Goal: Transaction & Acquisition: Purchase product/service

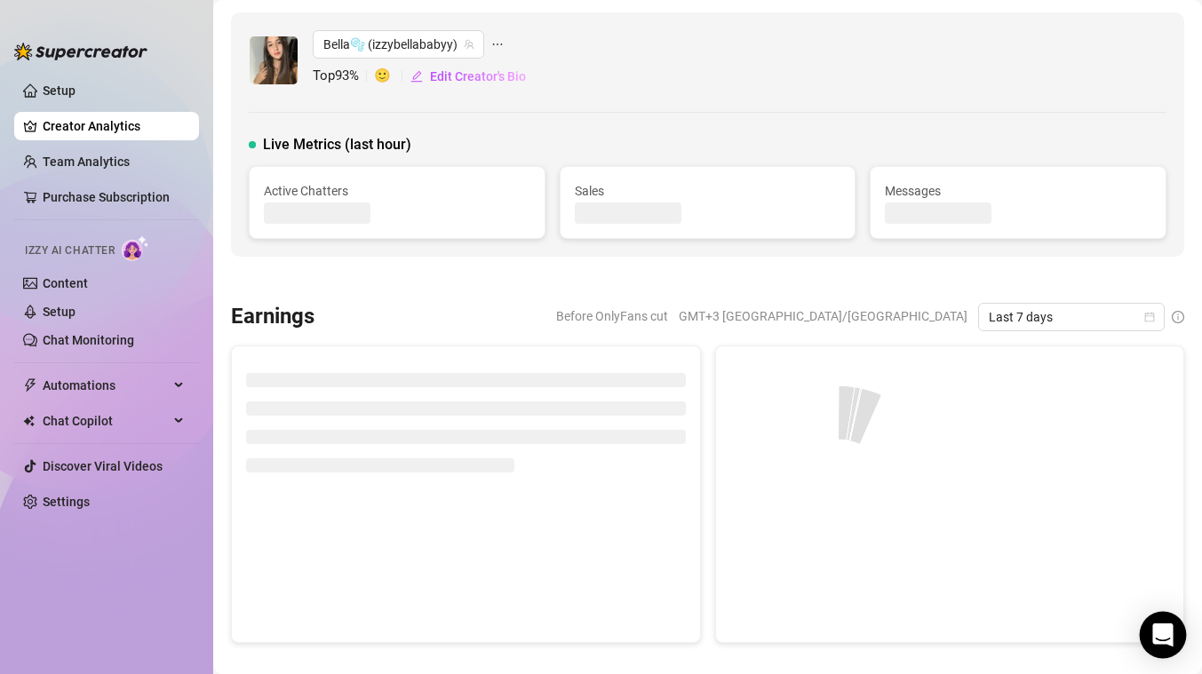
click at [1168, 640] on icon "Open Intercom Messenger" at bounding box center [1162, 635] width 20 height 23
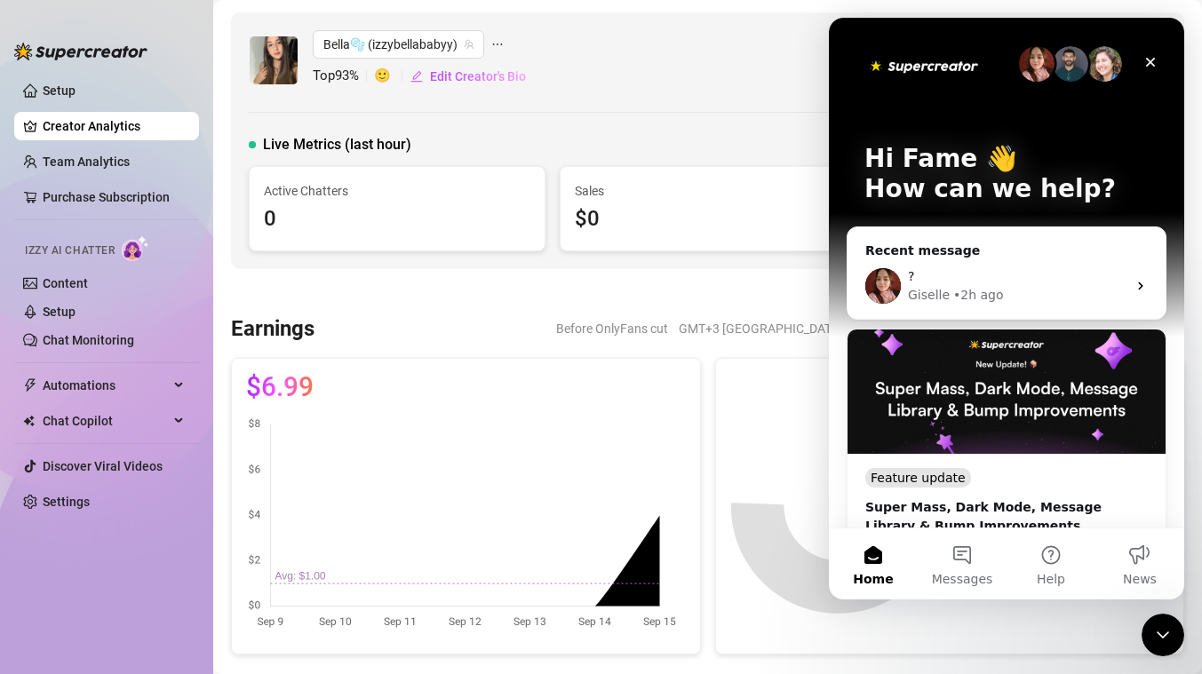
click at [481, 283] on div at bounding box center [707, 292] width 953 height 18
click at [75, 306] on link "Setup" at bounding box center [59, 312] width 33 height 14
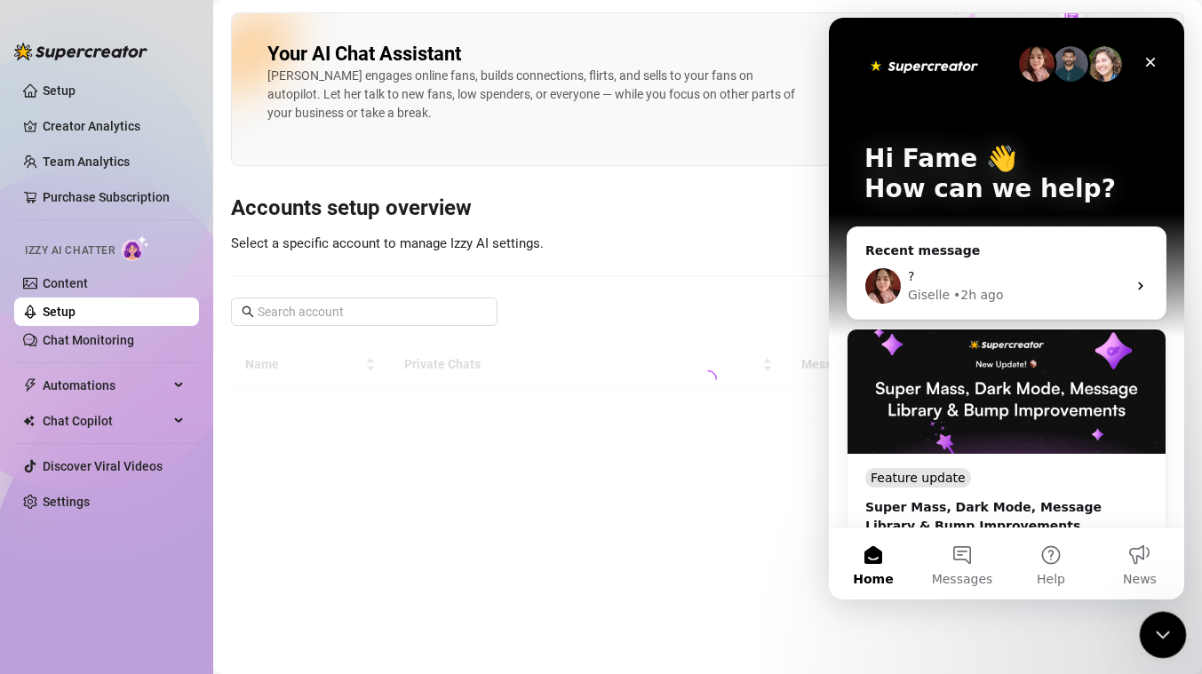
drag, startPoint x: 2291, startPoint y: 1219, endPoint x: 1163, endPoint y: 629, distance: 1273.3
click at [1164, 628] on icon "Close Intercom Messenger" at bounding box center [1159, 632] width 21 height 21
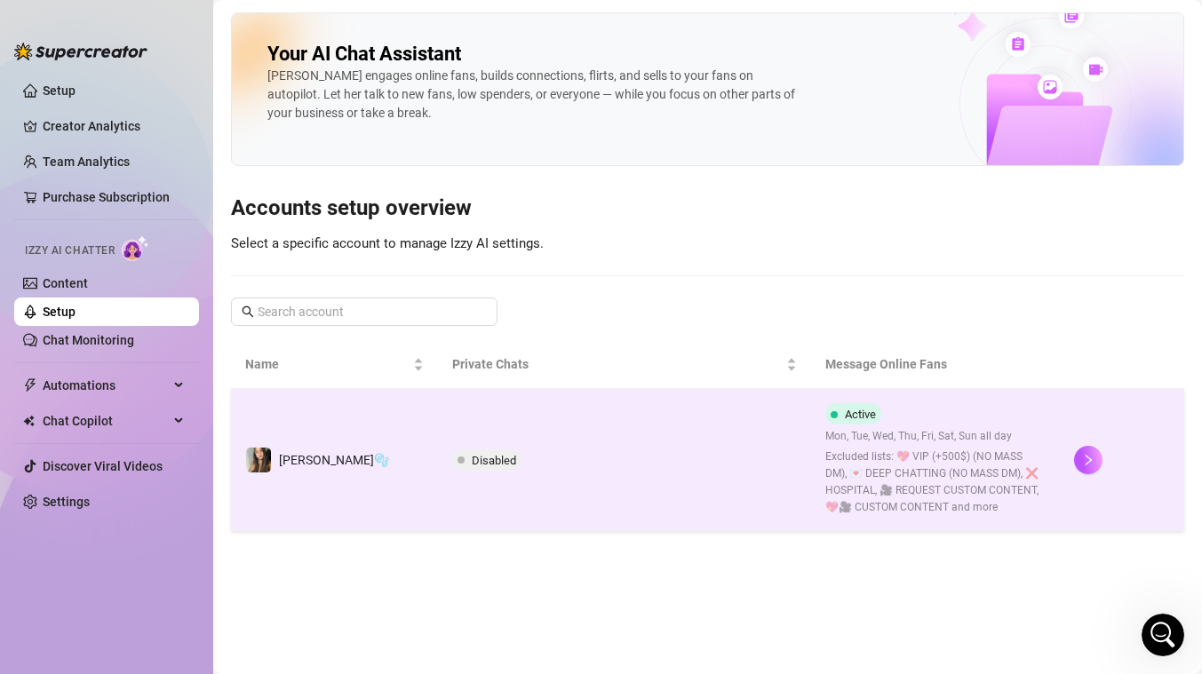
click at [1134, 468] on div at bounding box center [1122, 460] width 96 height 28
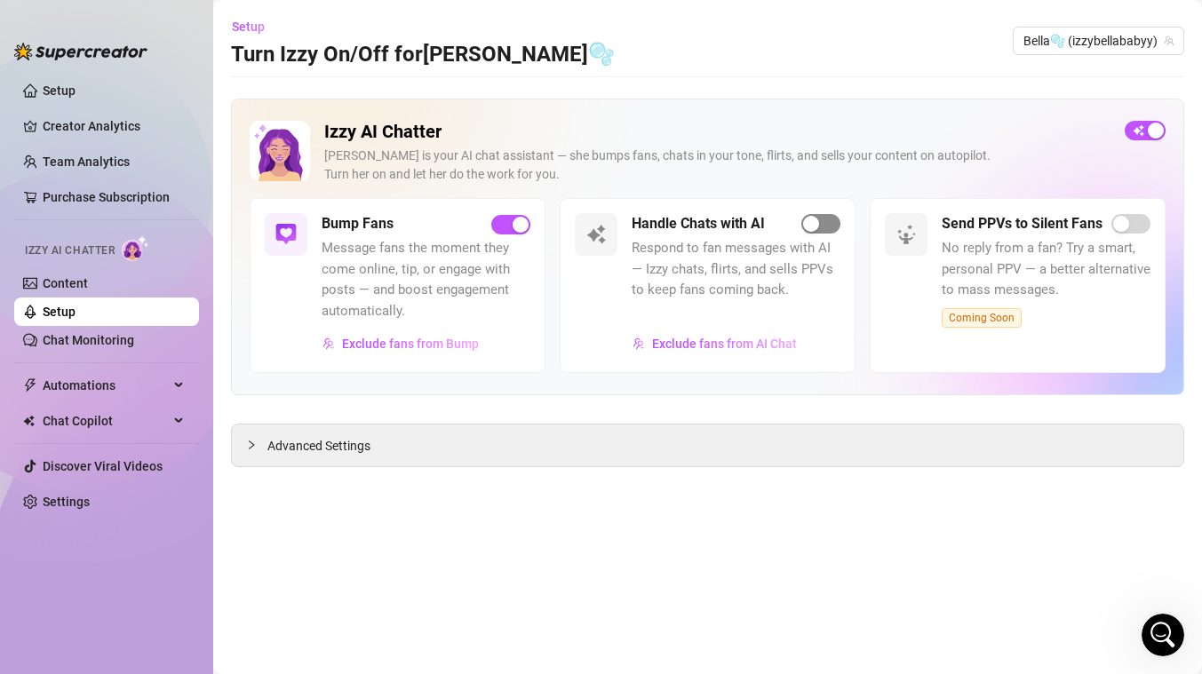
click at [822, 221] on span "button" at bounding box center [820, 224] width 39 height 20
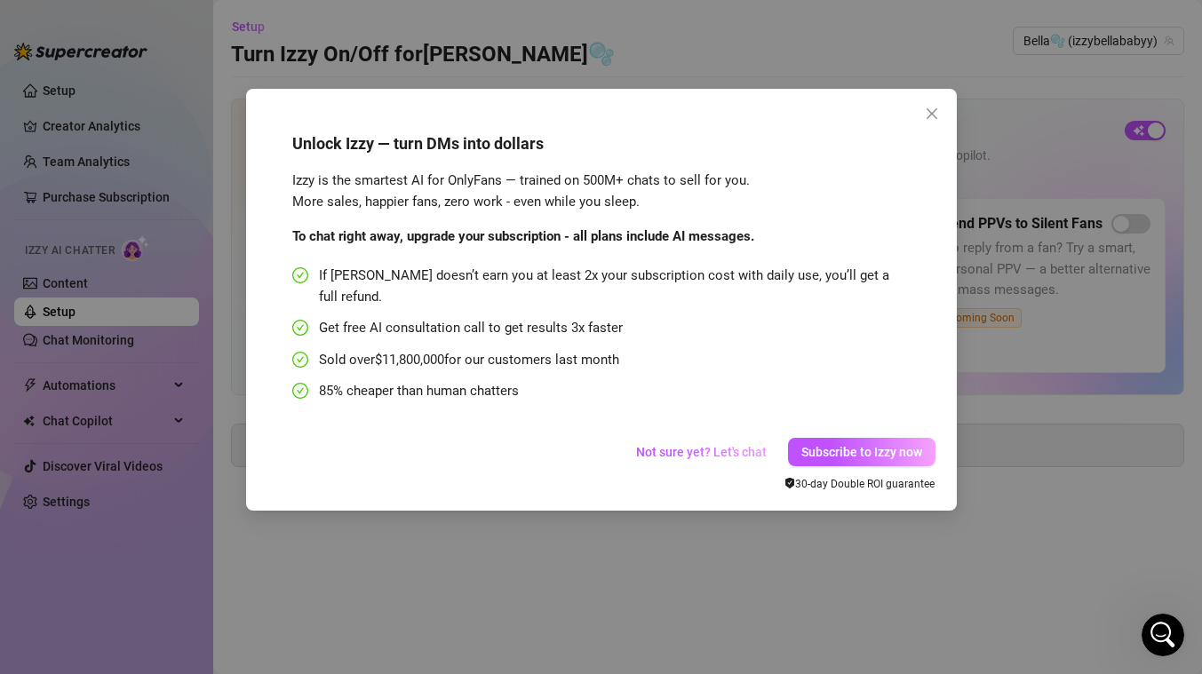
click at [1146, 176] on div "Unlock Izzy — turn DMs into dollars Izzy is the smartest AI for OnlyFans — trai…" at bounding box center [601, 337] width 1202 height 674
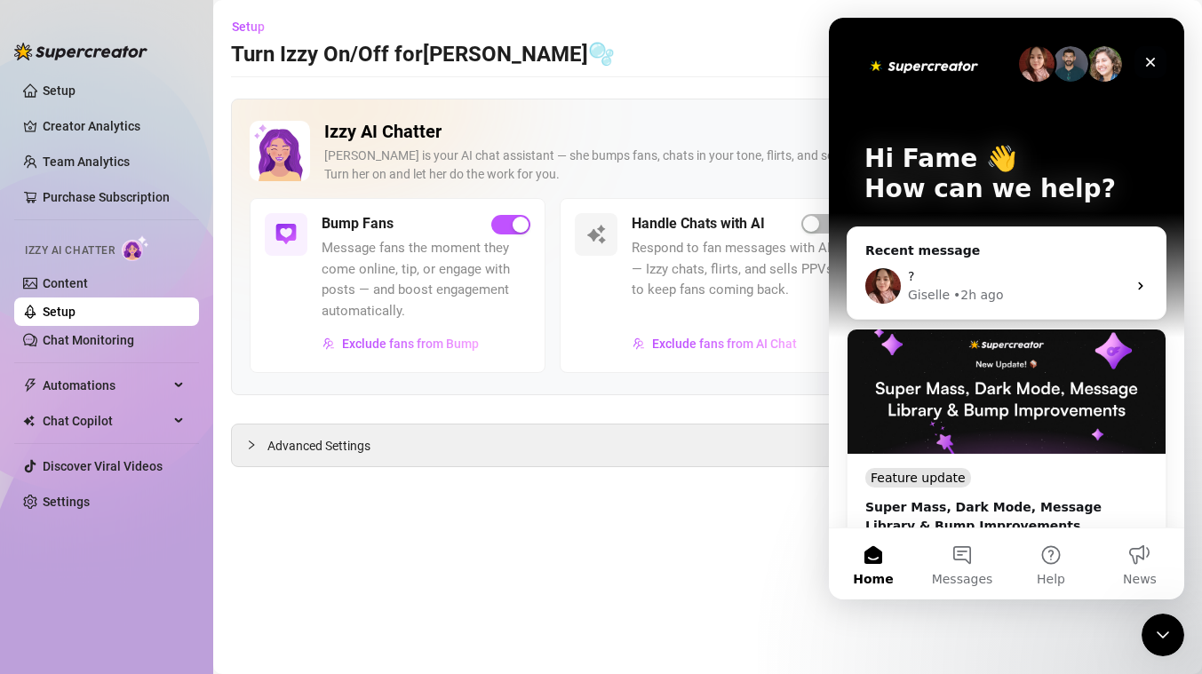
drag, startPoint x: 1989, startPoint y: 92, endPoint x: 1161, endPoint y: 75, distance: 828.0
click at [1161, 75] on div "Close" at bounding box center [1150, 62] width 32 height 32
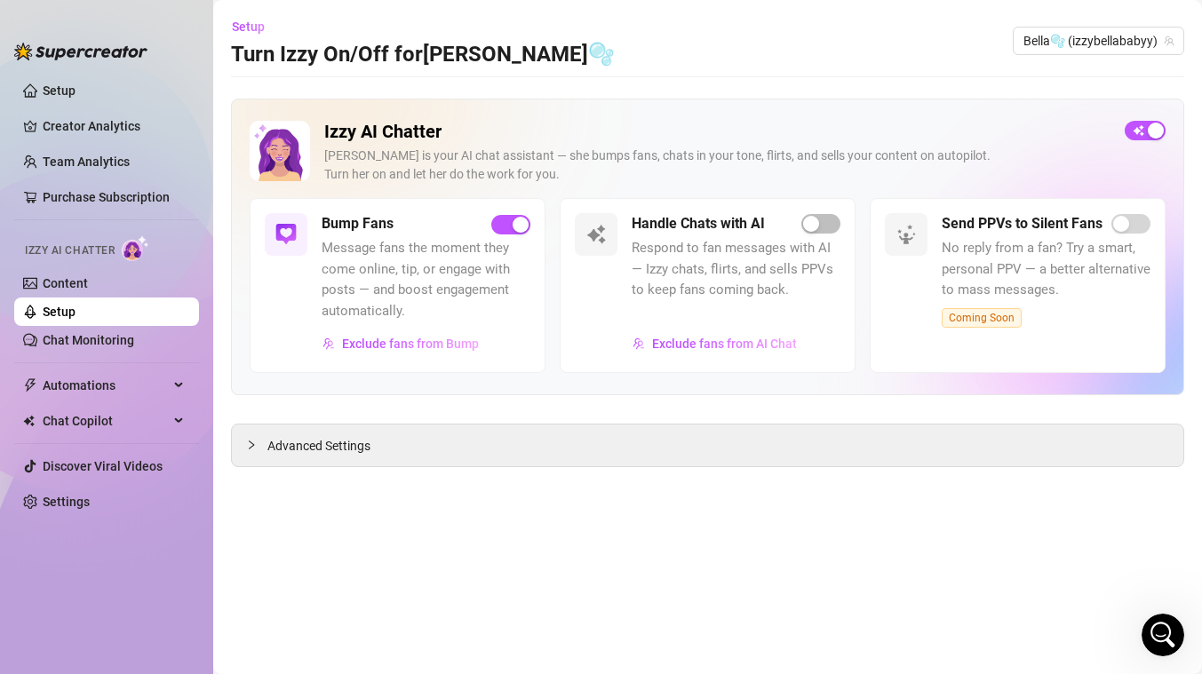
click at [1140, 149] on div "Izzy AI Chatter Izzy is your AI chat assistant — she bumps fans, chats in your …" at bounding box center [708, 159] width 916 height 77
click at [1143, 123] on span "button" at bounding box center [1144, 131] width 41 height 20
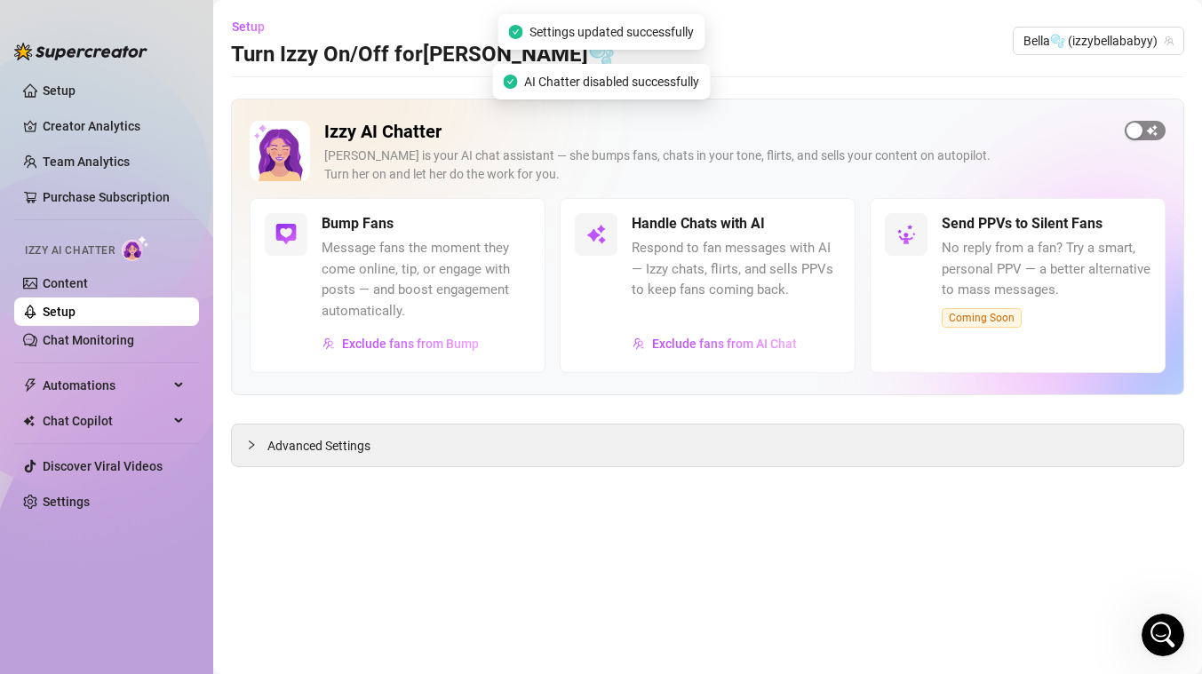
click at [1135, 127] on div "button" at bounding box center [1134, 131] width 16 height 16
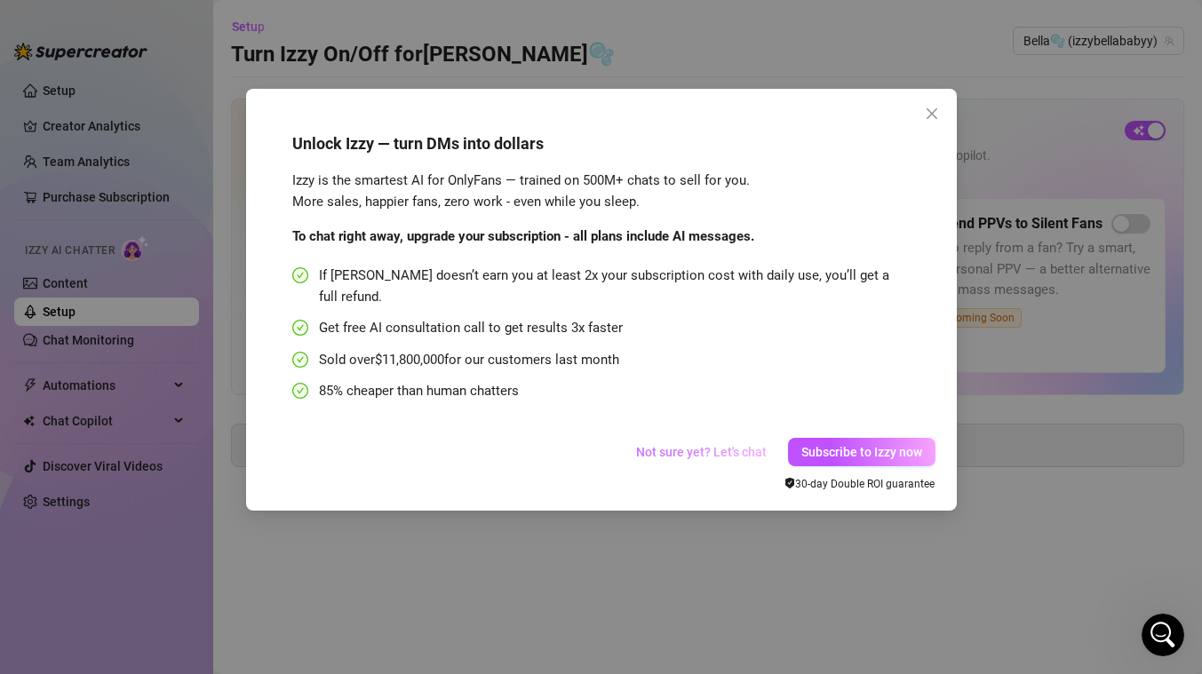
click at [754, 445] on span "Not sure yet? Let's chat" at bounding box center [701, 452] width 131 height 14
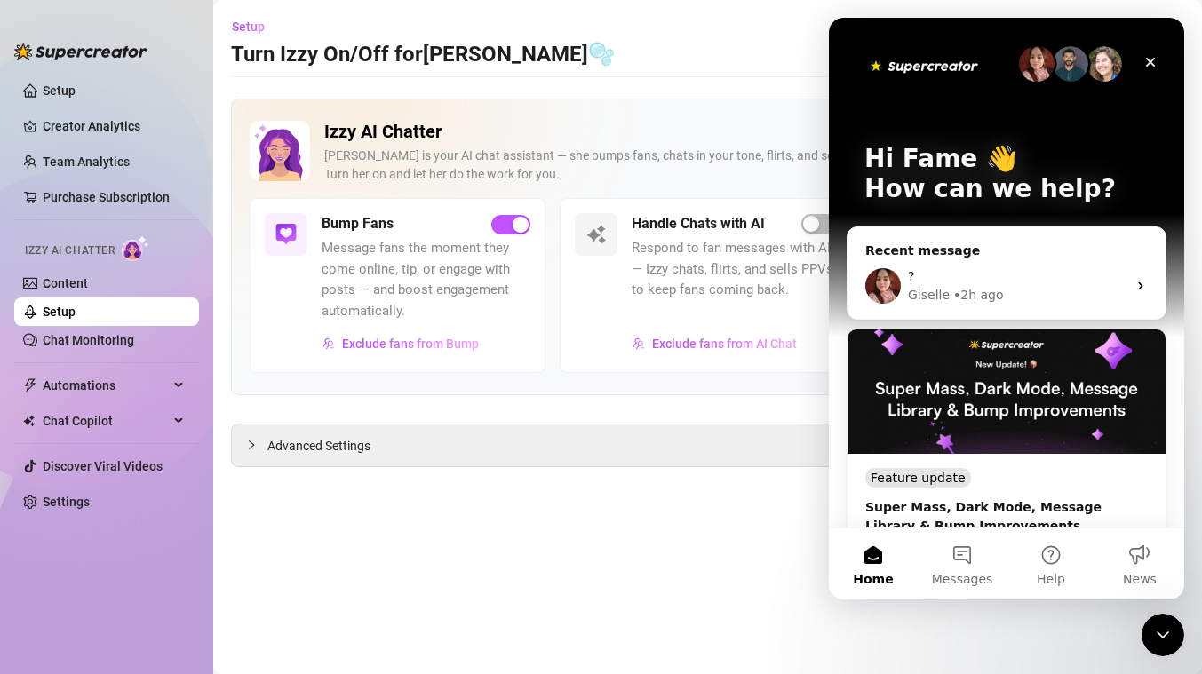
click at [1078, 115] on div "Hi Fame 👋 How can we help?" at bounding box center [1006, 178] width 320 height 320
click at [1059, 79] on img "Intercom messenger" at bounding box center [1070, 64] width 36 height 36
click at [1059, 58] on img "Intercom messenger" at bounding box center [1070, 64] width 36 height 36
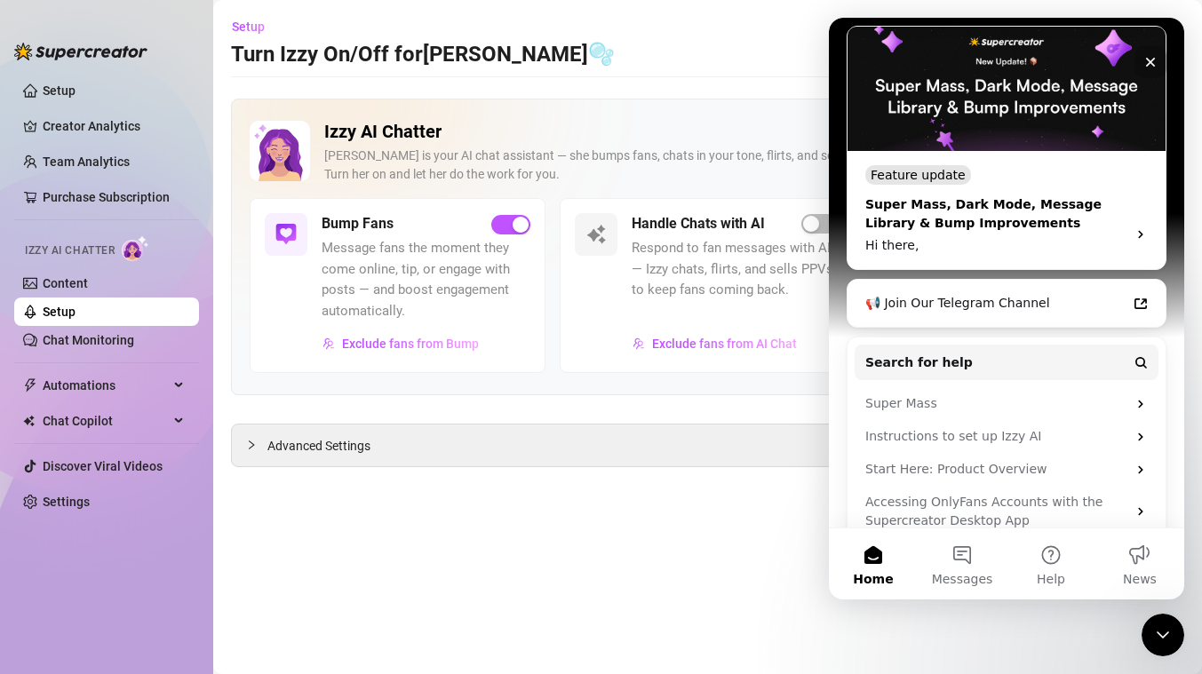
scroll to position [330, 0]
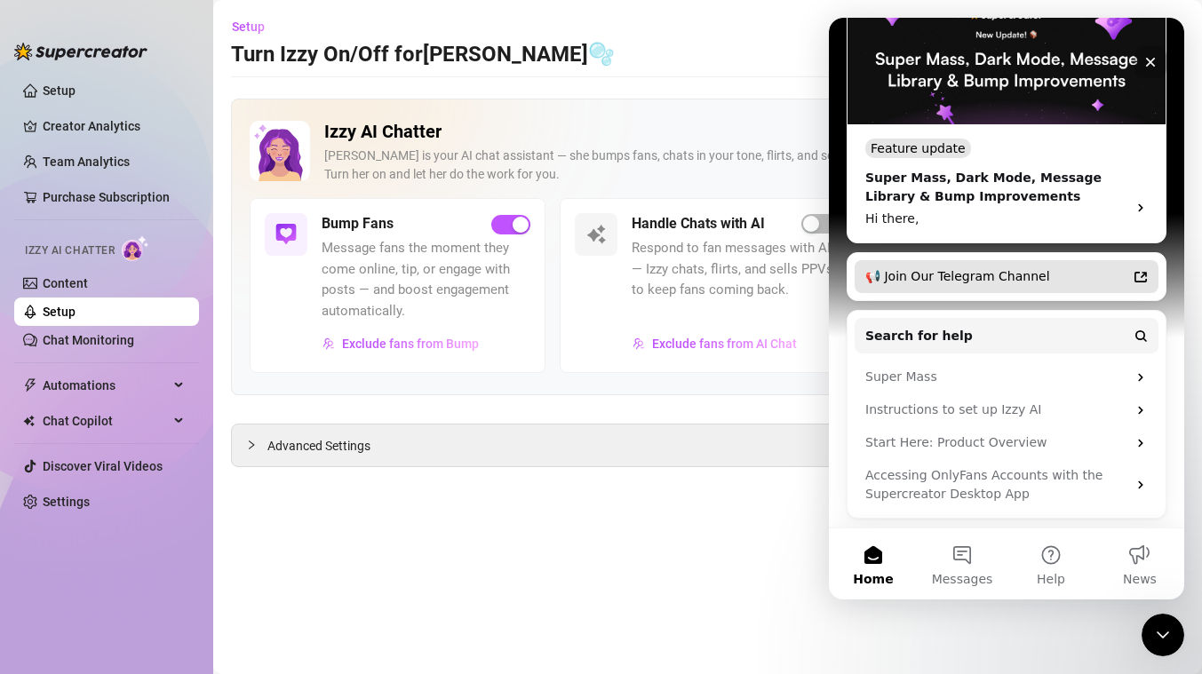
click at [1024, 283] on div "📢 Join Our Telegram Channel" at bounding box center [995, 276] width 261 height 19
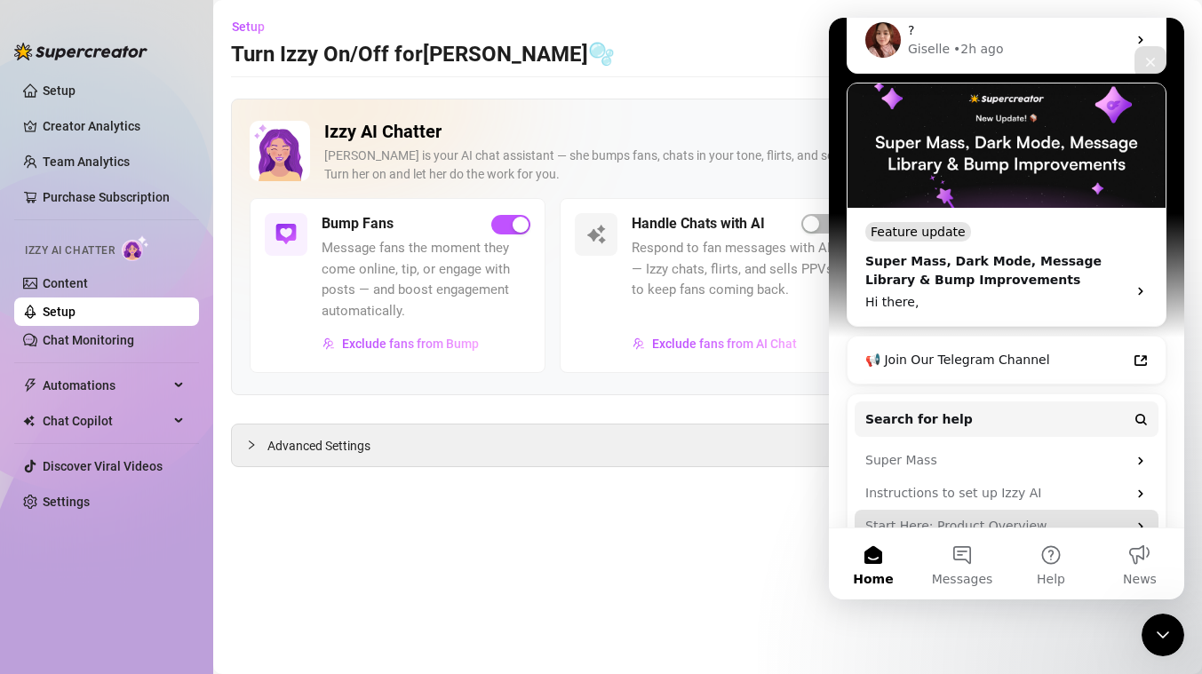
scroll to position [142, 0]
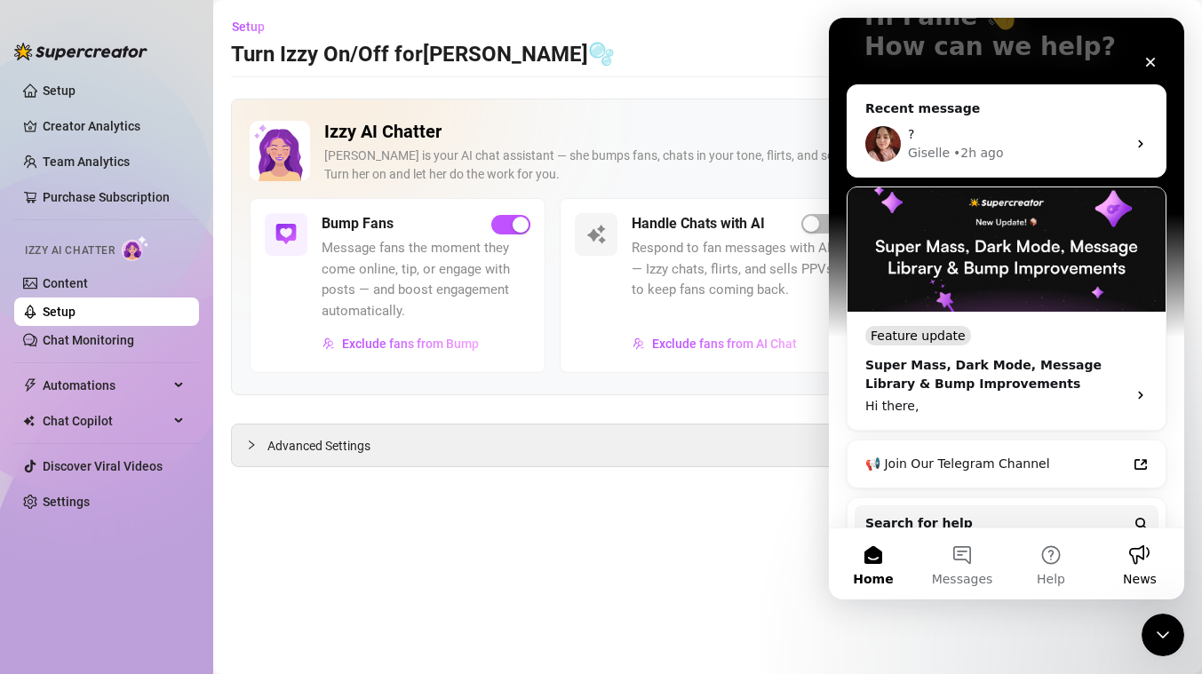
click at [1124, 585] on span "News" at bounding box center [1140, 579] width 34 height 12
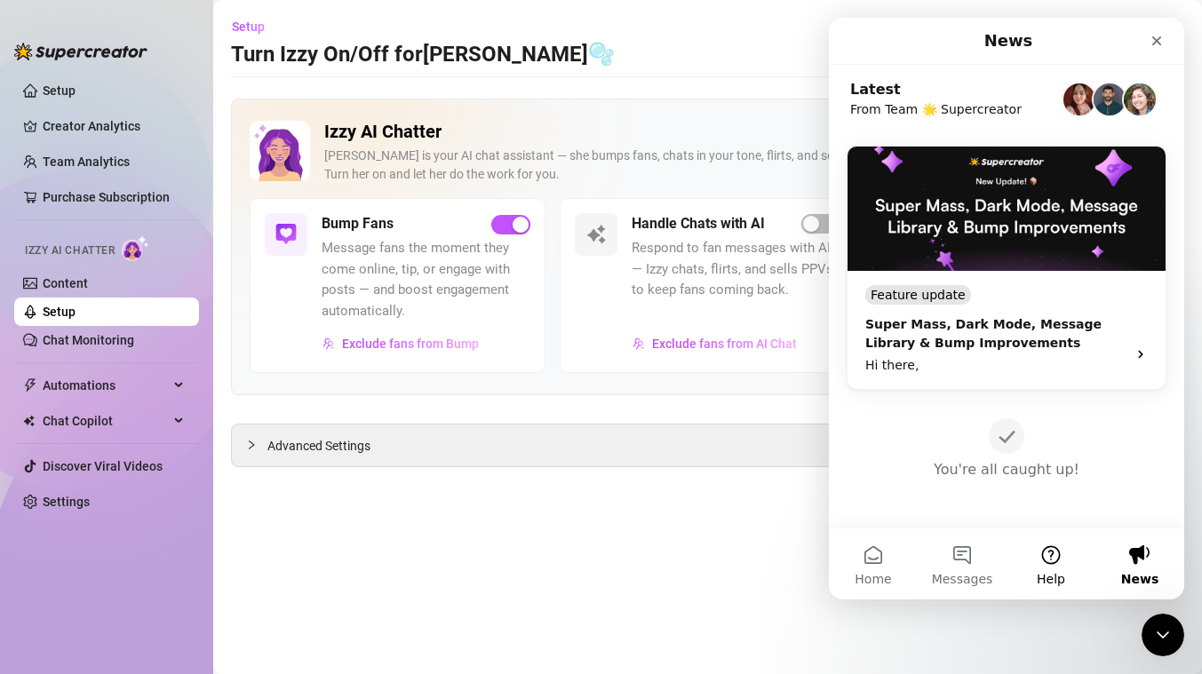
click at [1050, 566] on button "Help" at bounding box center [1050, 563] width 89 height 71
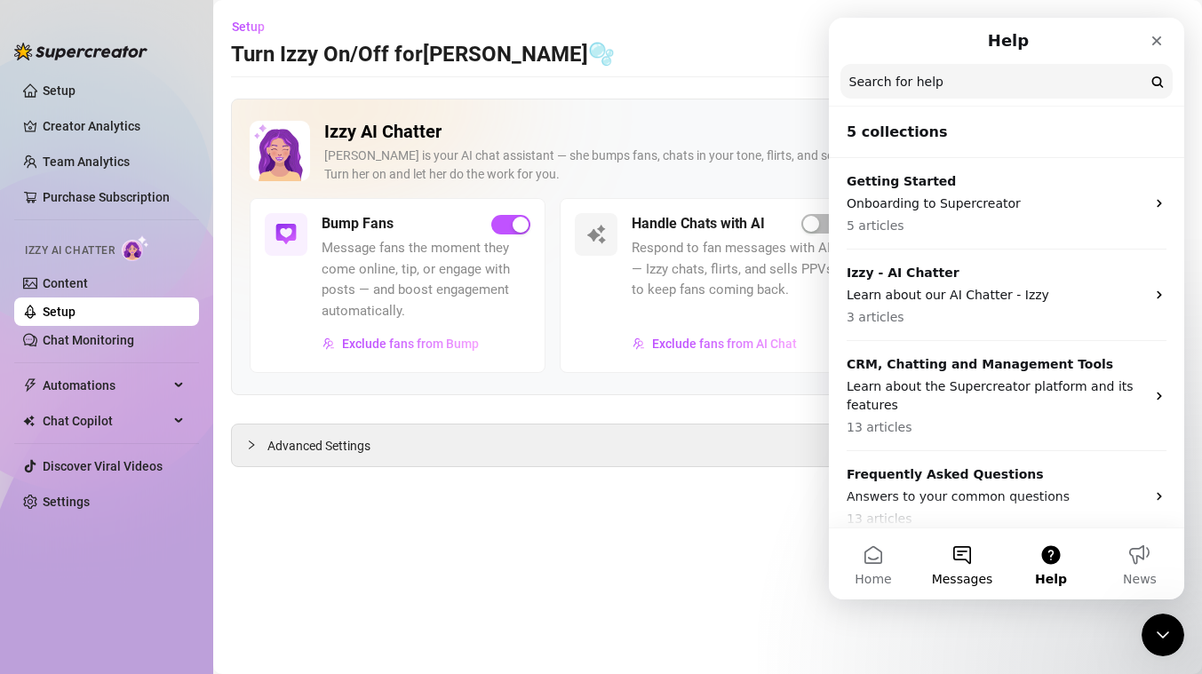
click at [969, 557] on button "Messages" at bounding box center [961, 563] width 89 height 71
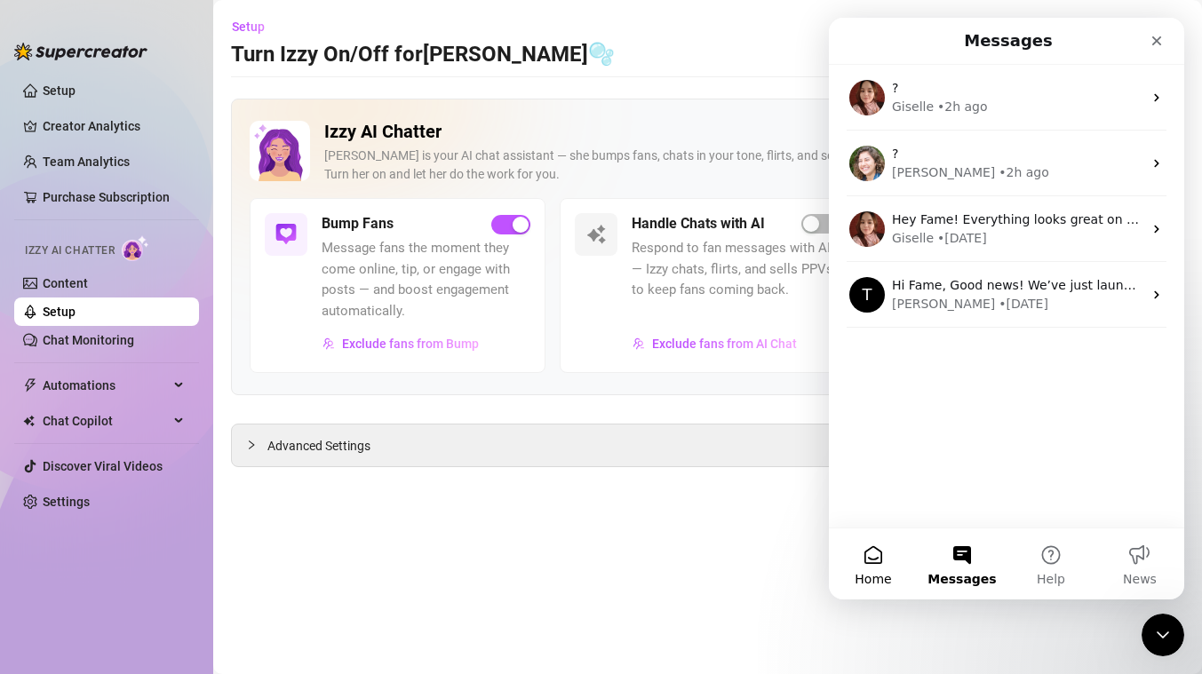
click at [846, 576] on button "Home" at bounding box center [873, 563] width 89 height 71
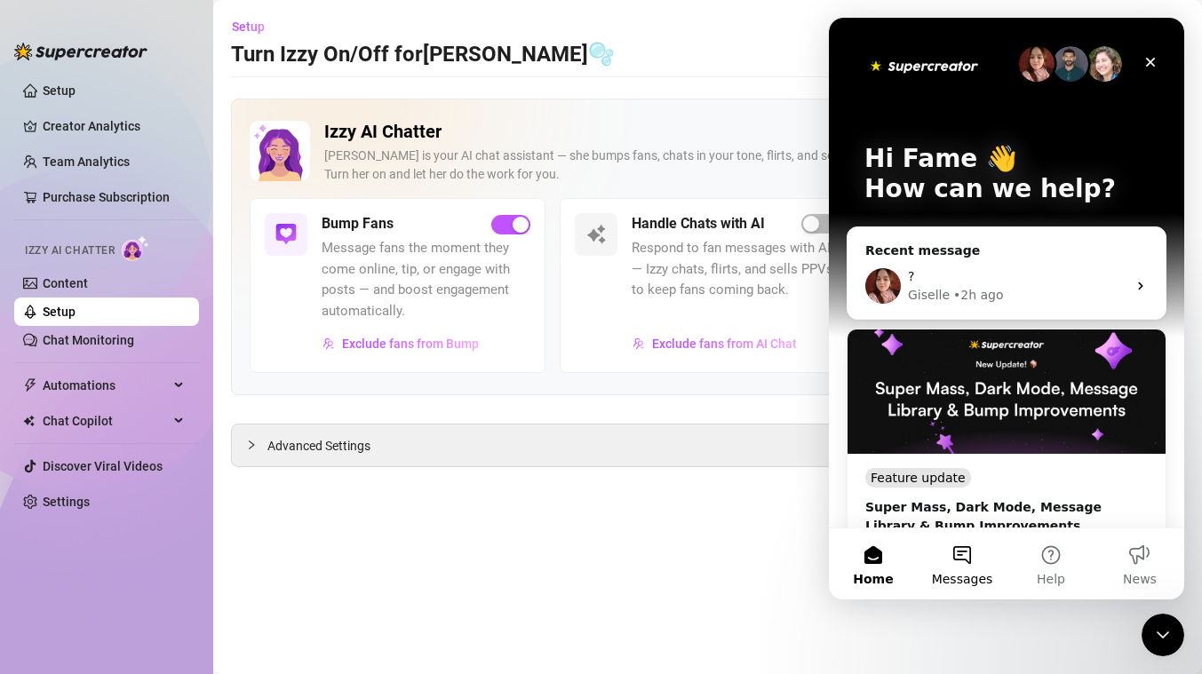
click at [955, 578] on span "Messages" at bounding box center [962, 579] width 61 height 12
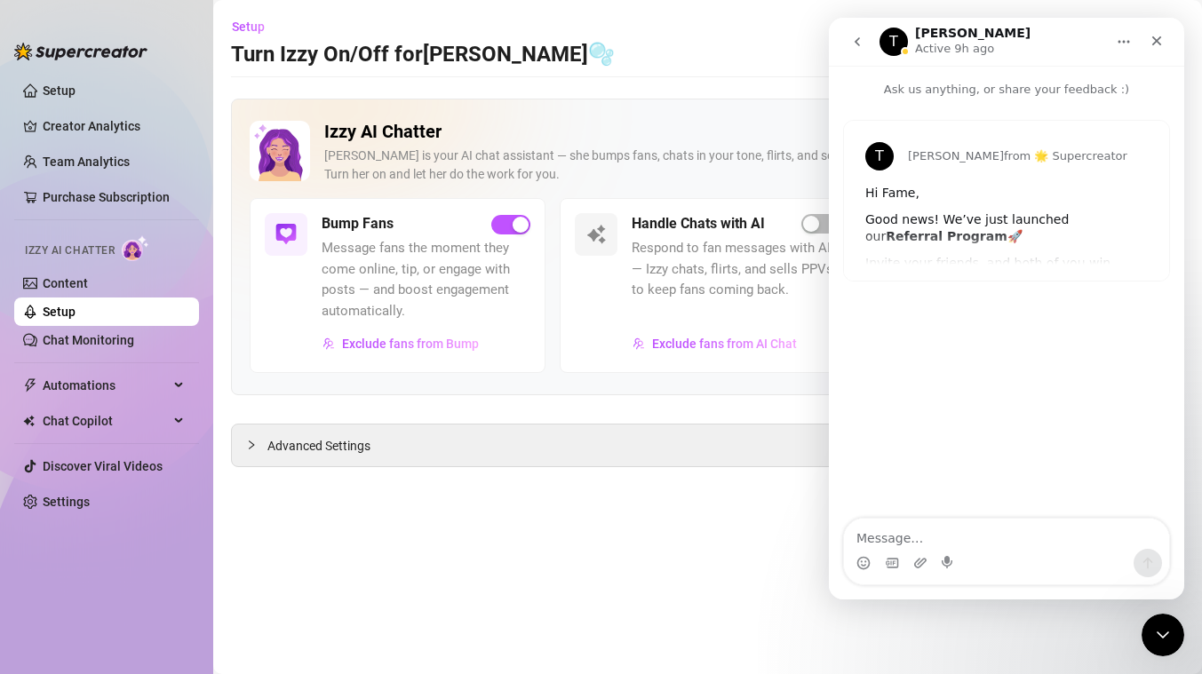
click at [862, 47] on icon "go back" at bounding box center [857, 42] width 14 height 14
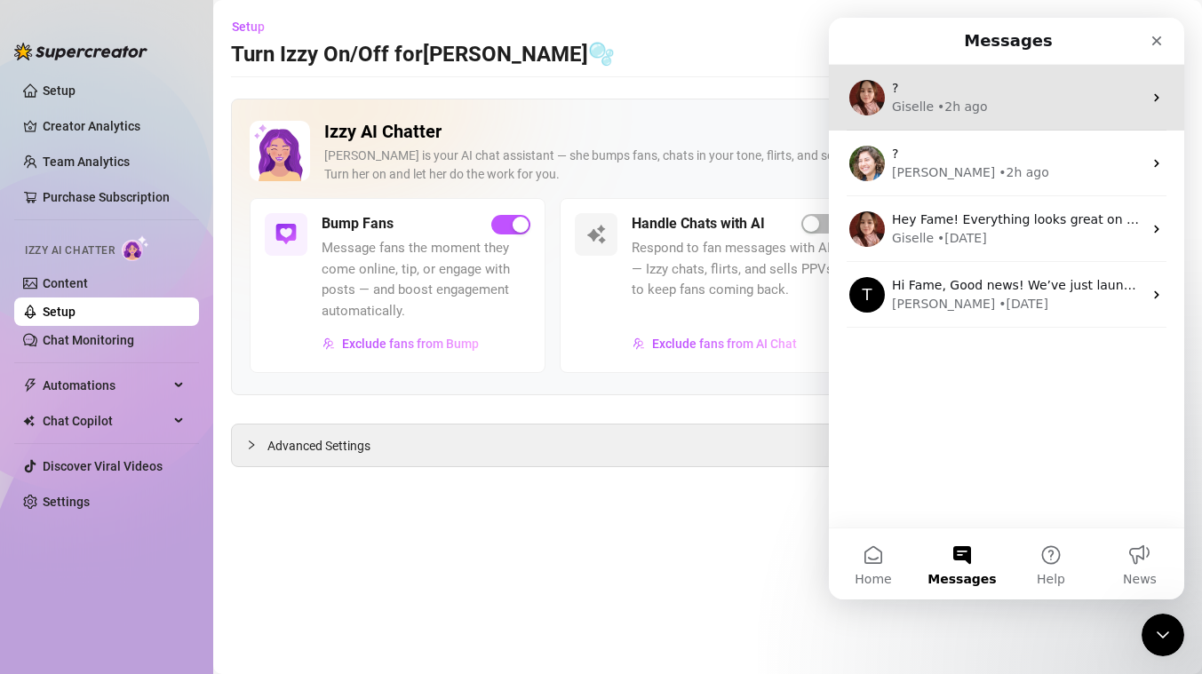
click at [955, 109] on div "• 2h ago" at bounding box center [962, 107] width 51 height 19
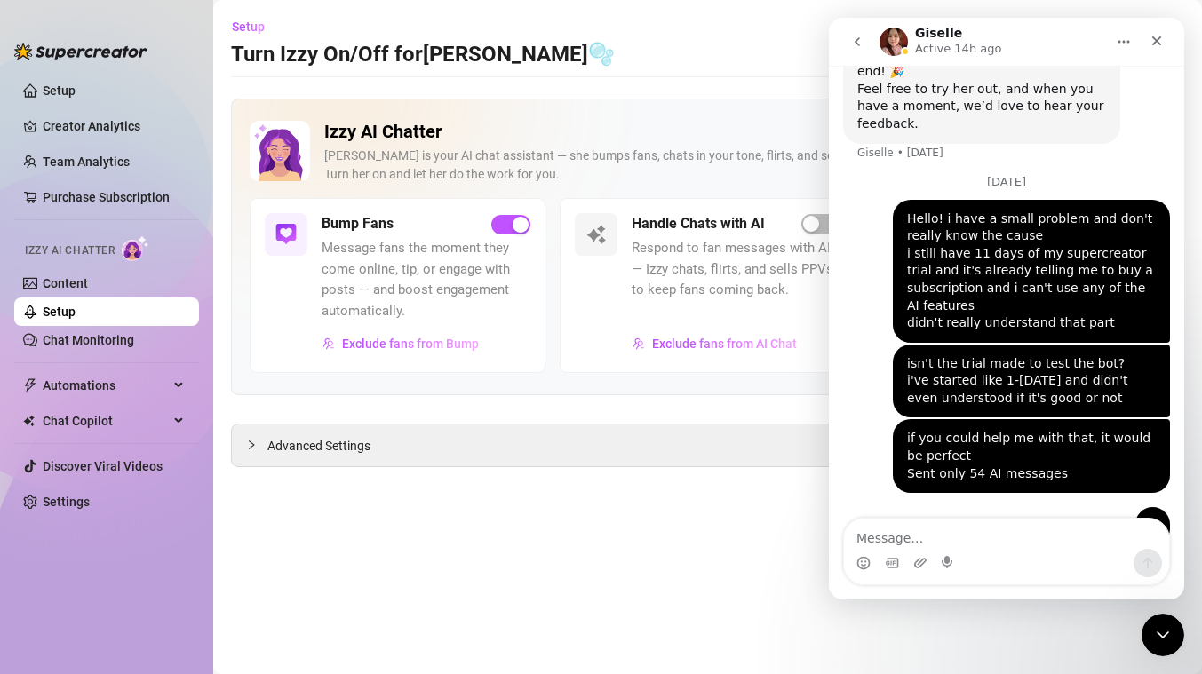
scroll to position [761, 0]
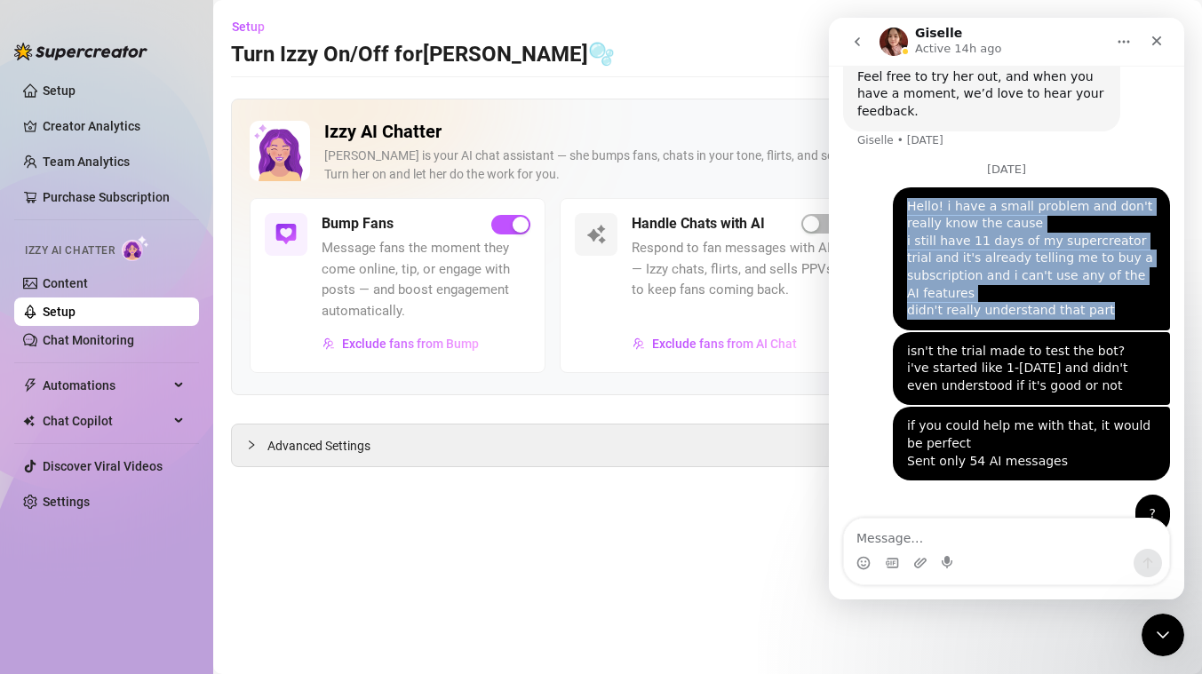
drag, startPoint x: 893, startPoint y: 171, endPoint x: 1100, endPoint y: 282, distance: 235.6
click at [1100, 282] on div "Hello! i have a small problem and don't really know the cause i still have 11 d…" at bounding box center [1031, 258] width 277 height 143
copy div "Hello! i have a small problem and don't really know the cause i still have 11 d…"
click at [859, 34] on button "go back" at bounding box center [857, 42] width 34 height 34
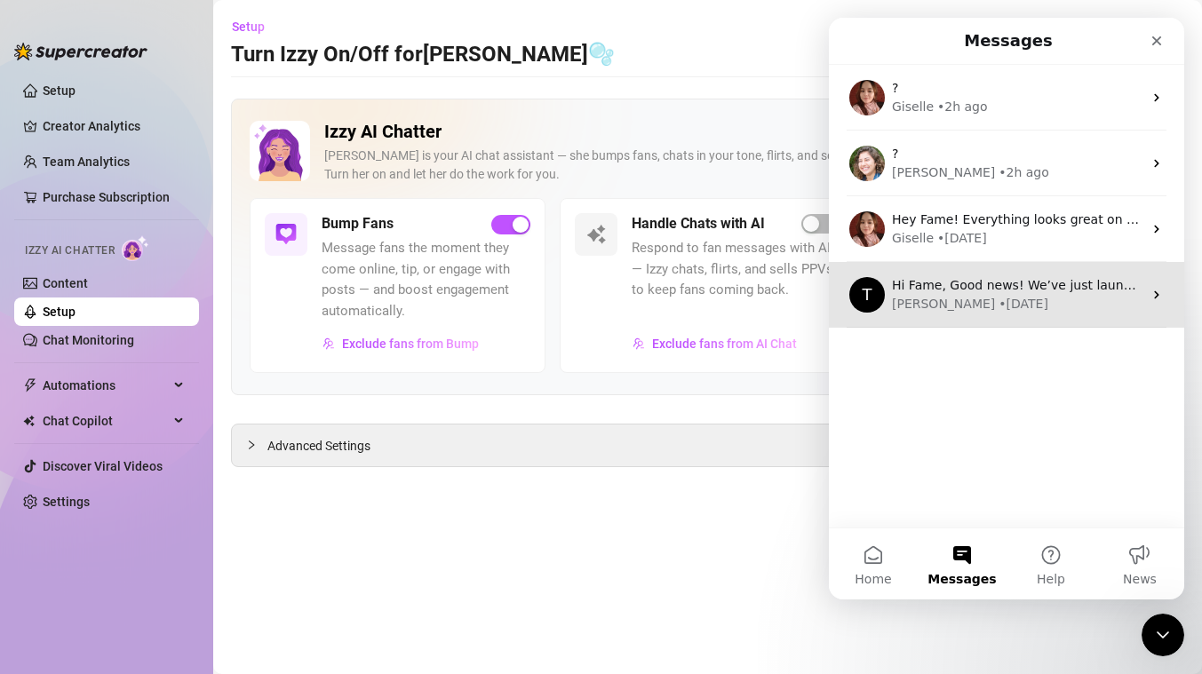
click at [974, 322] on div "T Hi Fame, Good news! We’ve just launched our Referral Program 🚀 Invite your fr…" at bounding box center [1006, 295] width 355 height 66
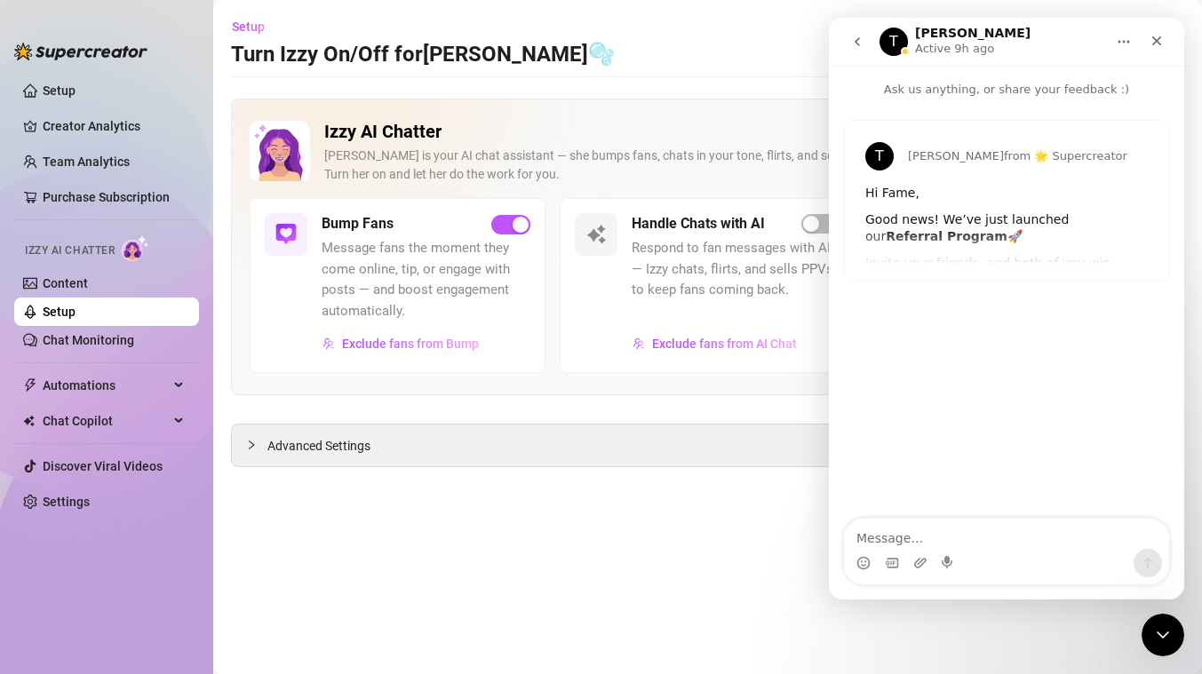
click at [947, 536] on textarea "Message…" at bounding box center [1006, 534] width 325 height 30
type textarea "Hello! i have a small problem and don't really know the cause i still have 11 d…"
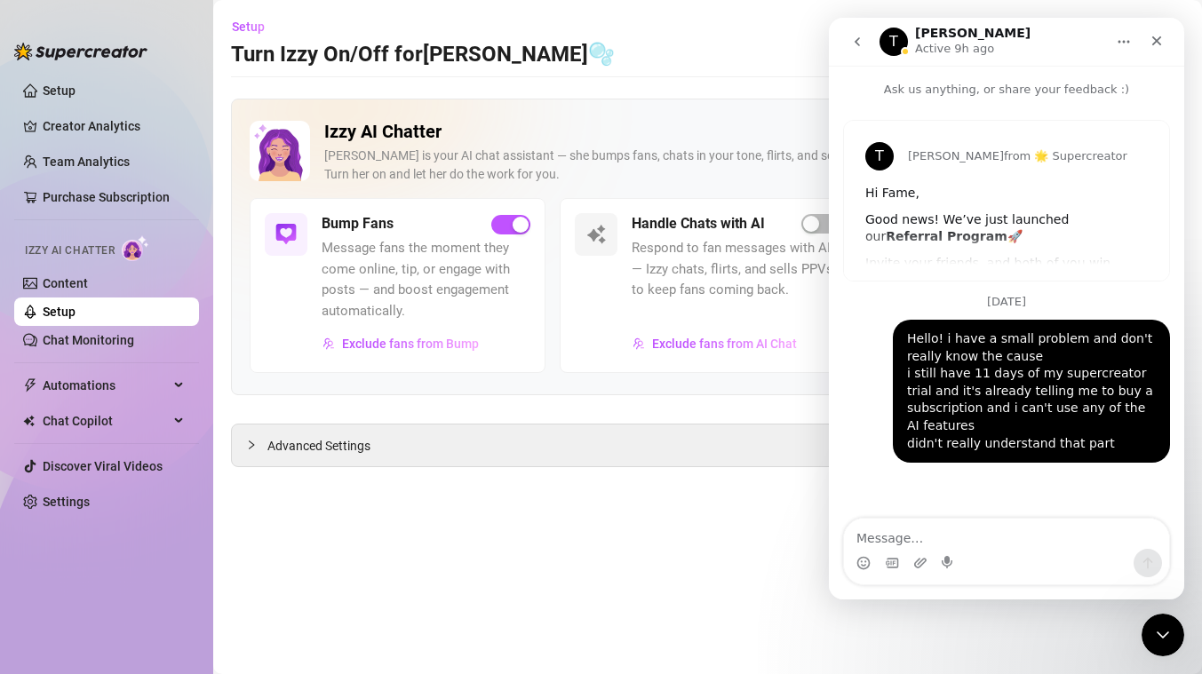
click at [862, 51] on button "go back" at bounding box center [857, 42] width 34 height 34
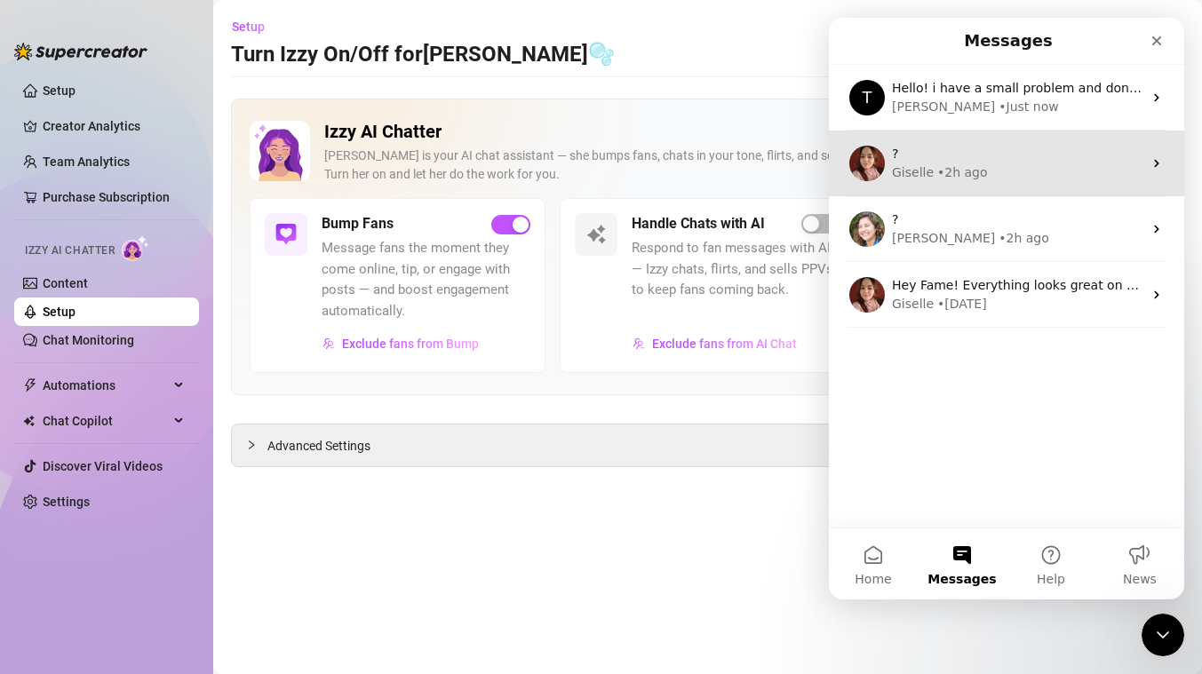
click at [929, 176] on div "Giselle" at bounding box center [913, 172] width 42 height 19
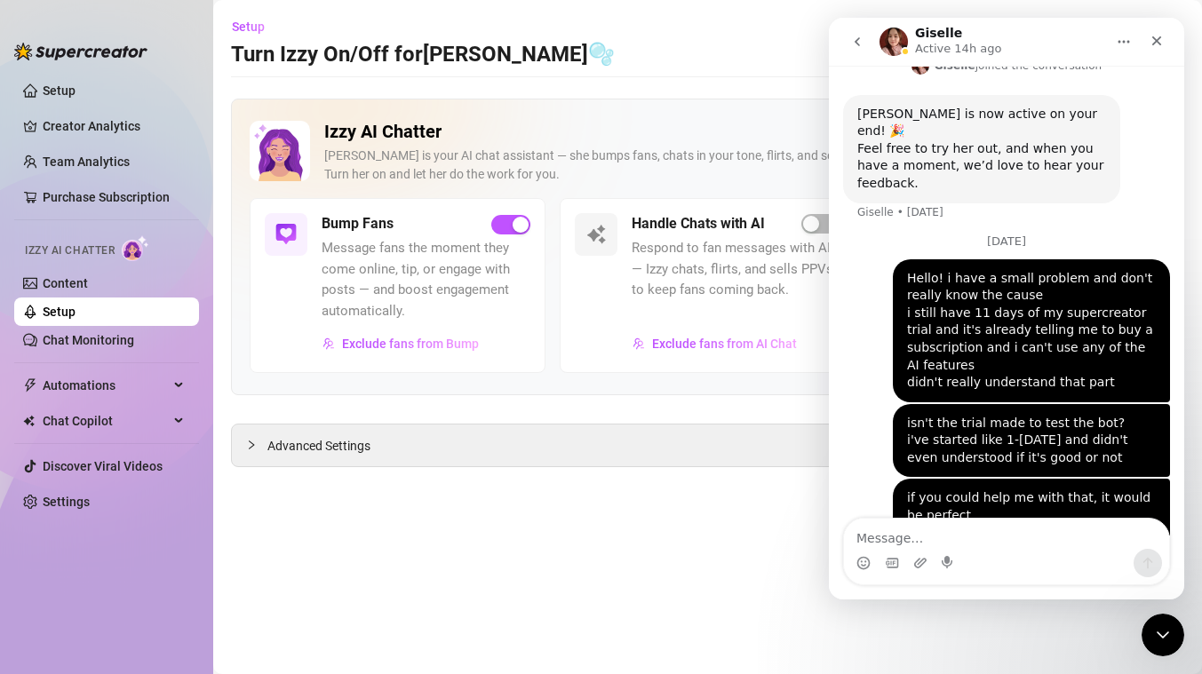
scroll to position [761, 0]
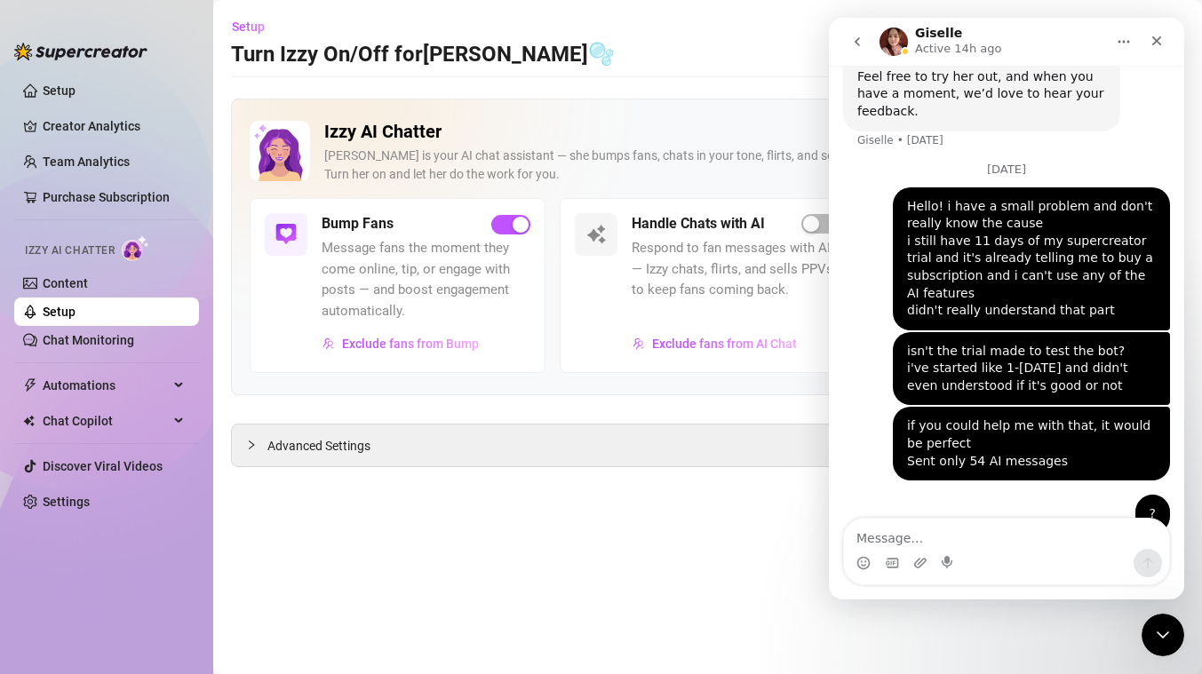
drag, startPoint x: 891, startPoint y: 320, endPoint x: 1145, endPoint y: 355, distance: 256.5
click at [1145, 355] on div "isn't the trial made to test the bot? i've started like 1-2 days ago and didn't…" at bounding box center [1031, 369] width 277 height 74
copy div "isn't the trial made to test the bot? i've started like 1-2 days ago and didn't…"
click at [852, 40] on icon "go back" at bounding box center [857, 42] width 14 height 14
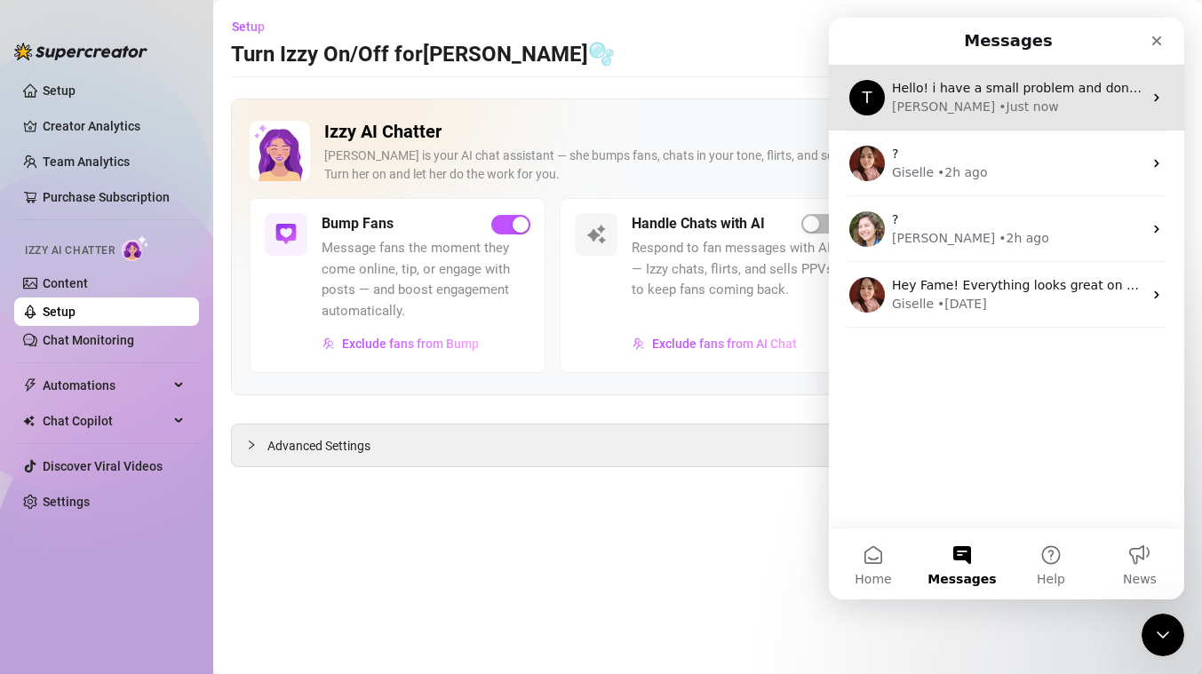
click at [918, 79] on div "Hello! i have a small problem and don't really know the cause i still have 11 d…" at bounding box center [1017, 88] width 250 height 19
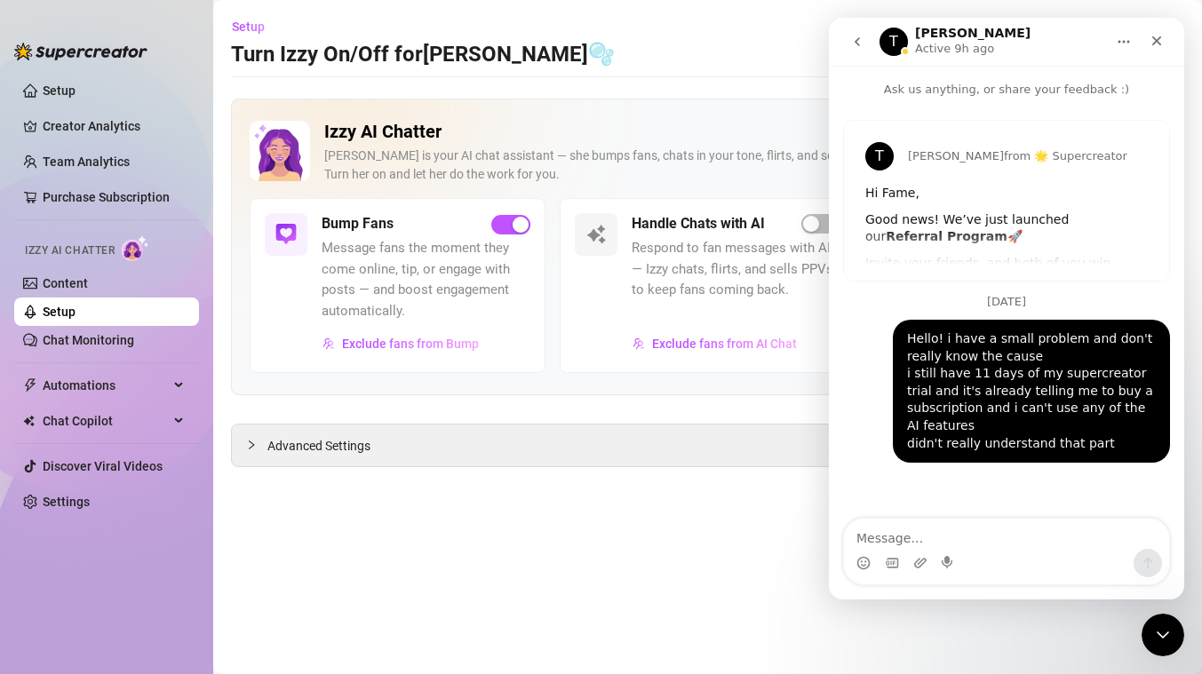
type textarea "isn't the trial made to test the bot? i've started like 1-2 days ago and didn't…"
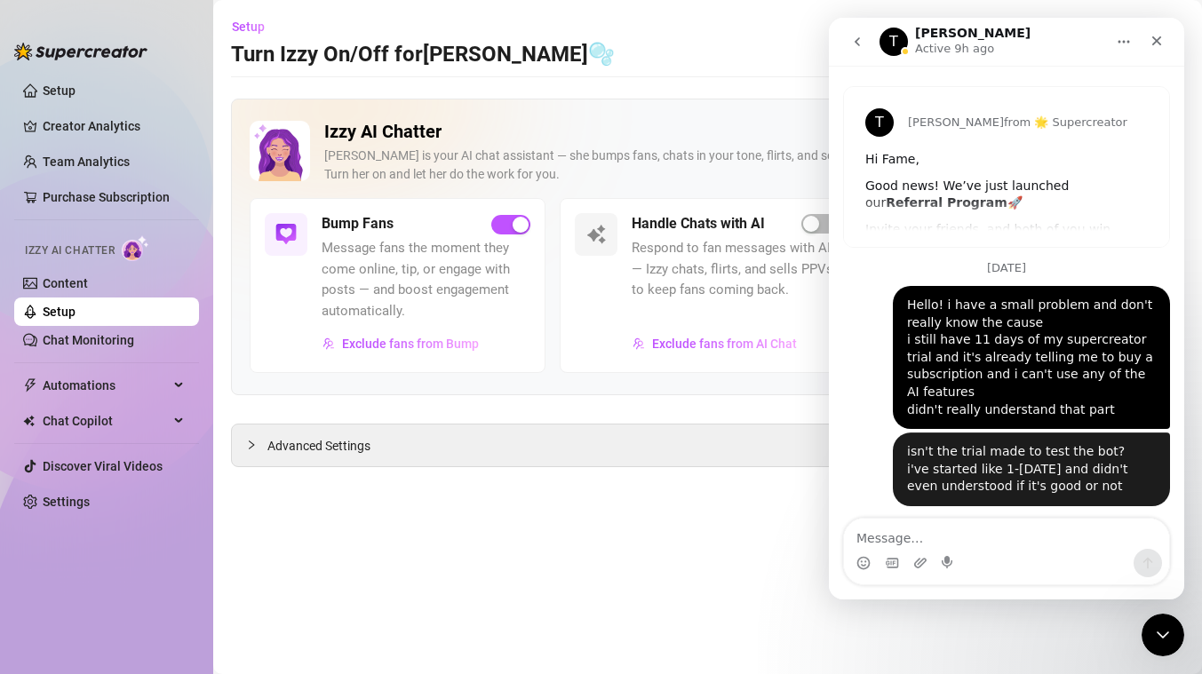
scroll to position [39, 0]
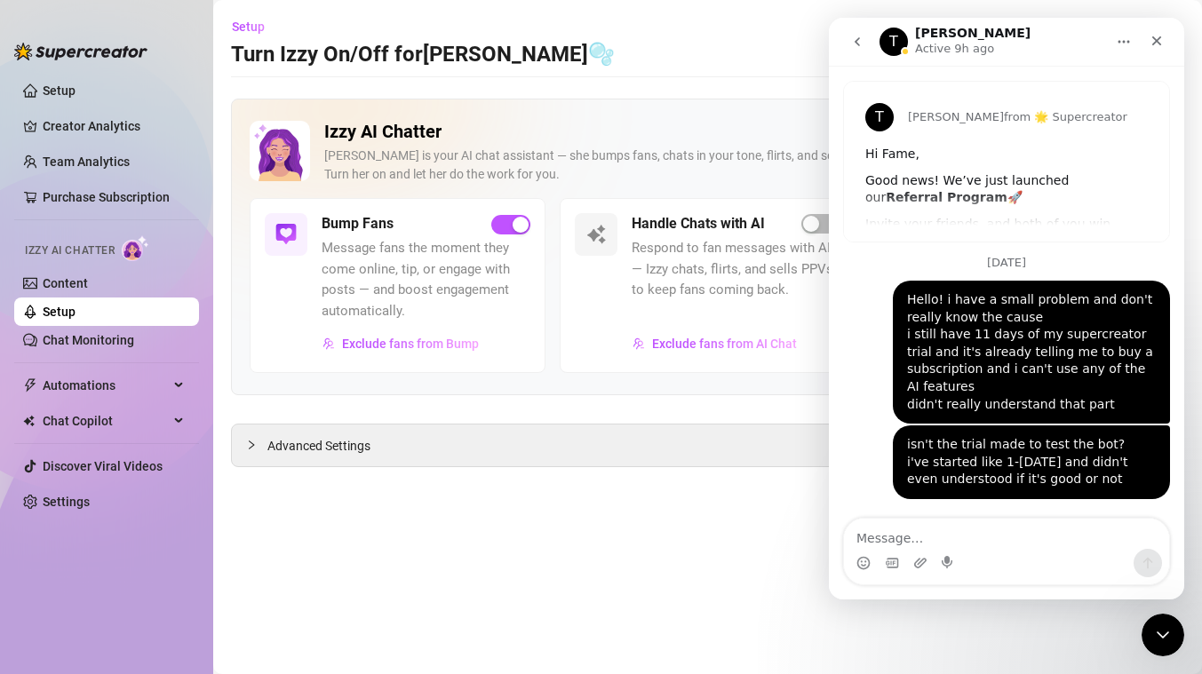
click at [864, 58] on button "go back" at bounding box center [857, 42] width 34 height 34
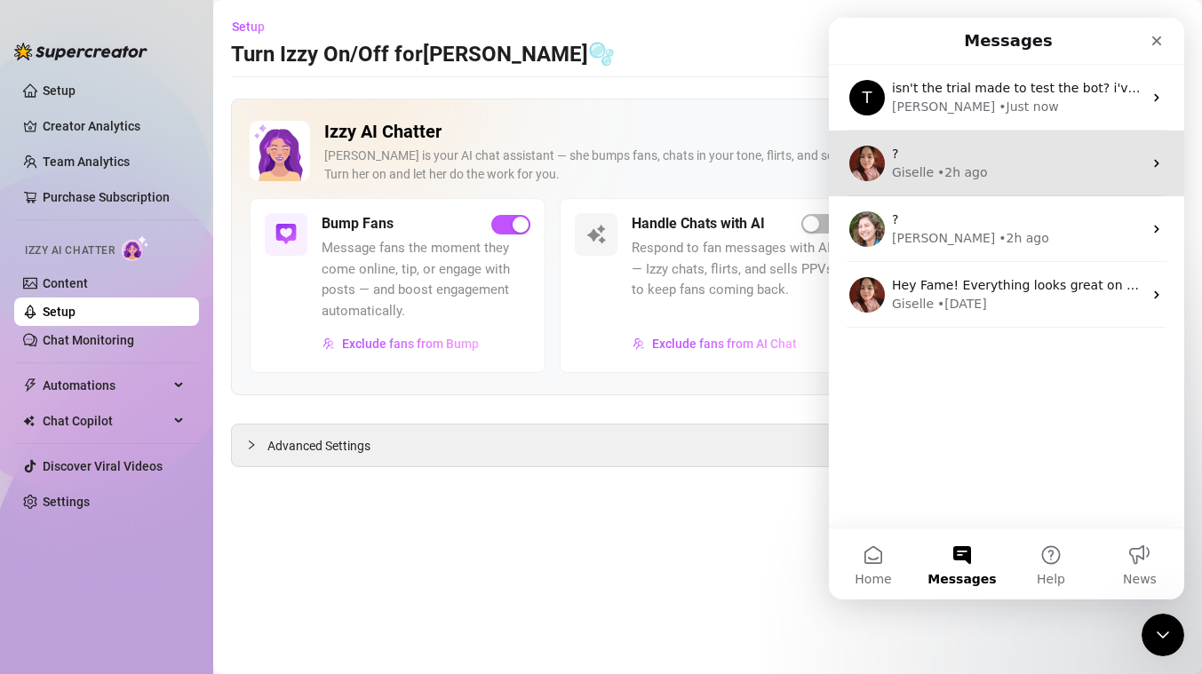
click at [939, 183] on div "? Giselle • 2h ago" at bounding box center [1006, 164] width 355 height 66
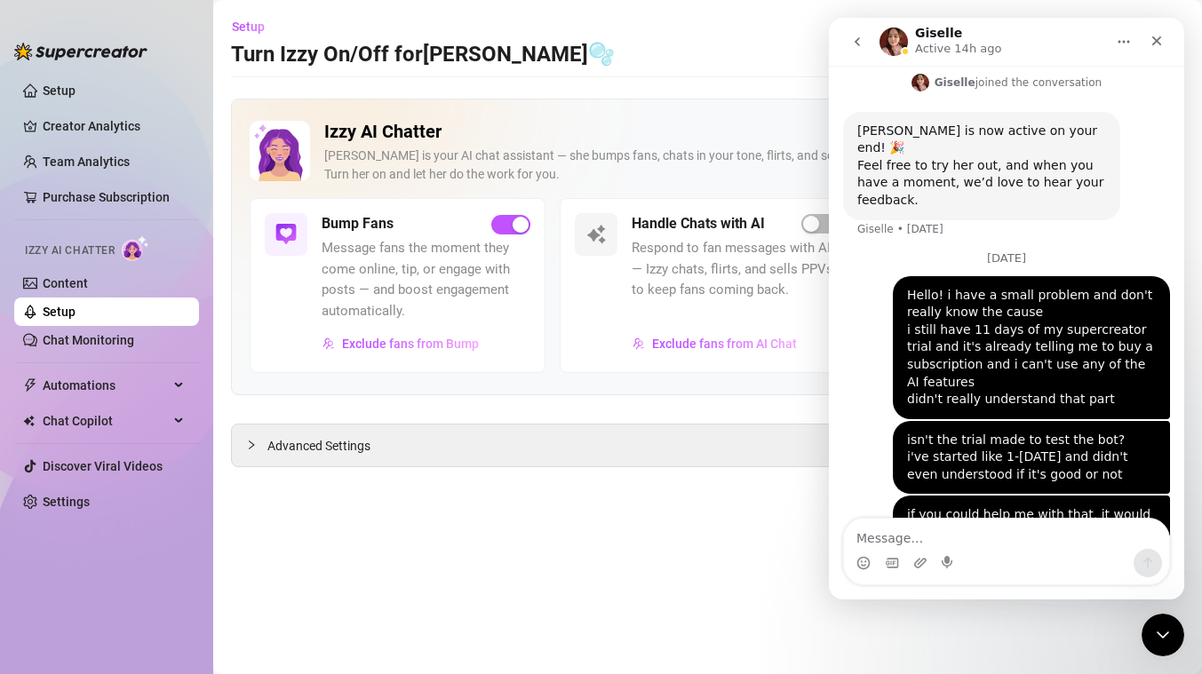
scroll to position [761, 0]
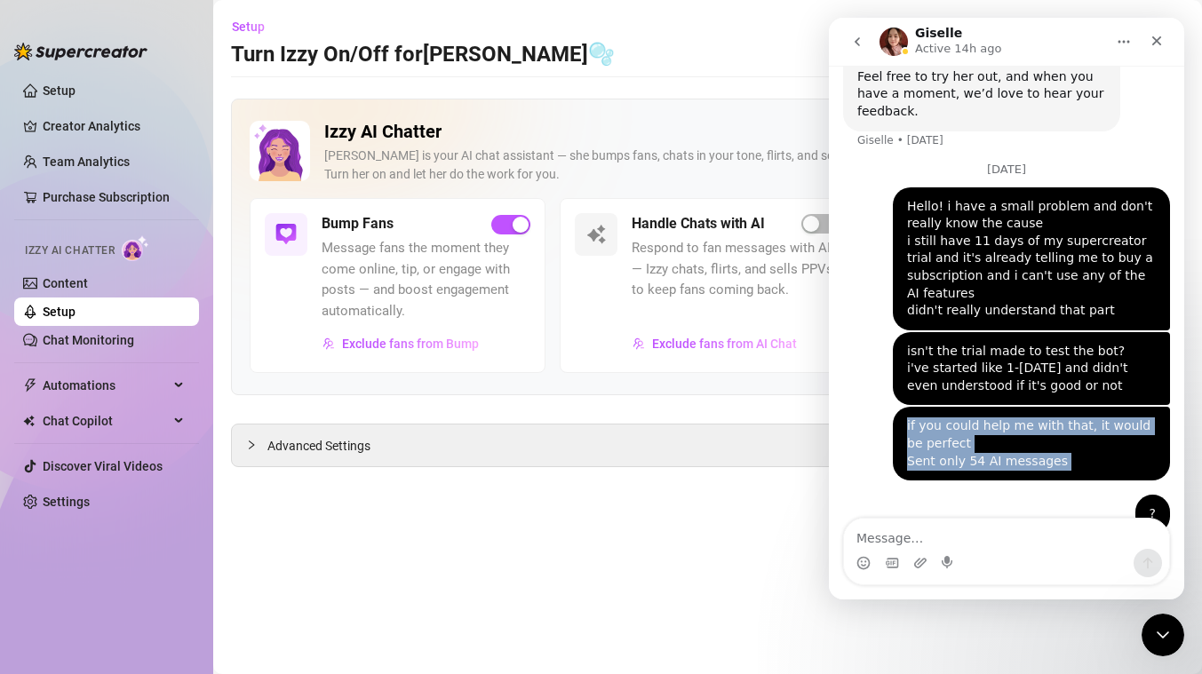
drag, startPoint x: 896, startPoint y: 390, endPoint x: 1102, endPoint y: 447, distance: 213.8
click at [1102, 447] on div "if you could help me with that, it would be perfect Sent only 54 AI messages Fa…" at bounding box center [1006, 451] width 327 height 88
copy div "if you could help me with that, it would be perfect Sent only 54 AI messages"
click at [851, 36] on icon "go back" at bounding box center [857, 42] width 14 height 14
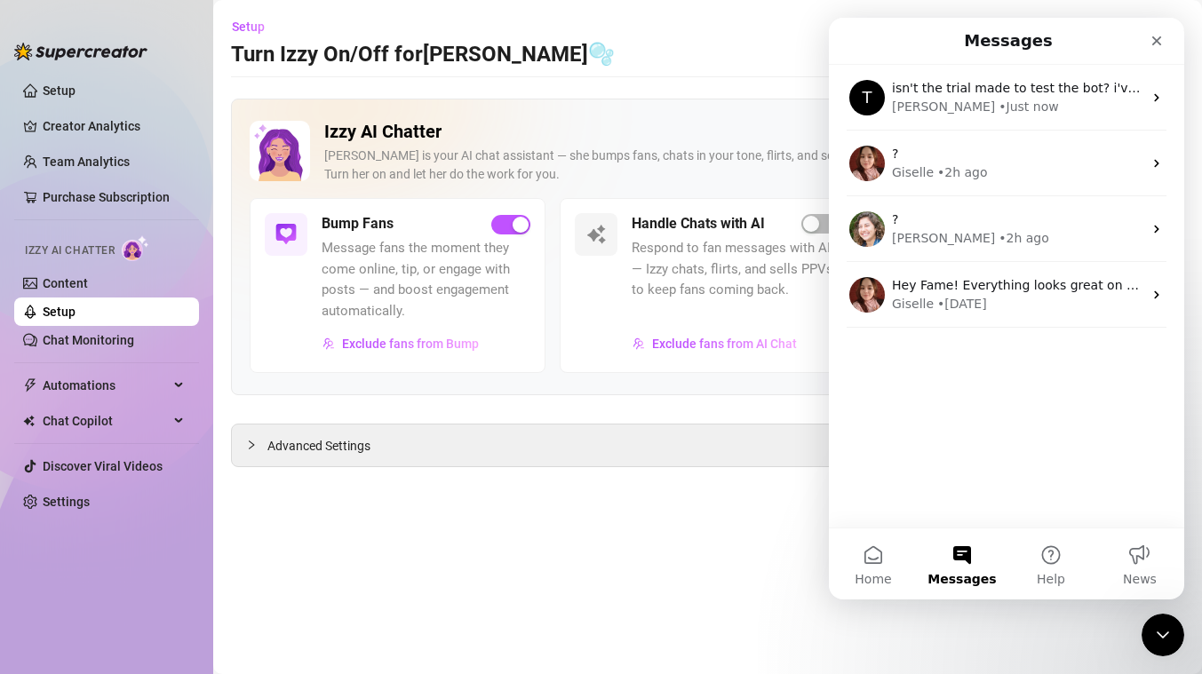
scroll to position [0, 0]
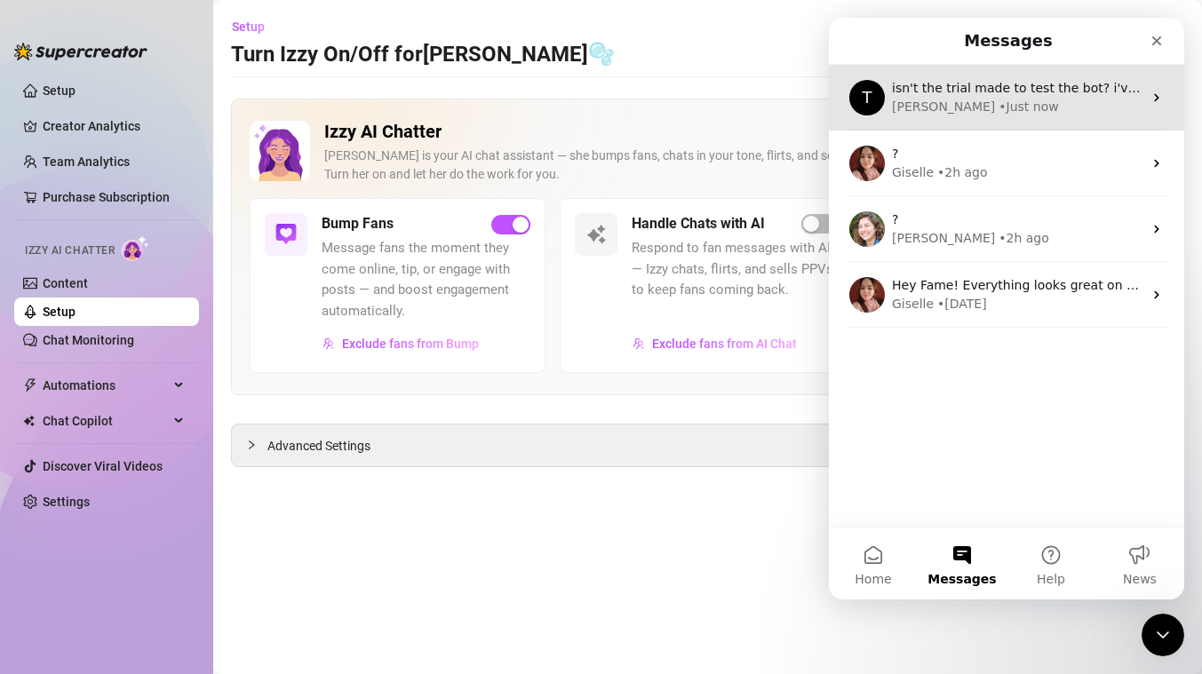
click at [998, 112] on div "• Just now" at bounding box center [1028, 107] width 60 height 19
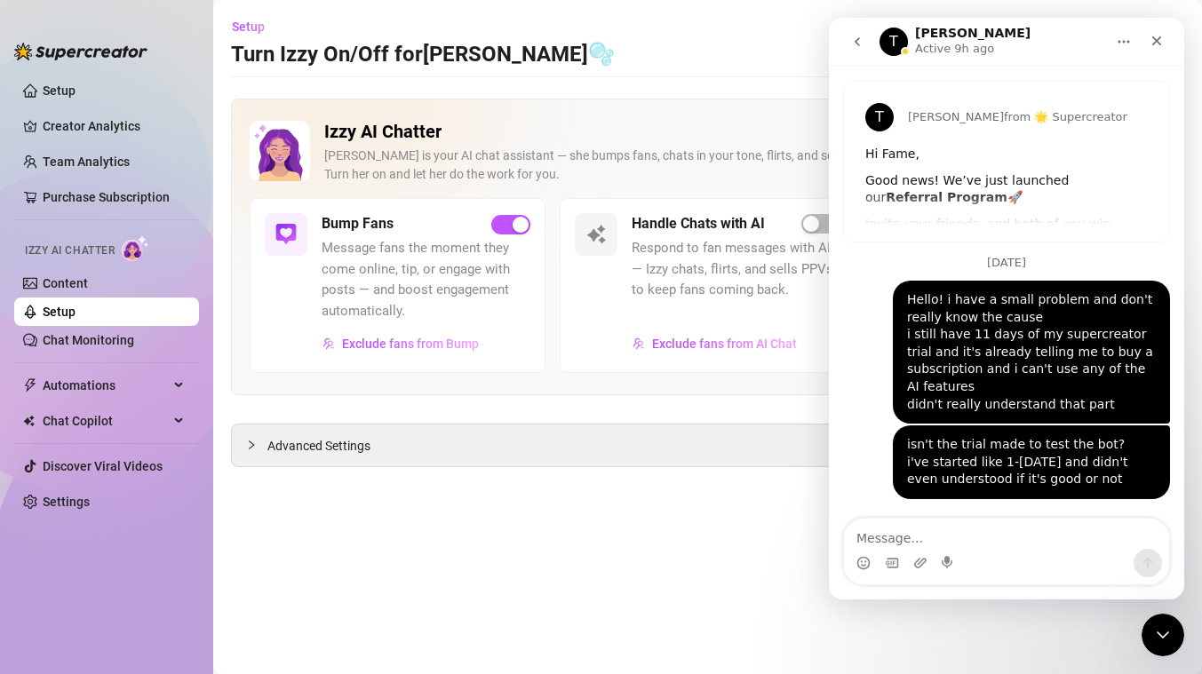
type textarea "if you could help me with that, it would be perfect Sent only 54 AI messages"
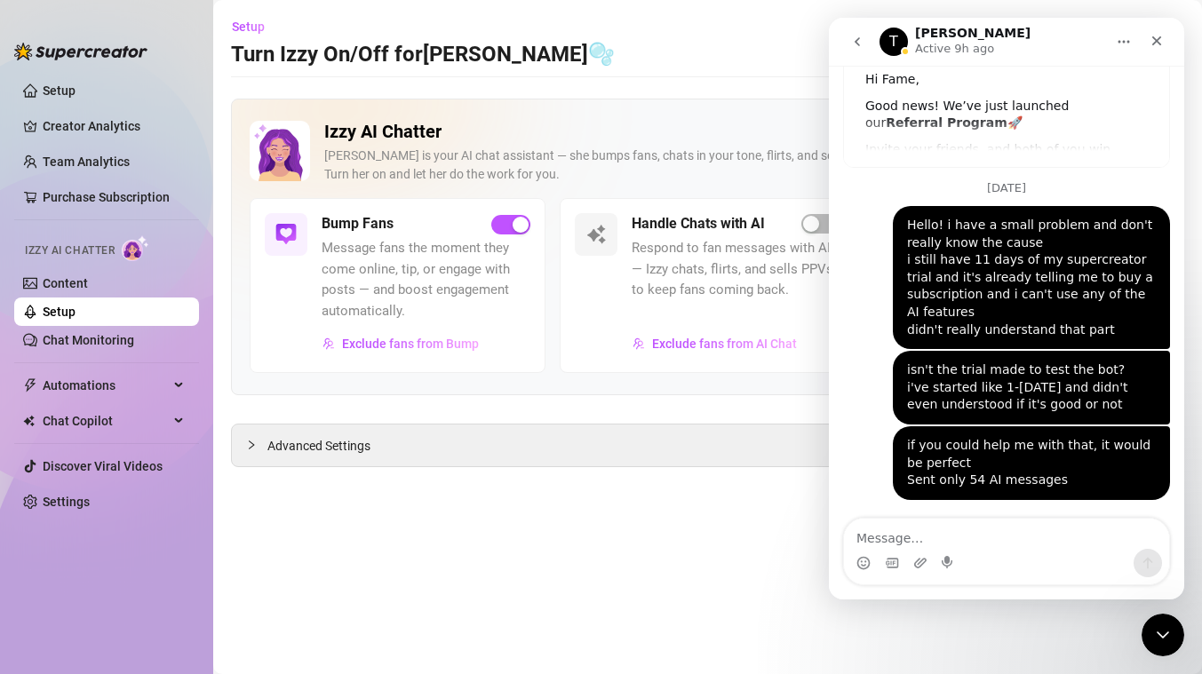
scroll to position [131, 0]
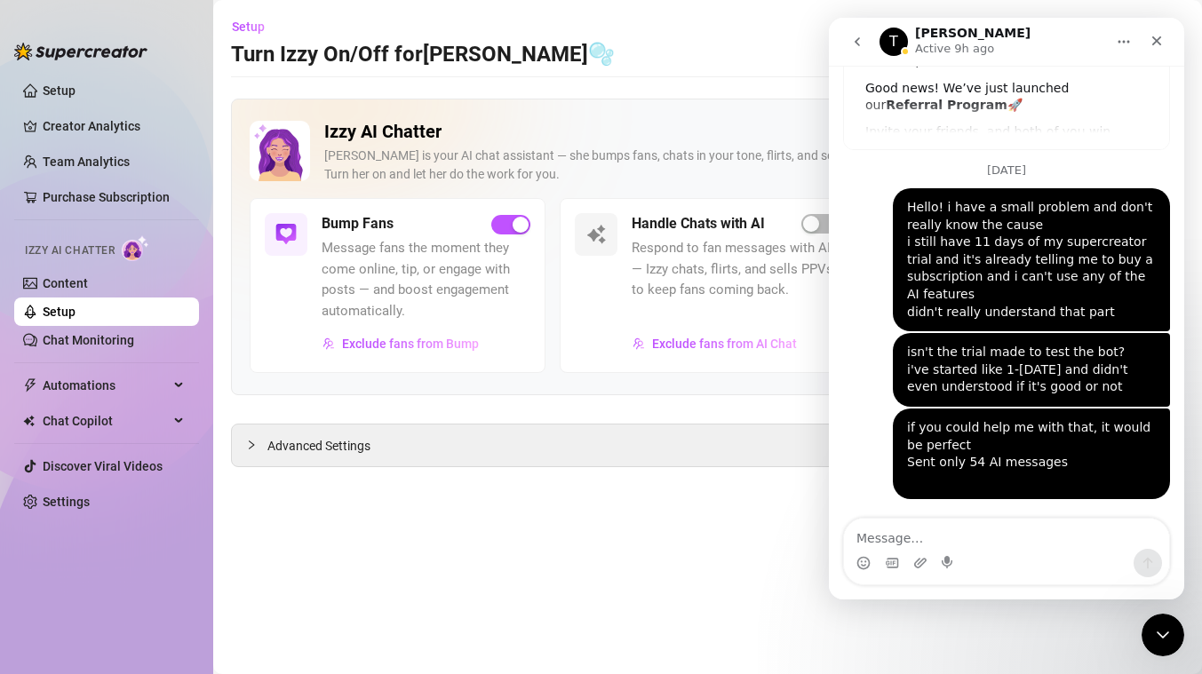
click at [552, 566] on main "Setup Turn Izzy On/Off for Bella🫧 Bella🫧 (izzybellababyy) Izzy AI Chatter Izzy …" at bounding box center [707, 337] width 989 height 674
click at [1177, 635] on div "Close Intercom Messenger" at bounding box center [1160, 632] width 43 height 43
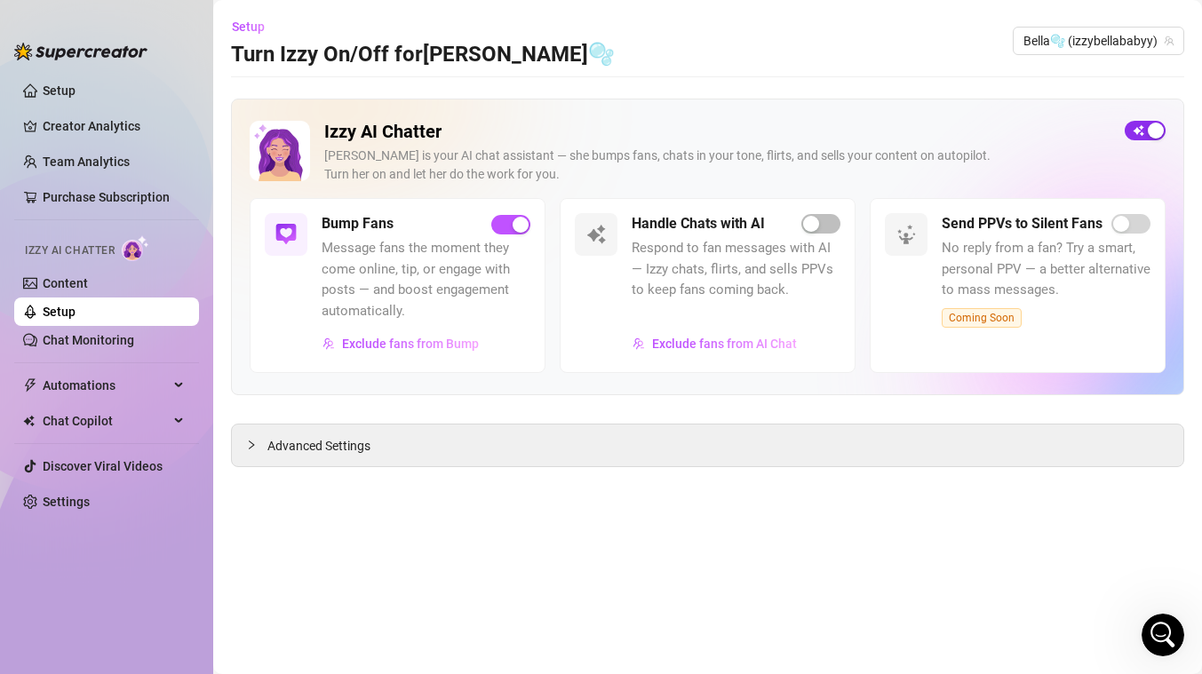
click at [1134, 138] on span "button" at bounding box center [1144, 131] width 41 height 20
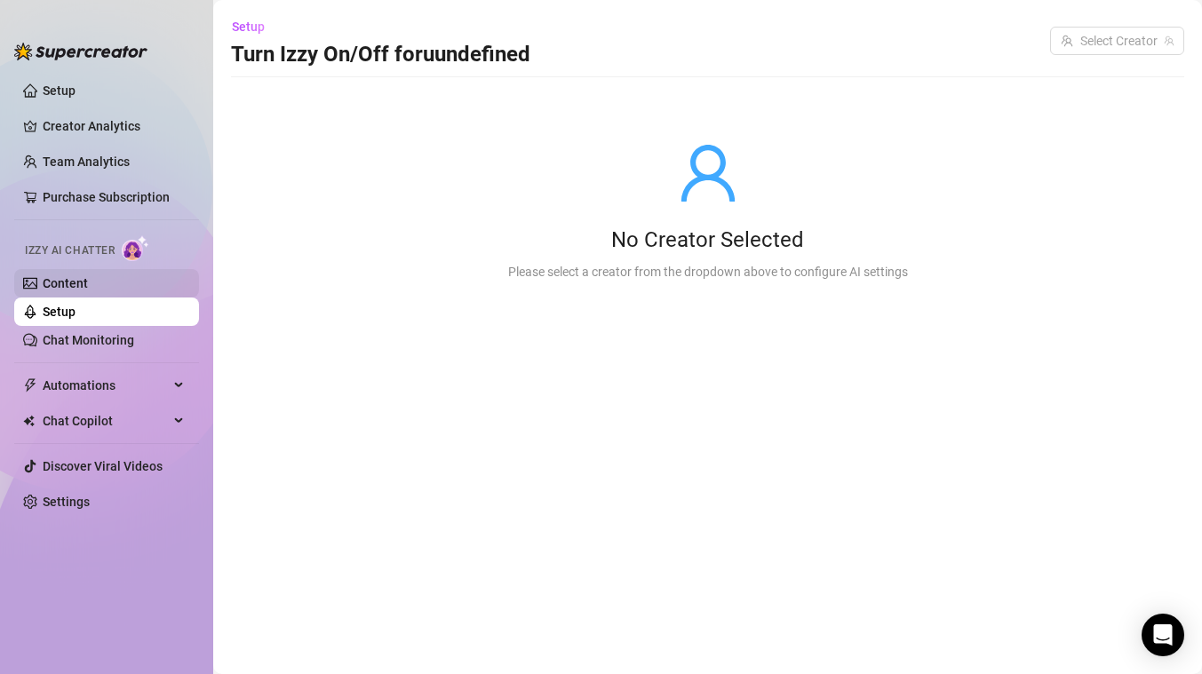
click at [88, 287] on link "Content" at bounding box center [65, 283] width 45 height 14
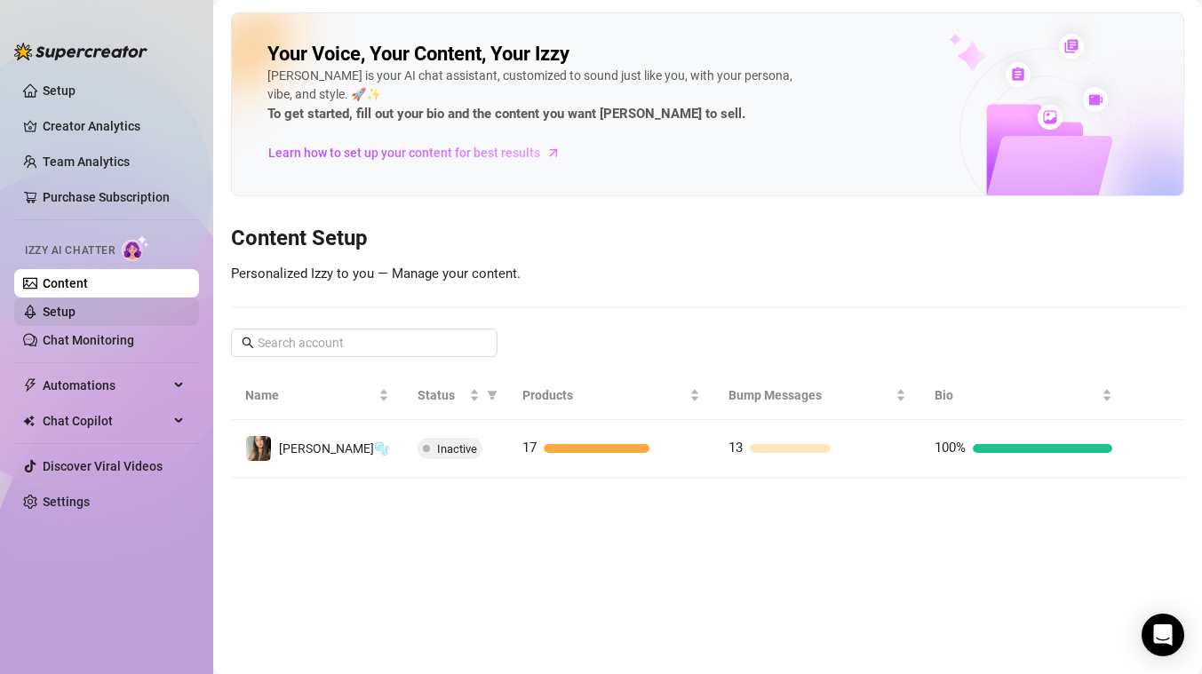
click at [75, 311] on link "Setup" at bounding box center [59, 312] width 33 height 14
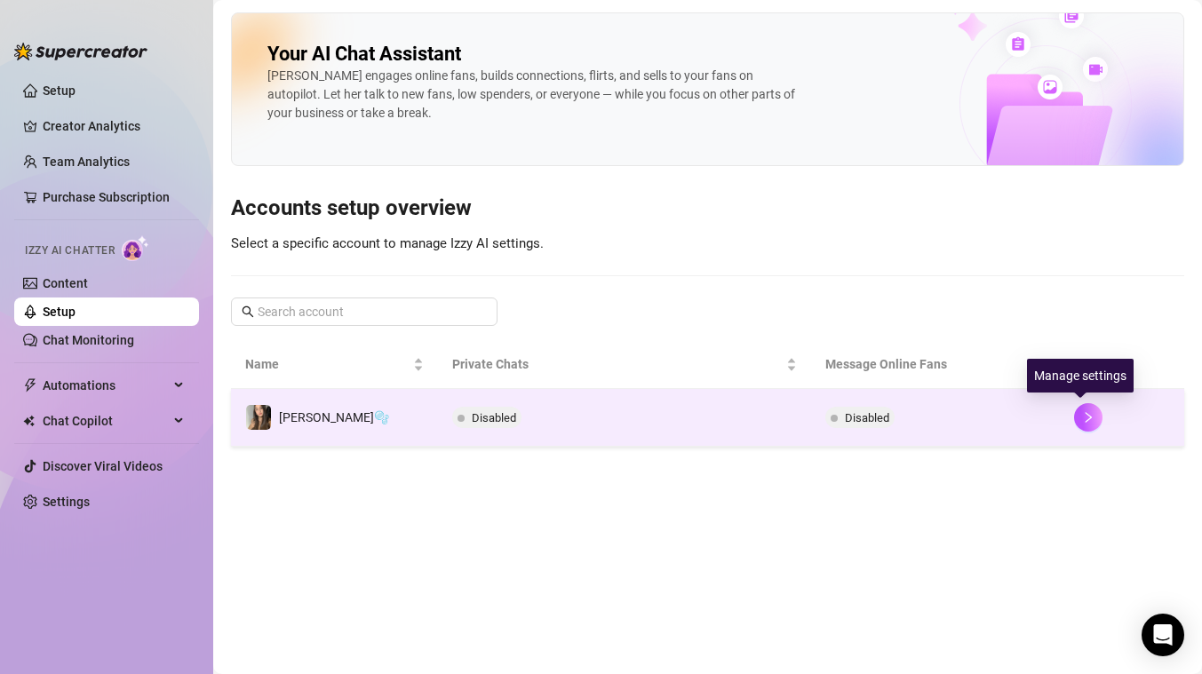
click at [1060, 410] on td at bounding box center [1122, 418] width 124 height 58
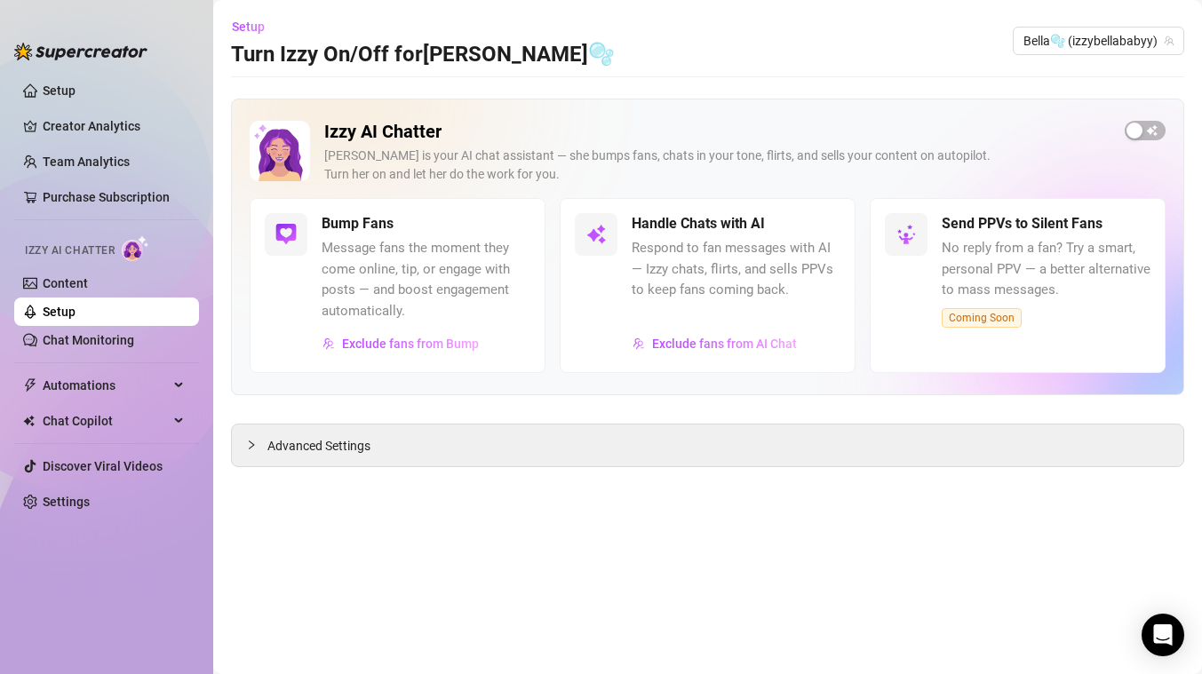
click at [1133, 629] on main "Setup Turn Izzy On/Off for Bella🫧 Bella🫧 (izzybellababyy) Izzy AI Chatter Izzy …" at bounding box center [707, 337] width 989 height 674
click at [1157, 629] on icon "Open Intercom Messenger" at bounding box center [1162, 635] width 20 height 23
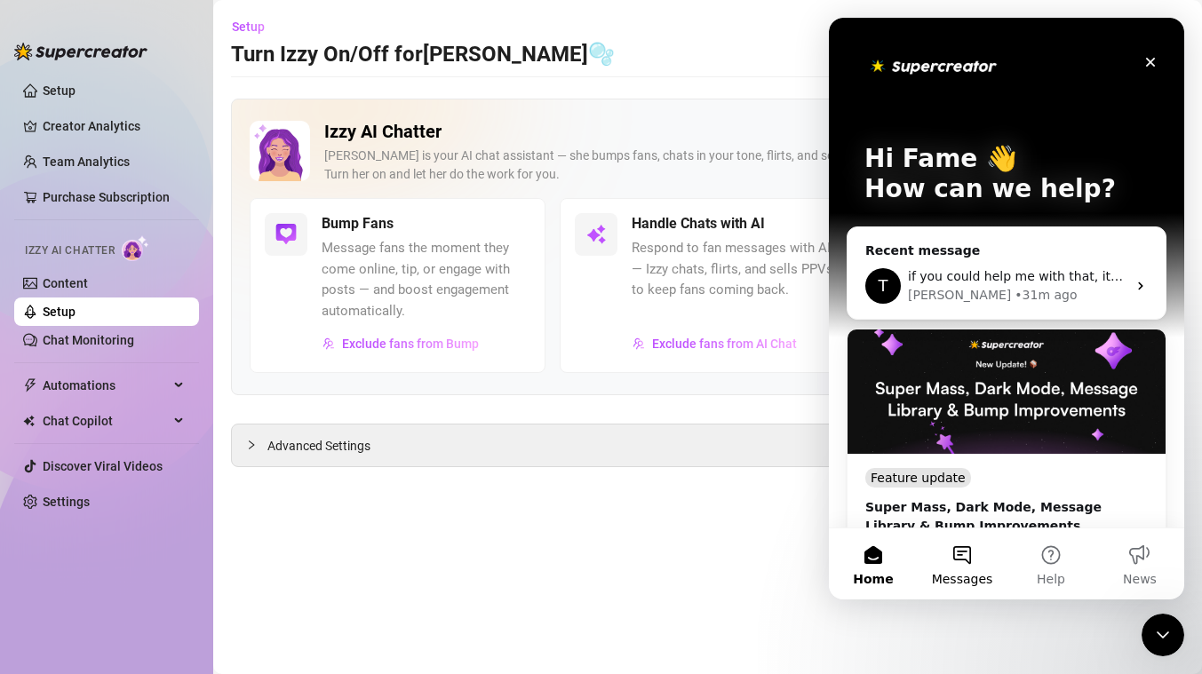
click at [973, 570] on button "Messages" at bounding box center [961, 563] width 89 height 71
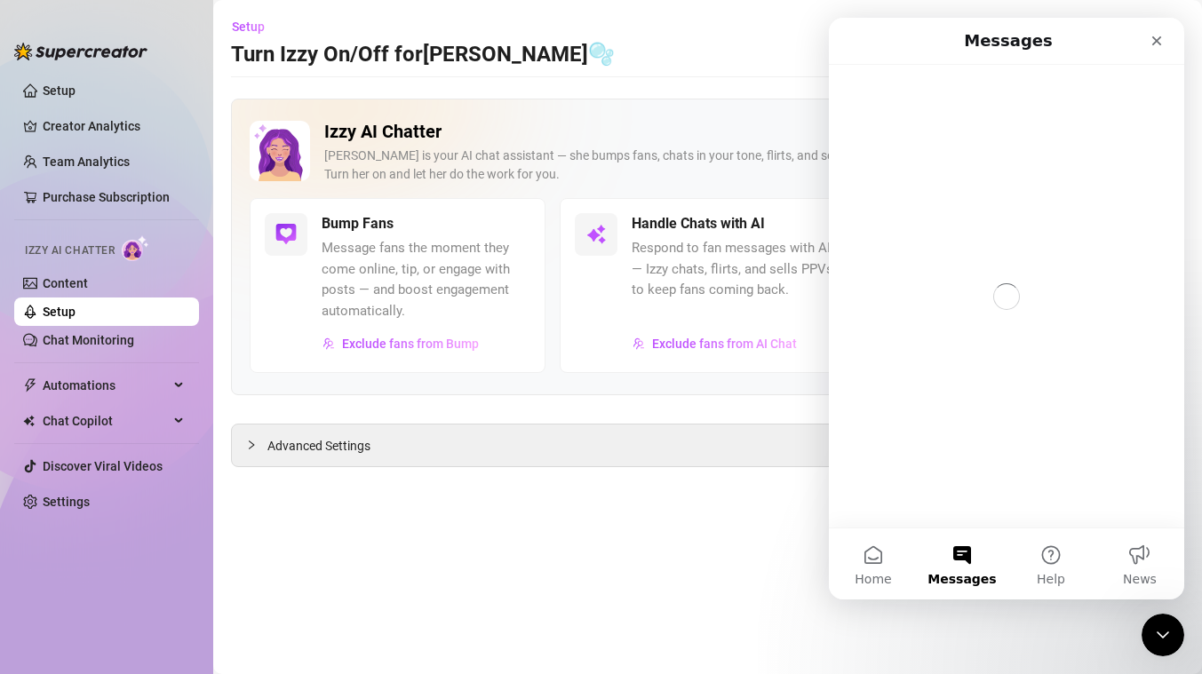
click at [663, 558] on main "Setup Turn Izzy On/Off for Bella🫧 Bella🫧 (izzybellababyy) Izzy AI Chatter Izzy …" at bounding box center [707, 337] width 989 height 674
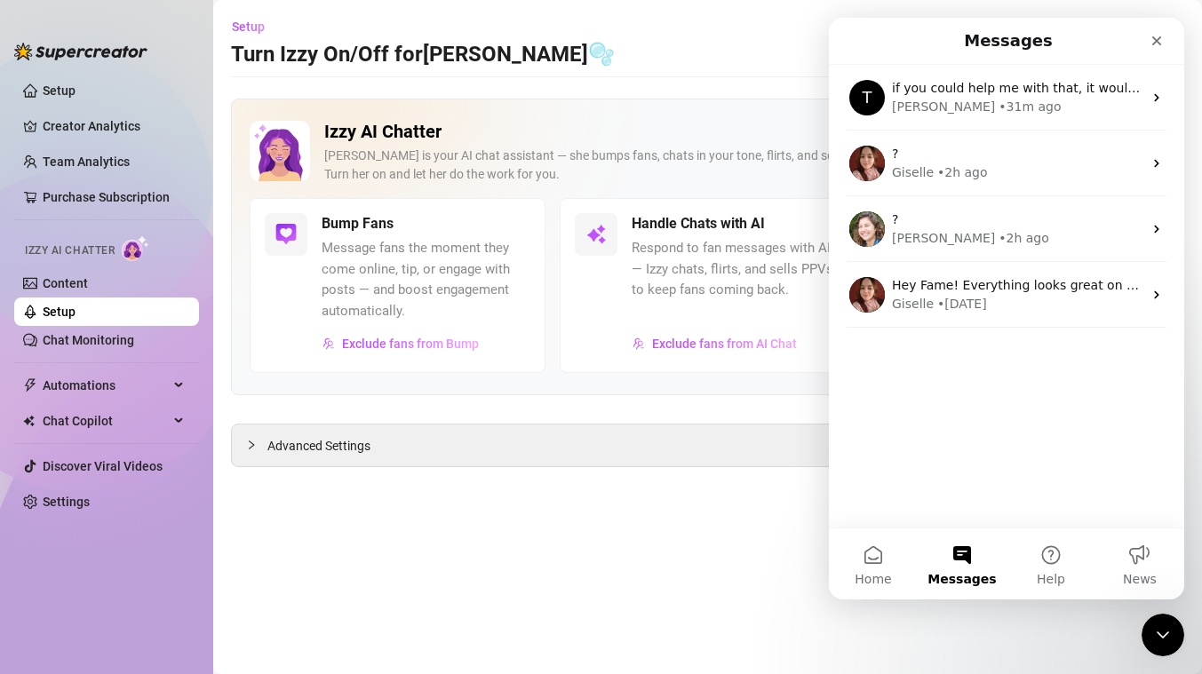
click at [801, 11] on main "Setup Turn Izzy On/Off for Bella🫧 Bella🫧 (izzybellababyy) Izzy AI Chatter Izzy …" at bounding box center [707, 337] width 989 height 674
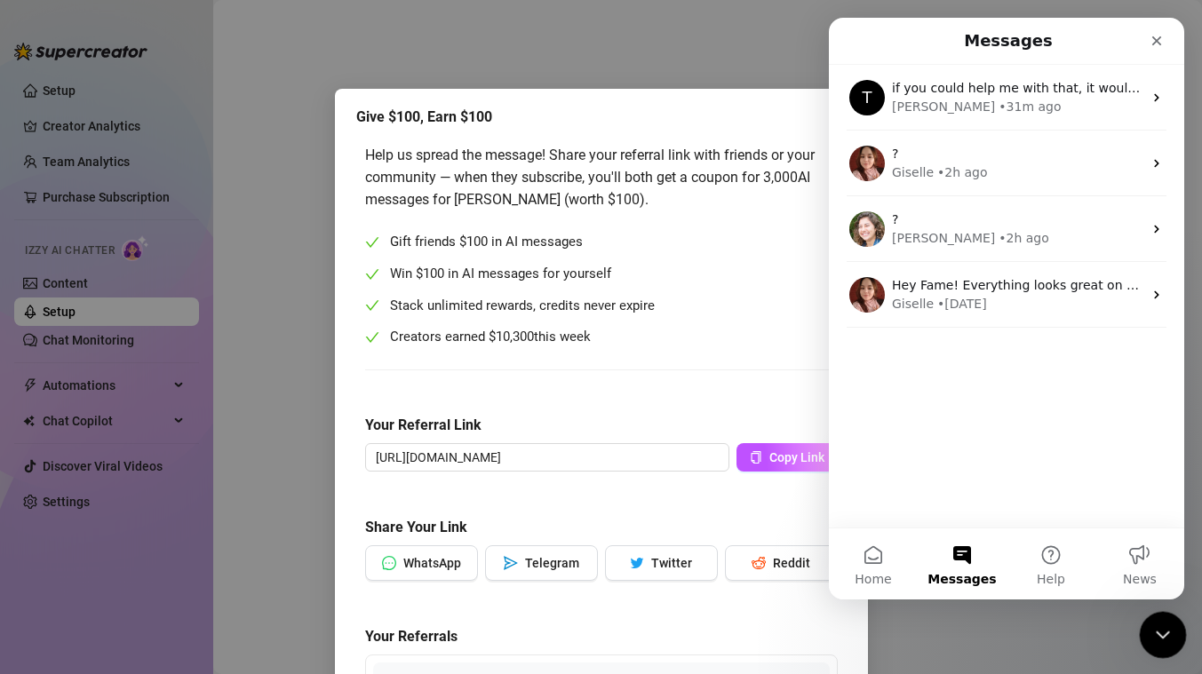
click at [1158, 622] on icon "Close Intercom Messenger" at bounding box center [1159, 632] width 21 height 21
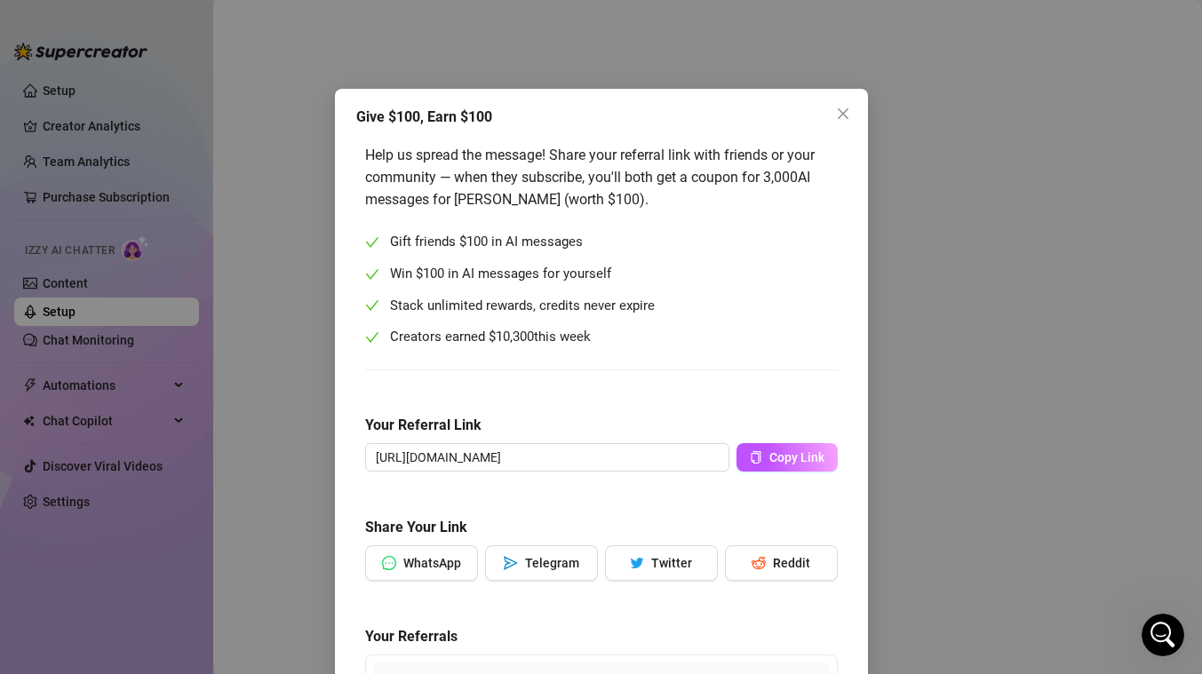
scroll to position [200, 0]
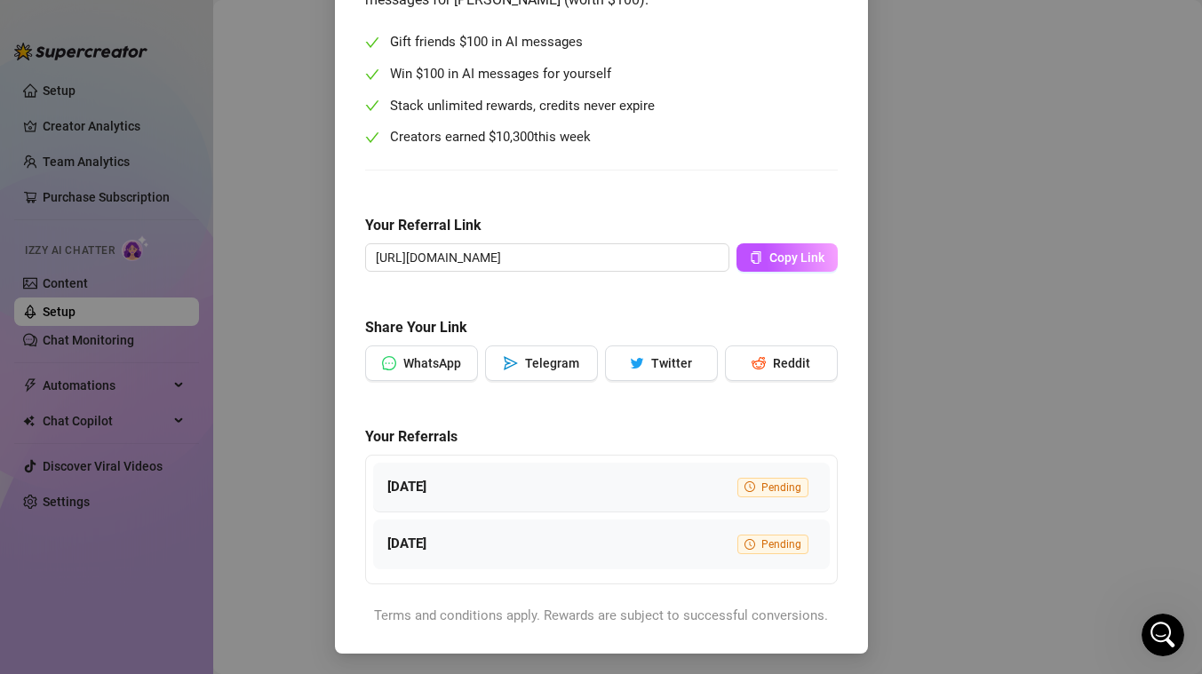
click at [917, 343] on div "Give $100, Earn $100 Help us spread the message! Share your referral link with …" at bounding box center [601, 337] width 1202 height 674
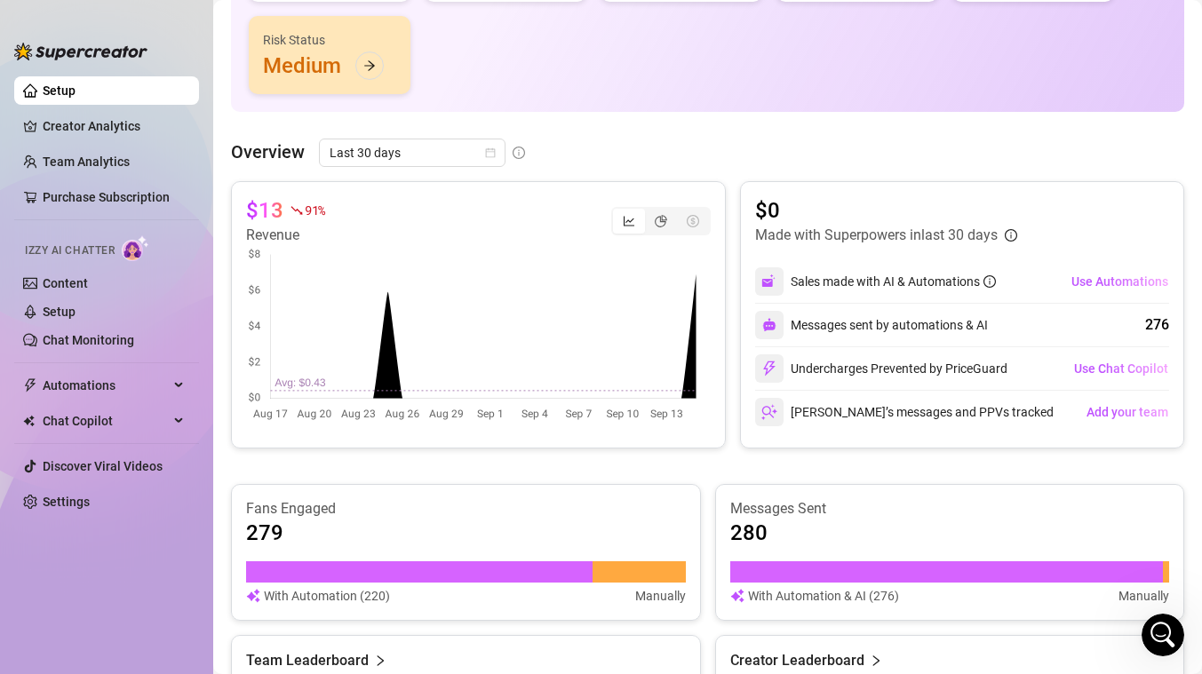
scroll to position [628, 0]
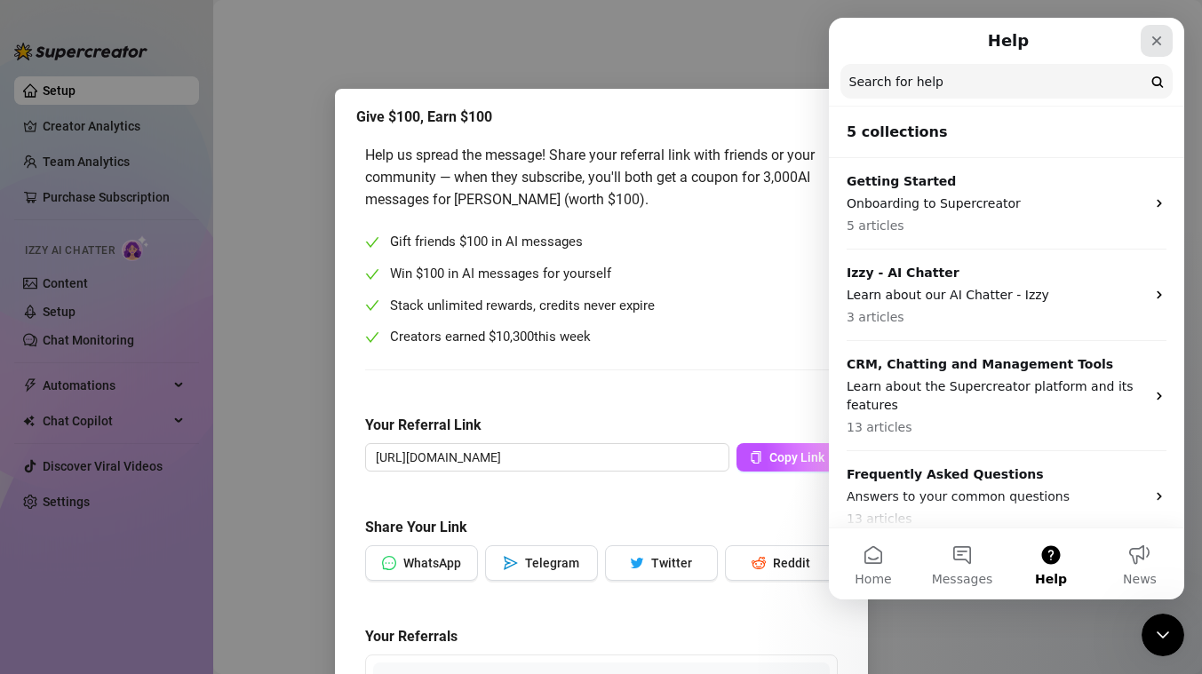
click at [1152, 47] on icon "Close" at bounding box center [1156, 41] width 14 height 14
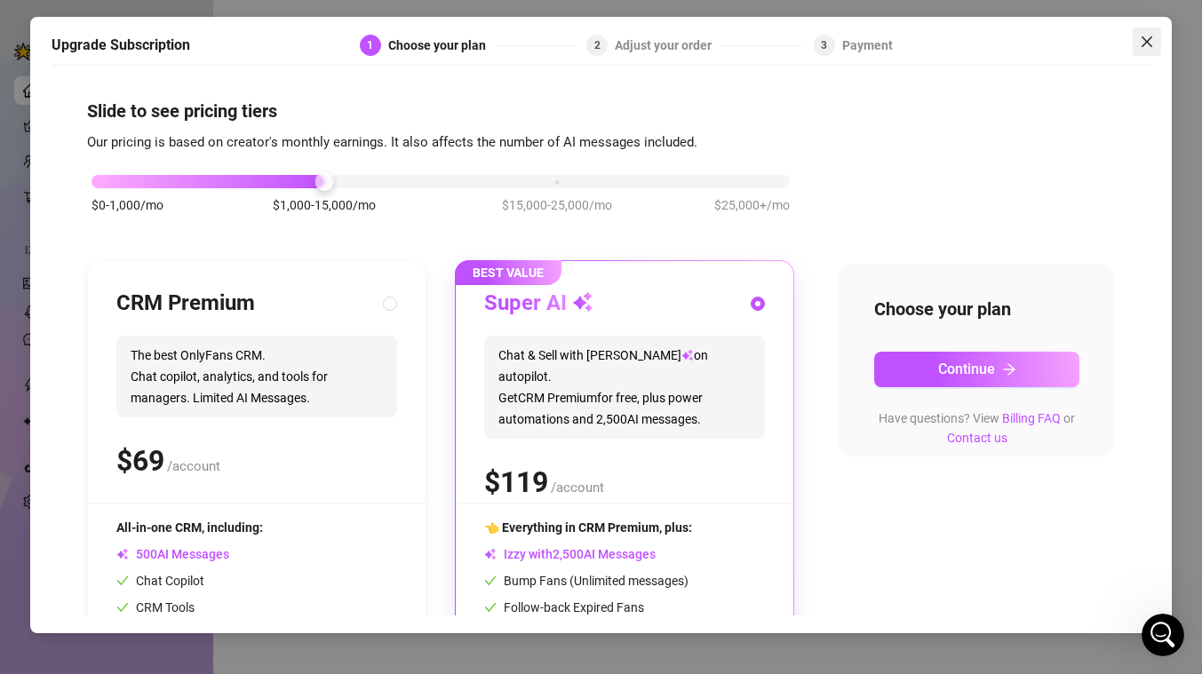
click at [1142, 49] on button "Close" at bounding box center [1146, 42] width 28 height 28
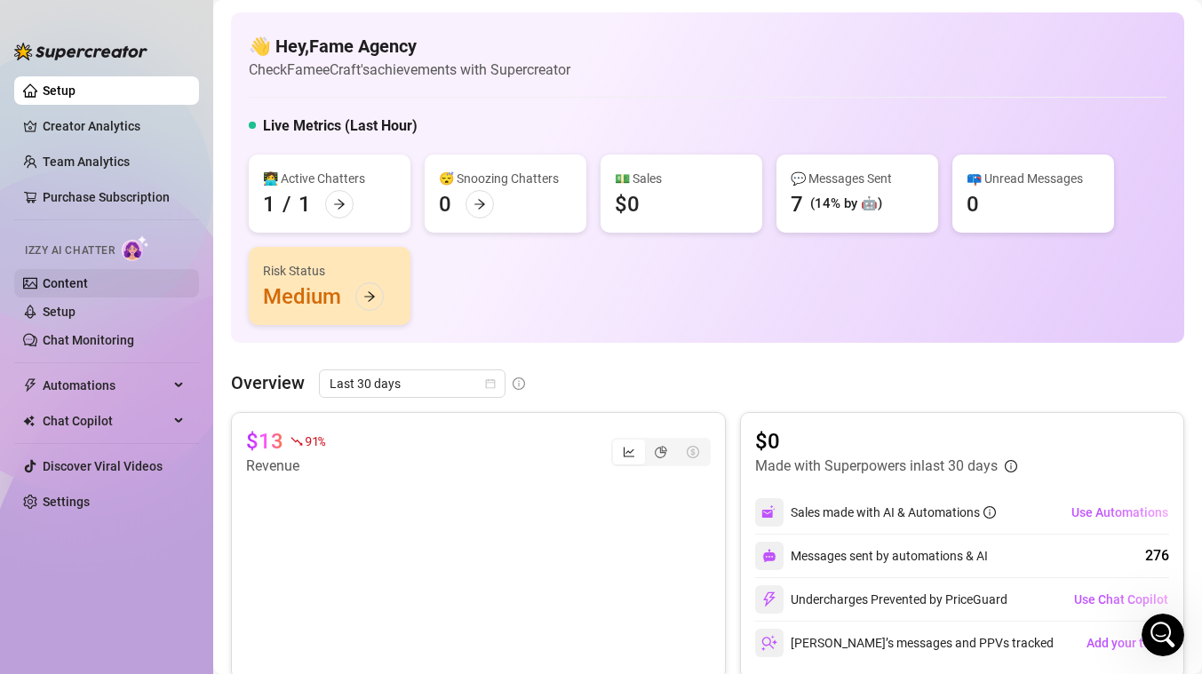
click at [88, 288] on link "Content" at bounding box center [65, 283] width 45 height 14
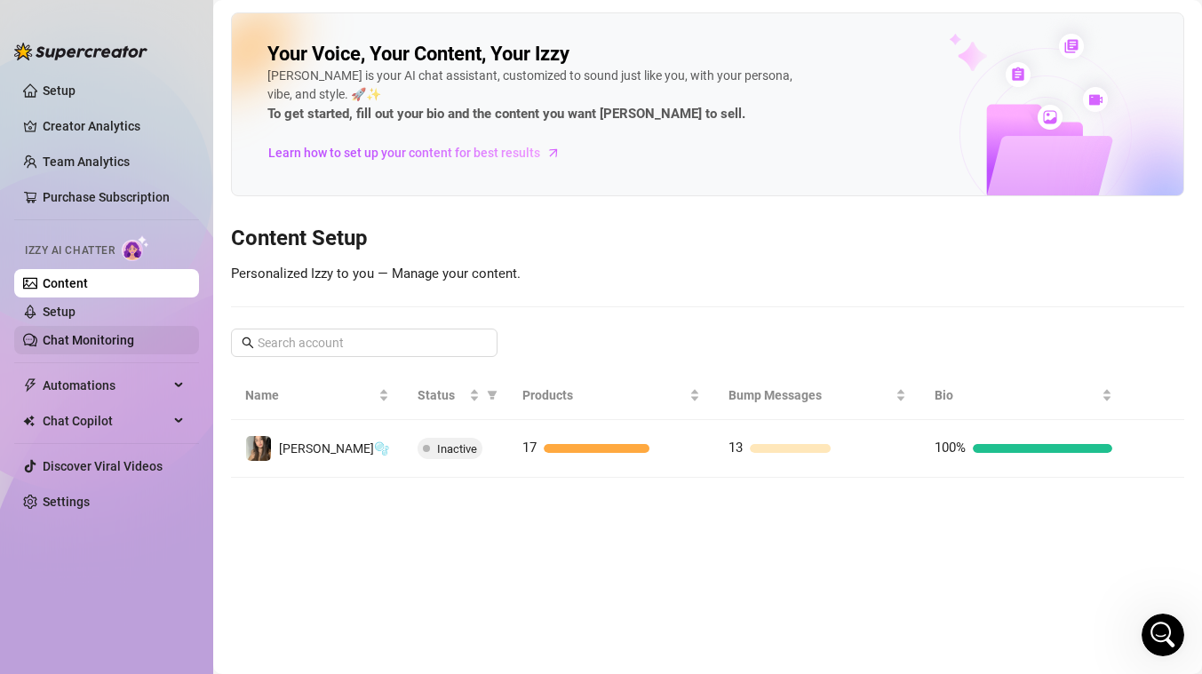
click at [83, 346] on link "Chat Monitoring" at bounding box center [88, 340] width 91 height 14
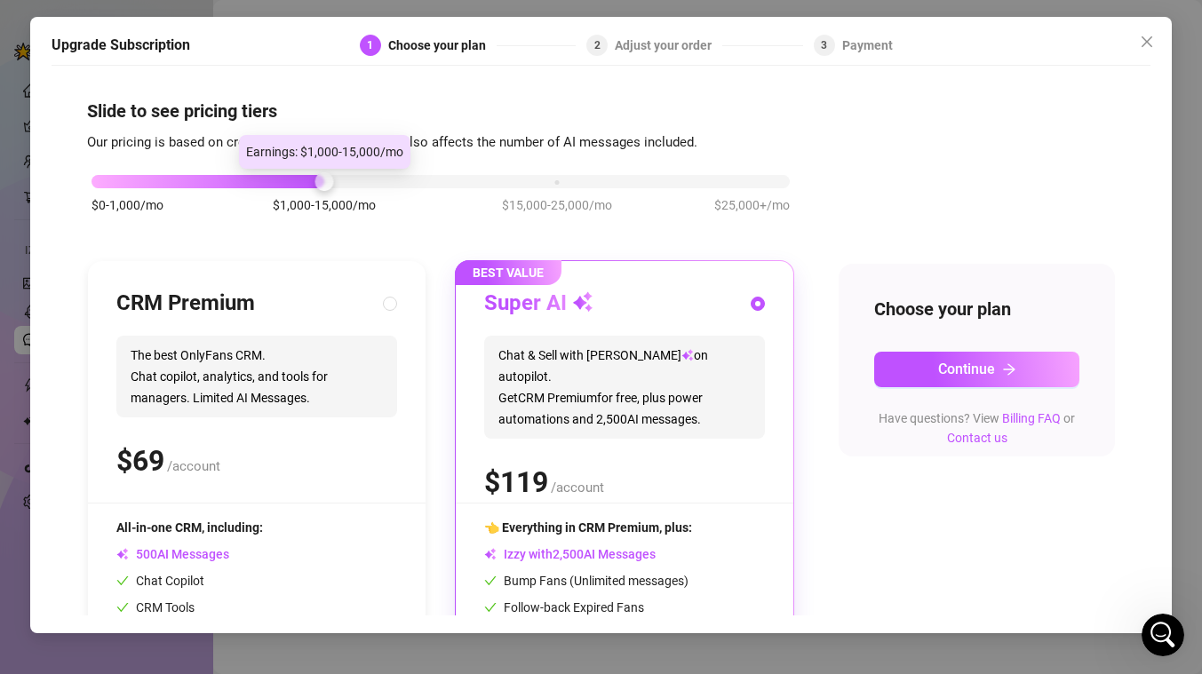
drag, startPoint x: 315, startPoint y: 185, endPoint x: 68, endPoint y: 185, distance: 246.9
click at [68, 185] on div "Slide to see pricing tiers Our pricing is based on creator's monthly earnings. …" at bounding box center [601, 345] width 1099 height 541
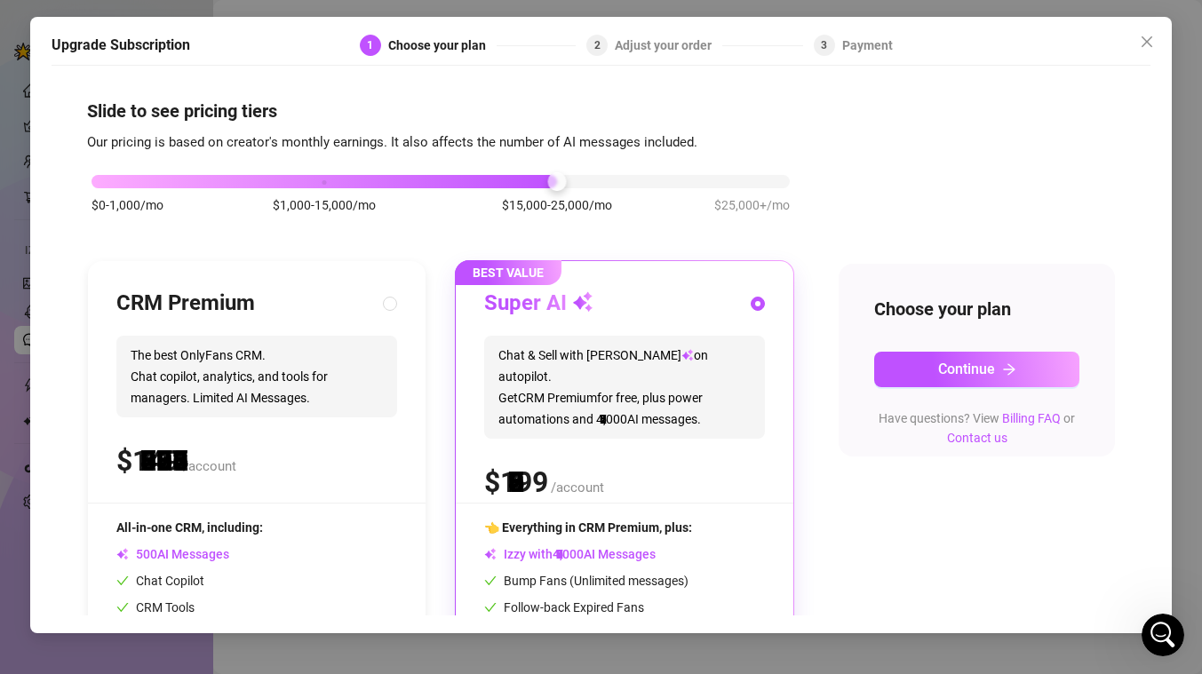
click at [597, 179] on div at bounding box center [440, 181] width 698 height 13
click at [94, 182] on div "$0-1,000/mo $1,000-15,000/mo $15,000-25,000/mo $25,000+/mo" at bounding box center [440, 176] width 698 height 11
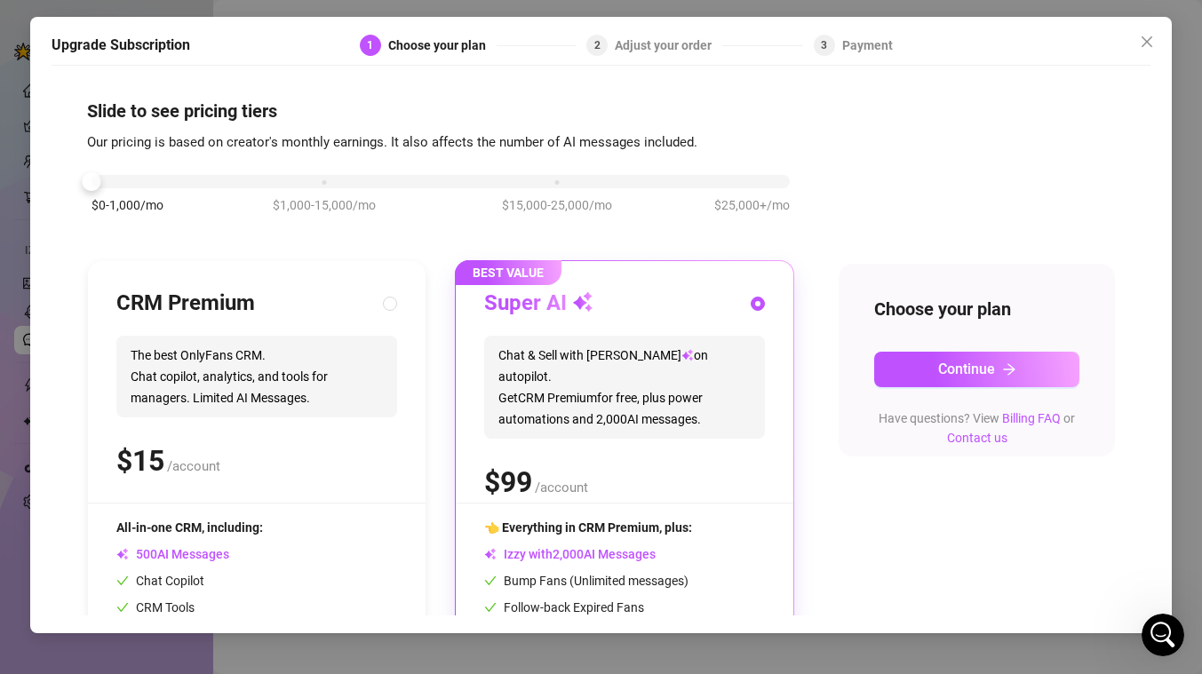
scroll to position [153, 0]
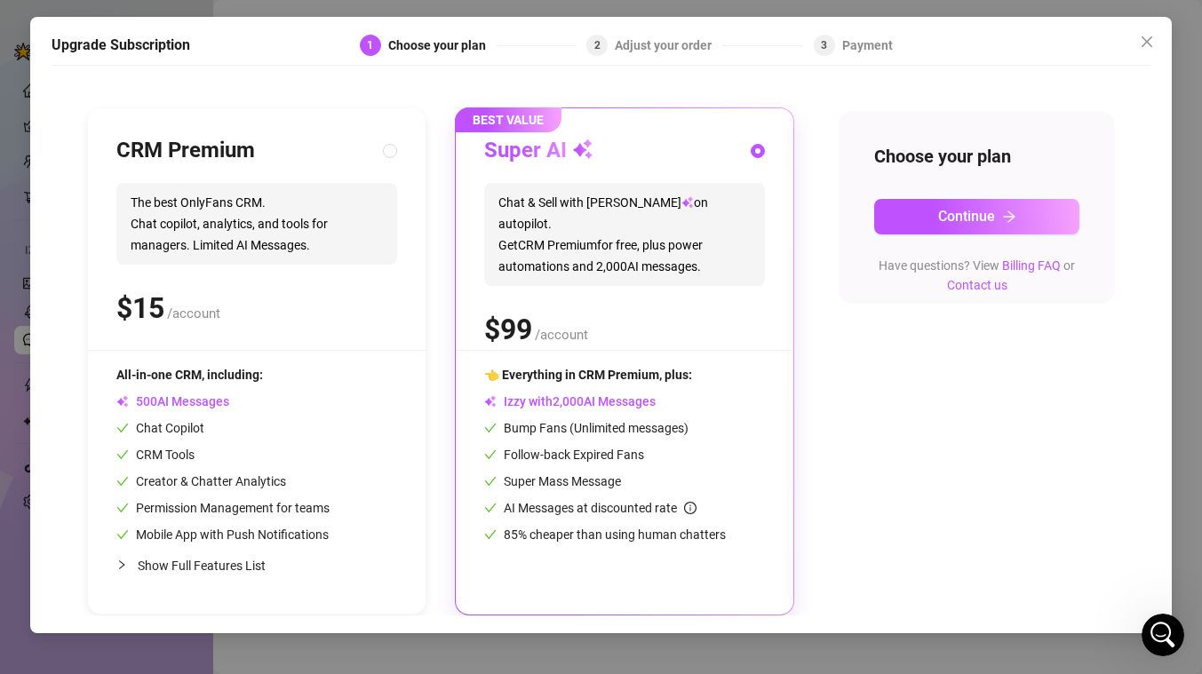
click at [126, 565] on icon "collapsed" at bounding box center [121, 565] width 11 height 11
radio input "true"
radio input "false"
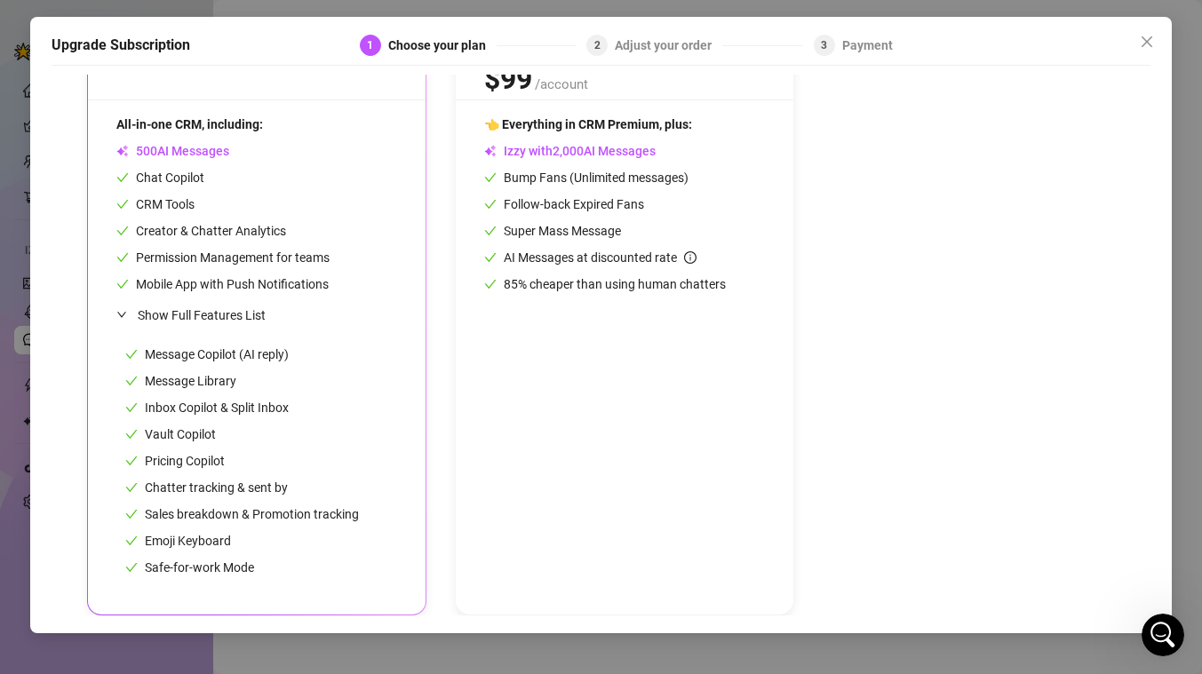
scroll to position [0, 0]
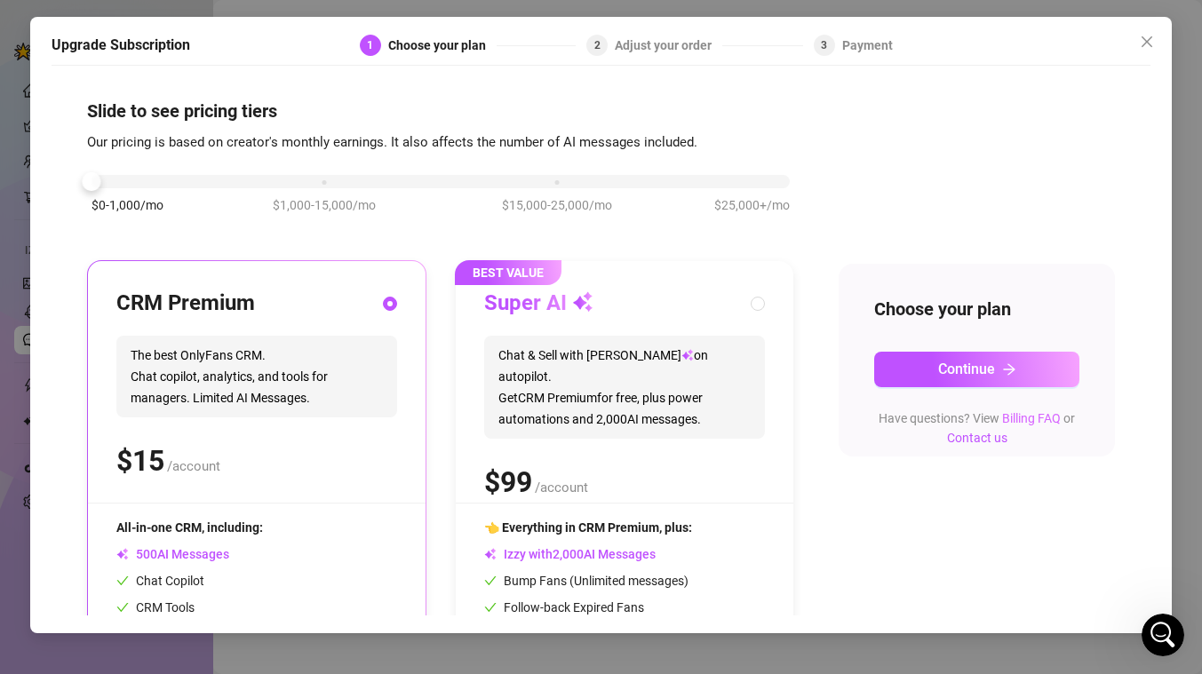
click at [1016, 417] on link "Billing FAQ" at bounding box center [1031, 418] width 59 height 14
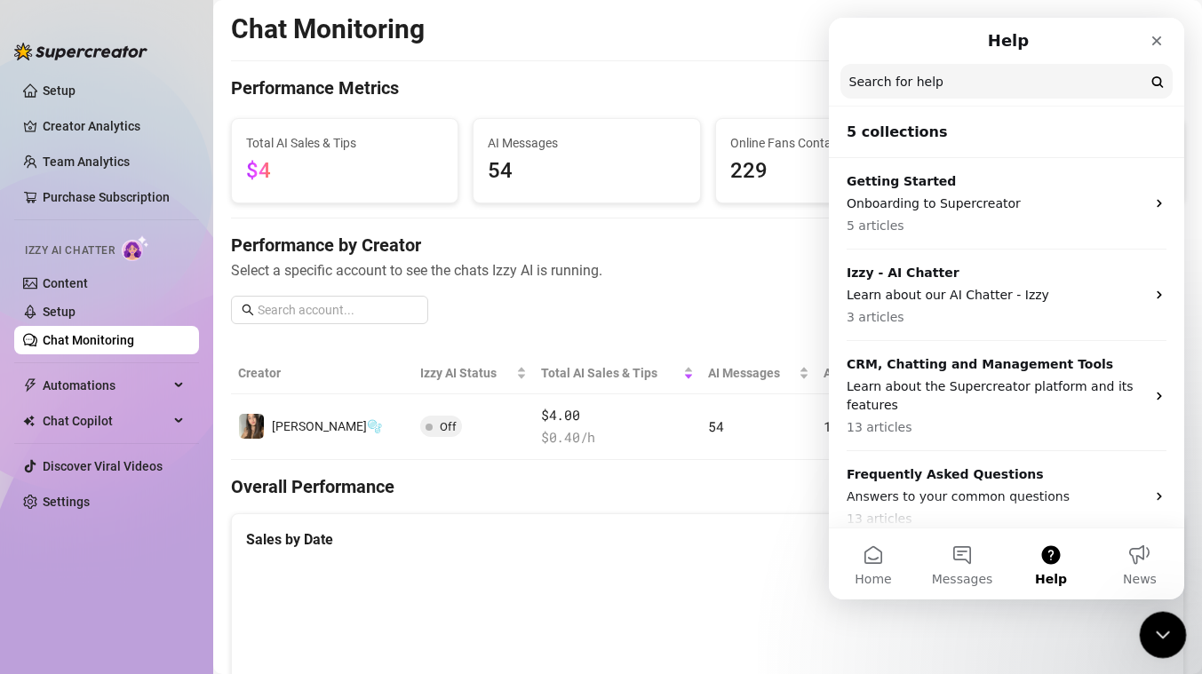
click at [1159, 624] on icon "Close Intercom Messenger" at bounding box center [1159, 632] width 21 height 21
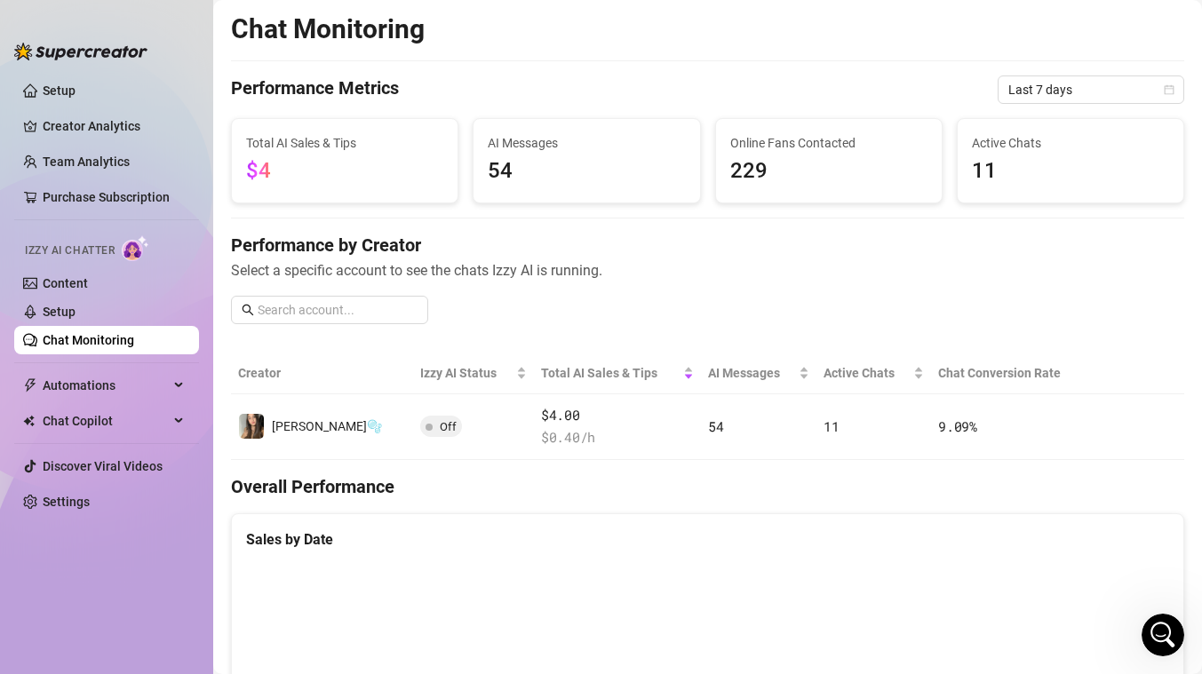
click at [887, 233] on h4 "Performance by Creator" at bounding box center [707, 245] width 953 height 25
click at [1164, 631] on icon "Open Intercom Messenger" at bounding box center [1160, 632] width 29 height 29
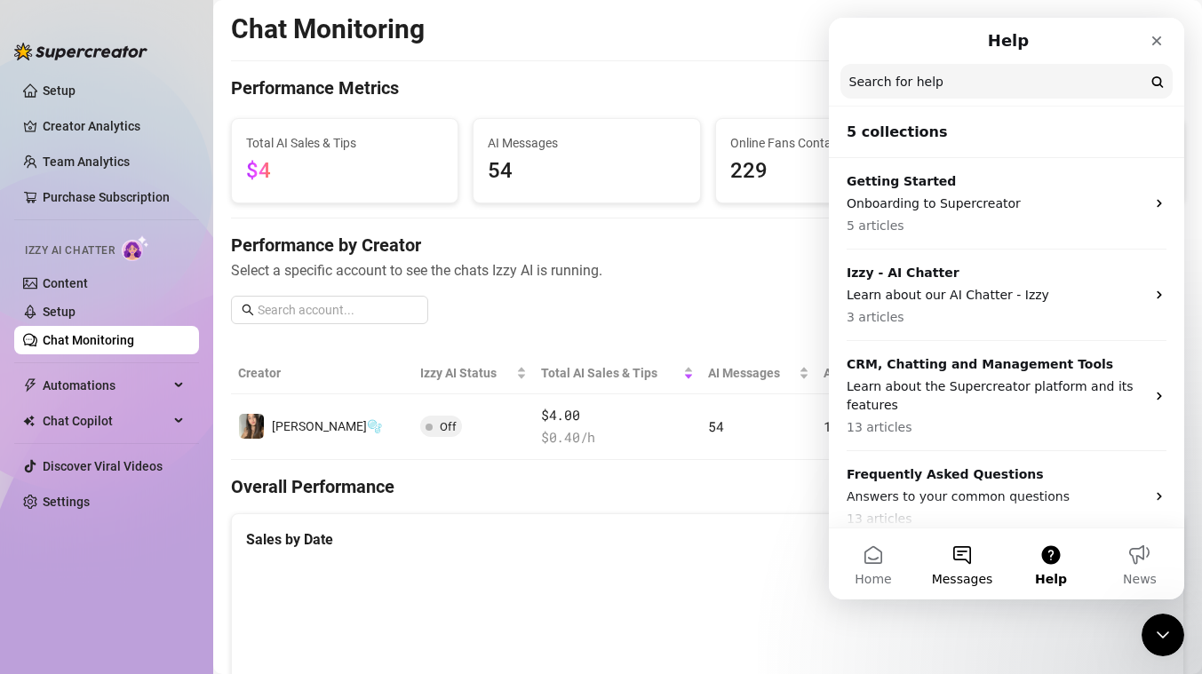
click at [981, 564] on button "Messages" at bounding box center [961, 563] width 89 height 71
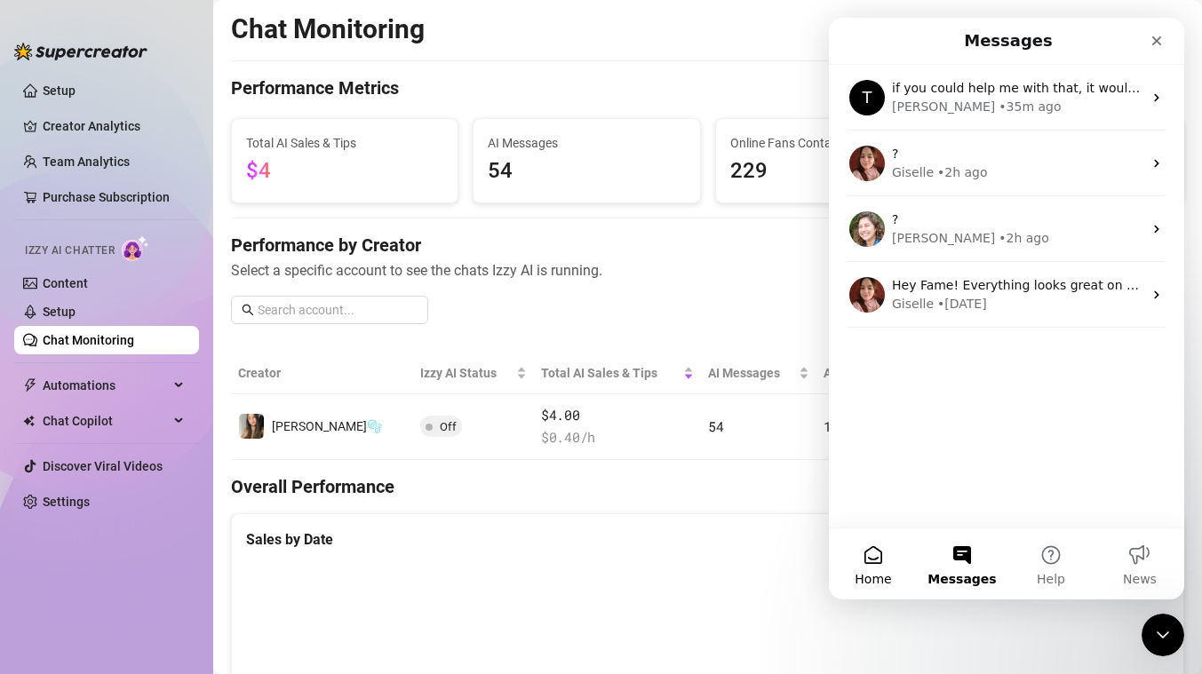
click at [855, 547] on button "Home" at bounding box center [873, 563] width 89 height 71
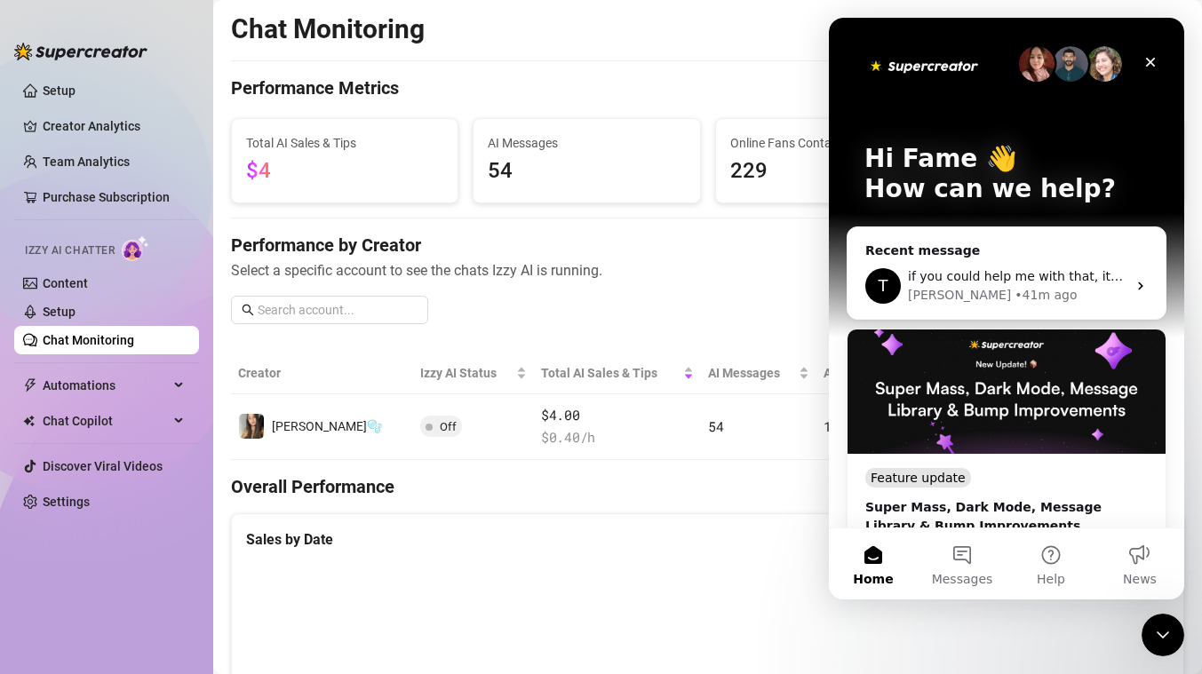
click at [587, 331] on div "Performance by Creator Select a specific account to see the chats Izzy AI is ru…" at bounding box center [707, 286] width 953 height 106
click at [1124, 618] on canvas at bounding box center [700, 653] width 909 height 178
click at [1137, 620] on canvas at bounding box center [700, 653] width 909 height 178
click at [1139, 627] on html at bounding box center [1160, 632] width 43 height 43
click at [1156, 627] on icon "Close Intercom Messenger" at bounding box center [1159, 632] width 21 height 21
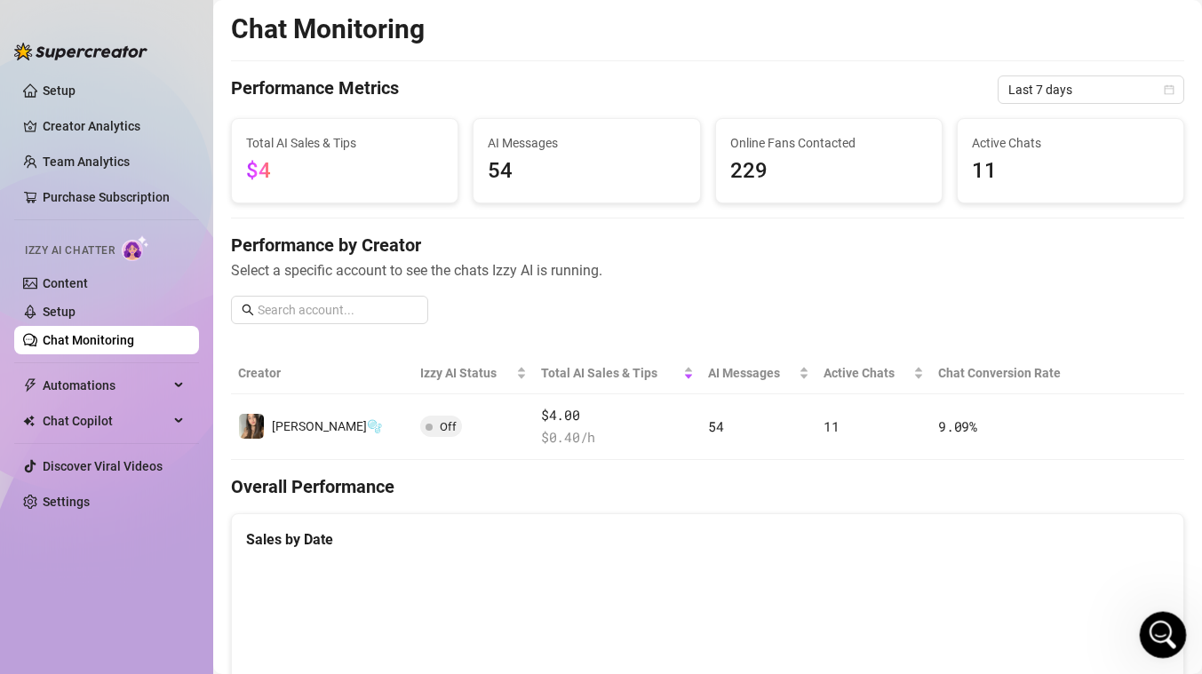
click at [1151, 626] on icon "Open Intercom Messenger" at bounding box center [1160, 632] width 29 height 29
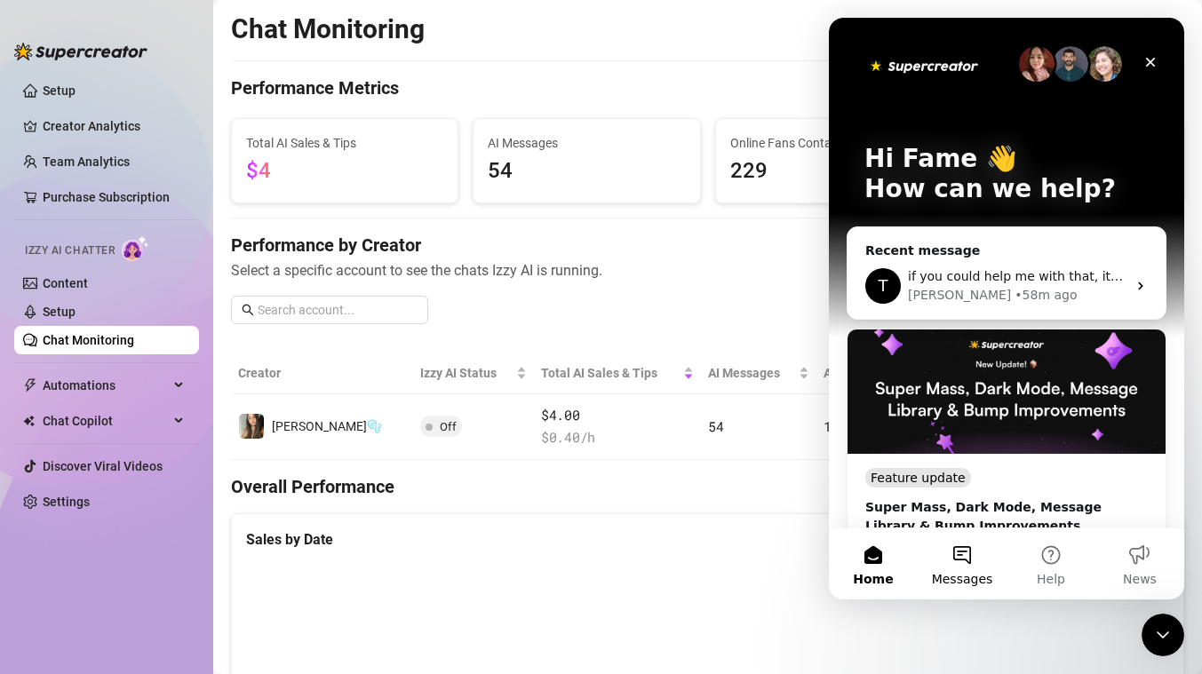
click at [971, 557] on button "Messages" at bounding box center [961, 563] width 89 height 71
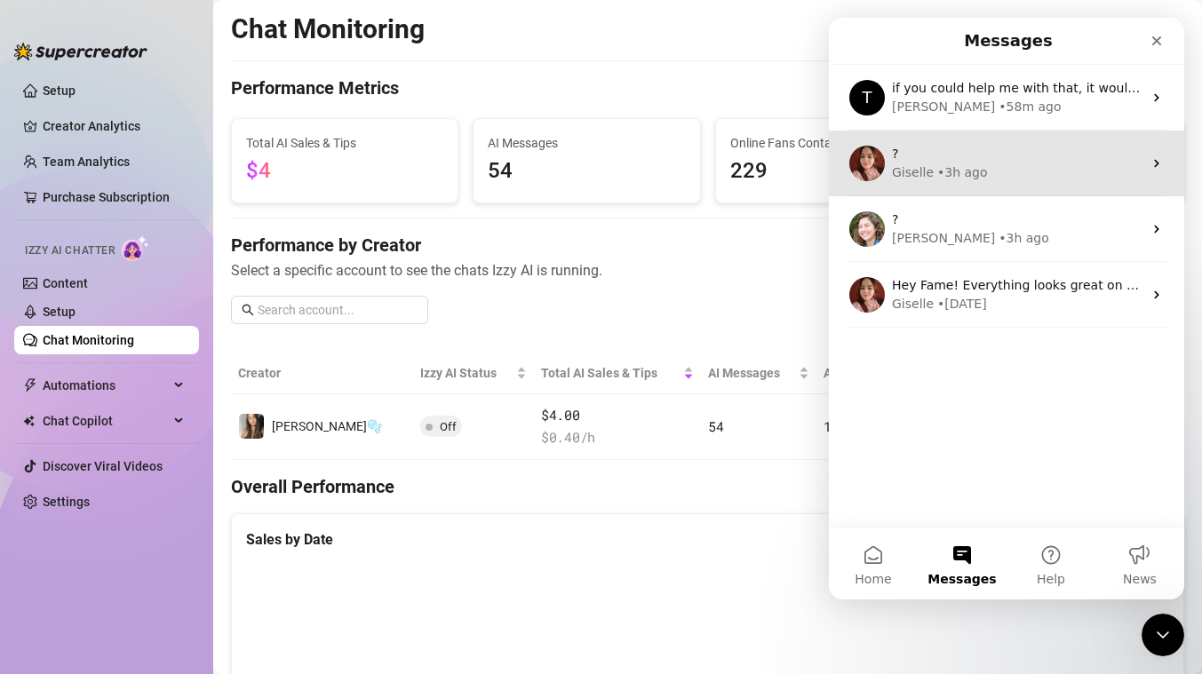
click at [1010, 168] on div "Giselle • 3h ago" at bounding box center [1017, 172] width 250 height 19
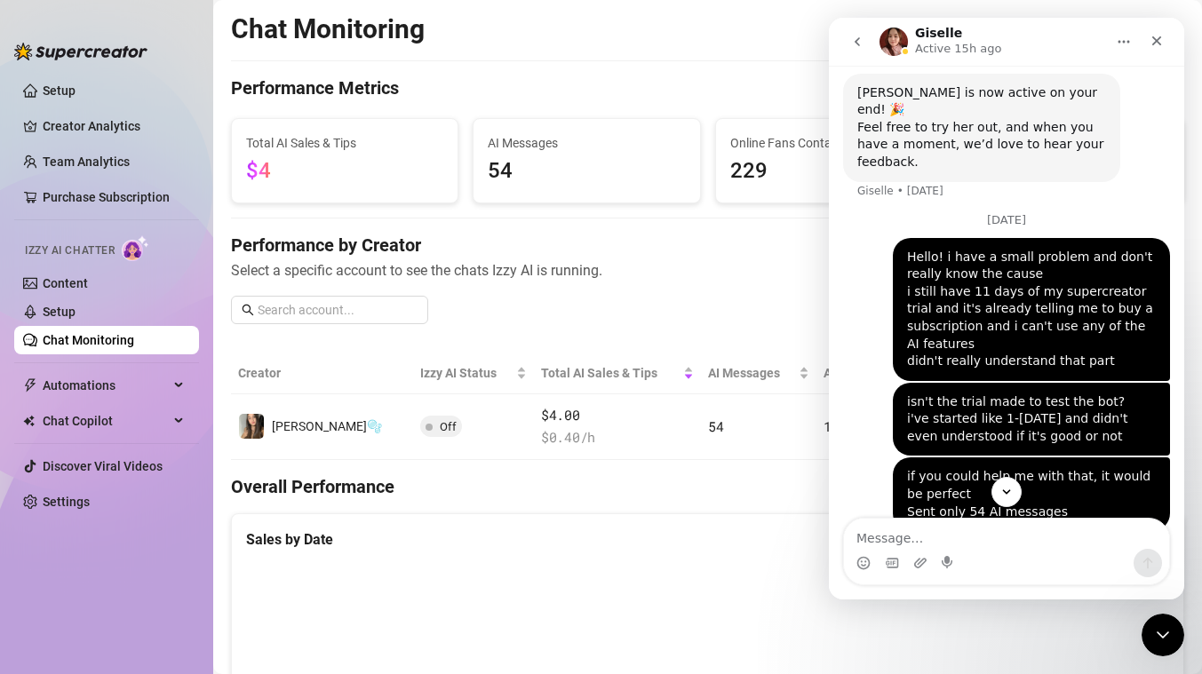
scroll to position [761, 0]
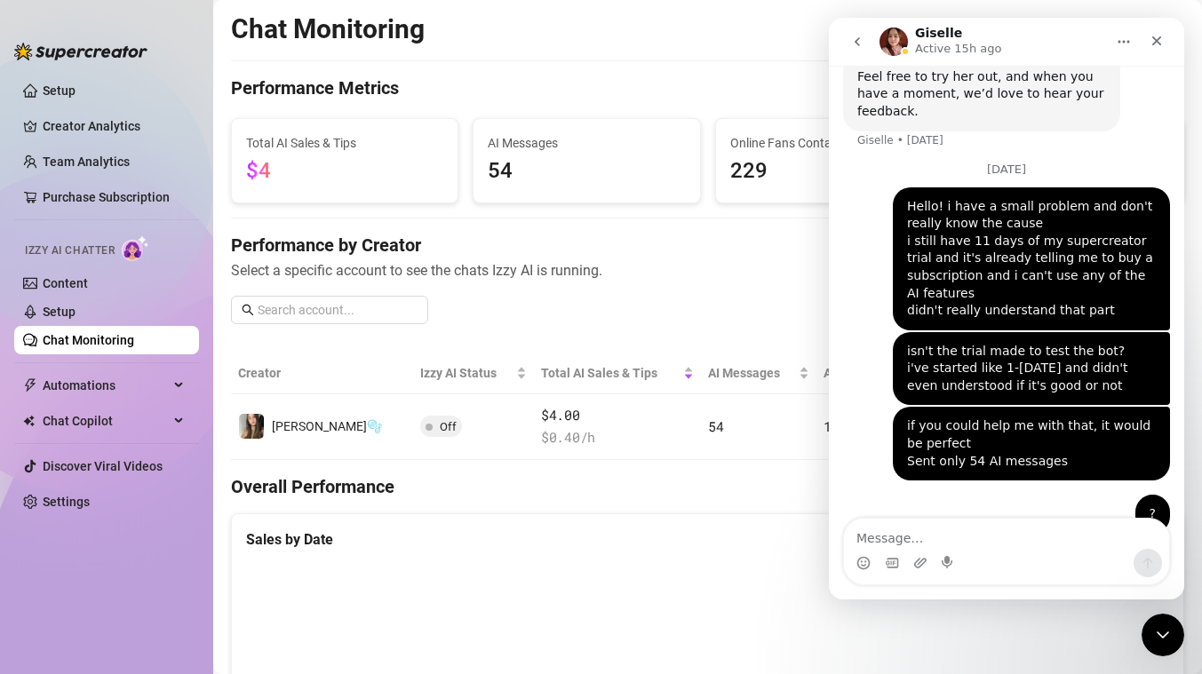
click at [864, 47] on button "go back" at bounding box center [857, 42] width 34 height 34
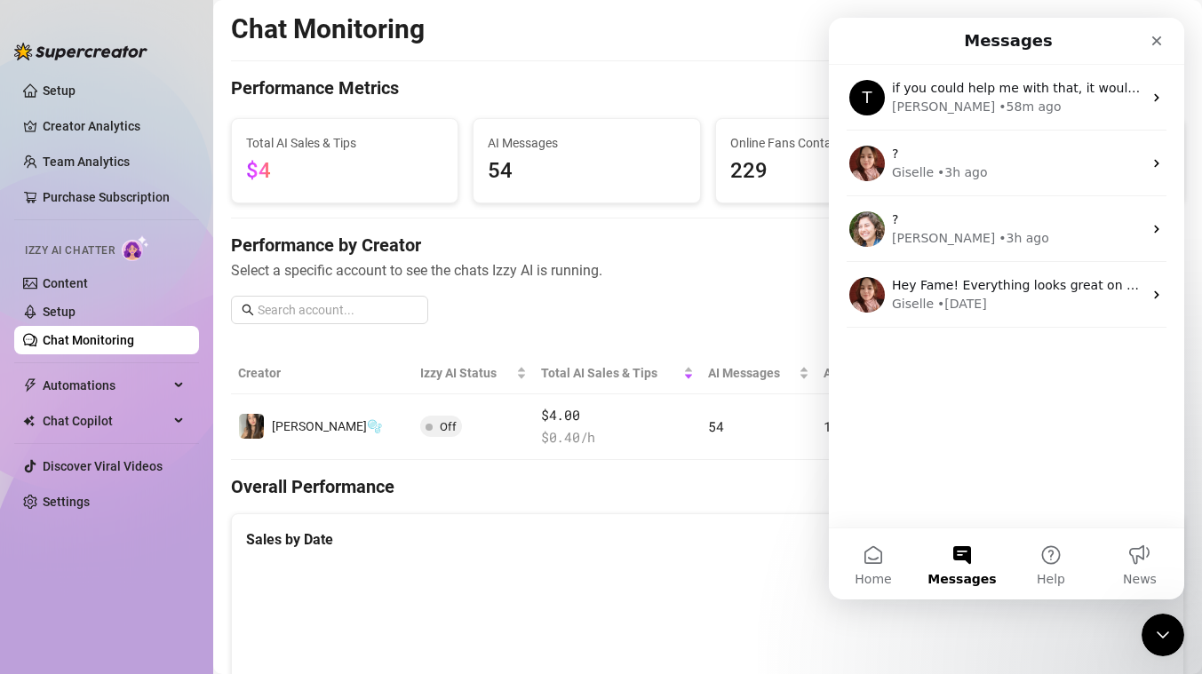
scroll to position [0, 0]
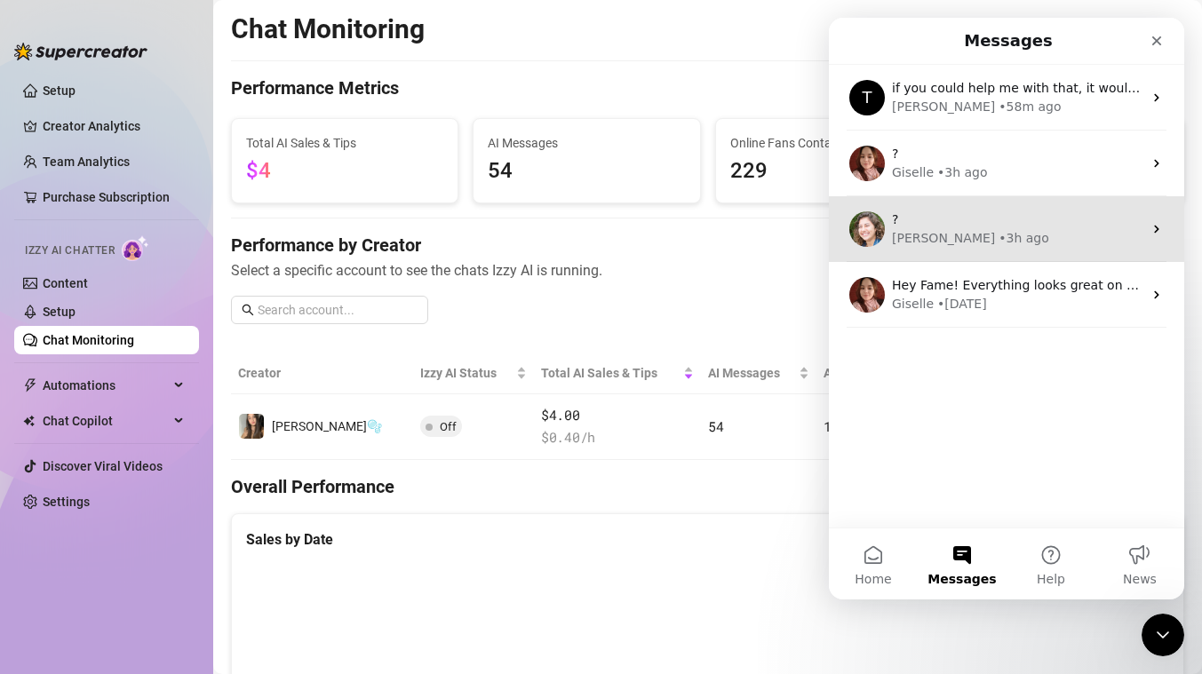
click at [948, 227] on div "?" at bounding box center [1017, 219] width 250 height 19
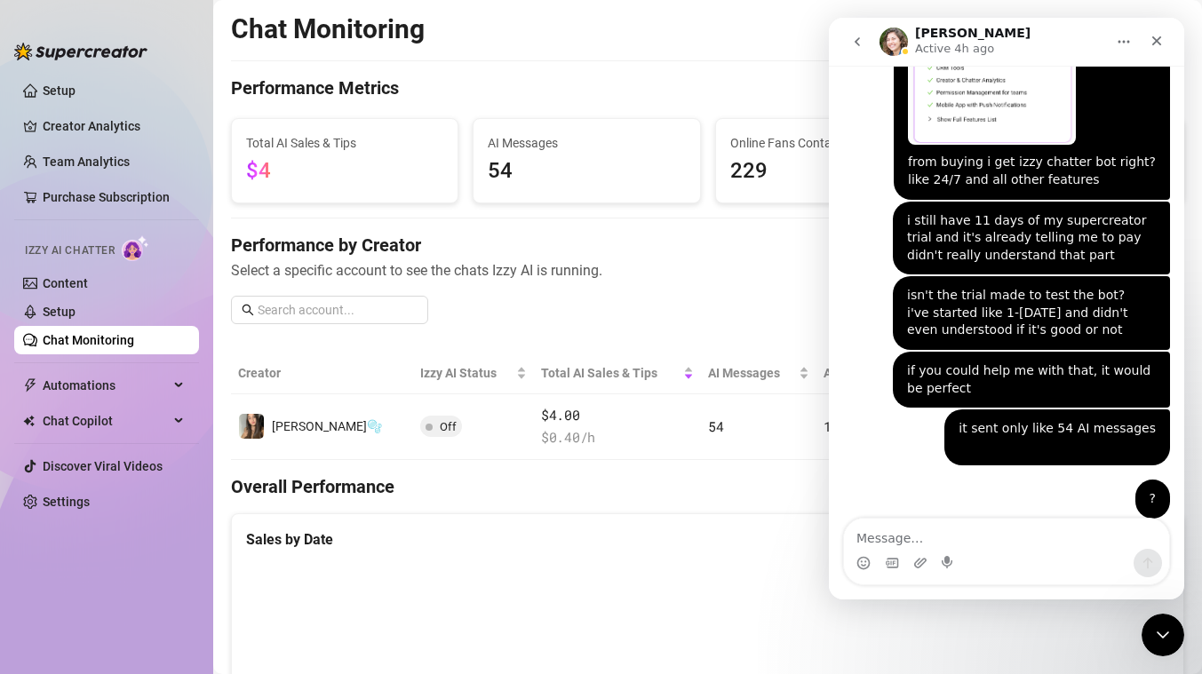
scroll to position [653, 0]
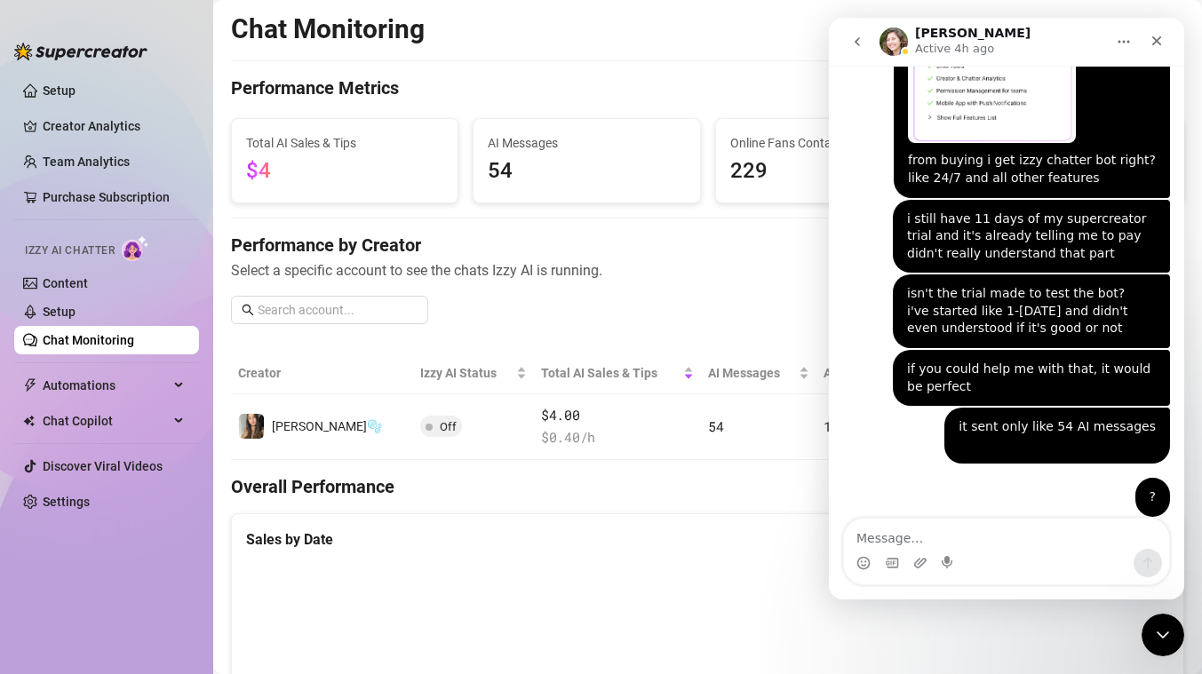
click at [859, 42] on icon "go back" at bounding box center [857, 42] width 14 height 14
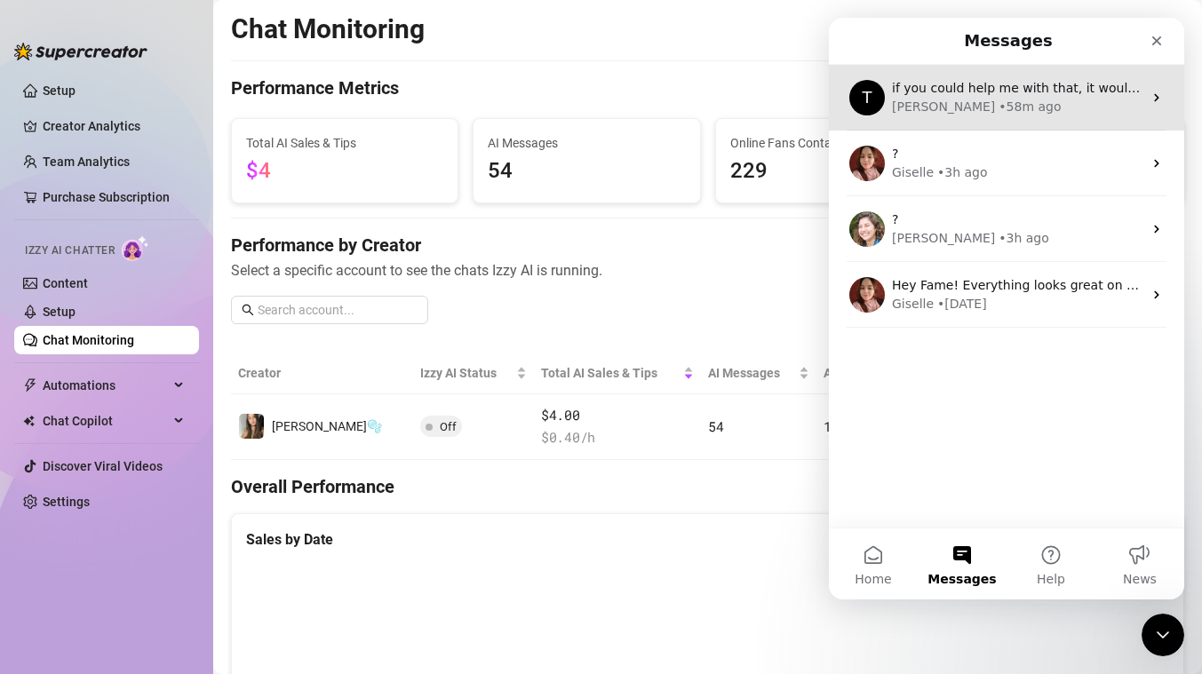
click at [911, 110] on div "Tanya" at bounding box center [943, 107] width 103 height 19
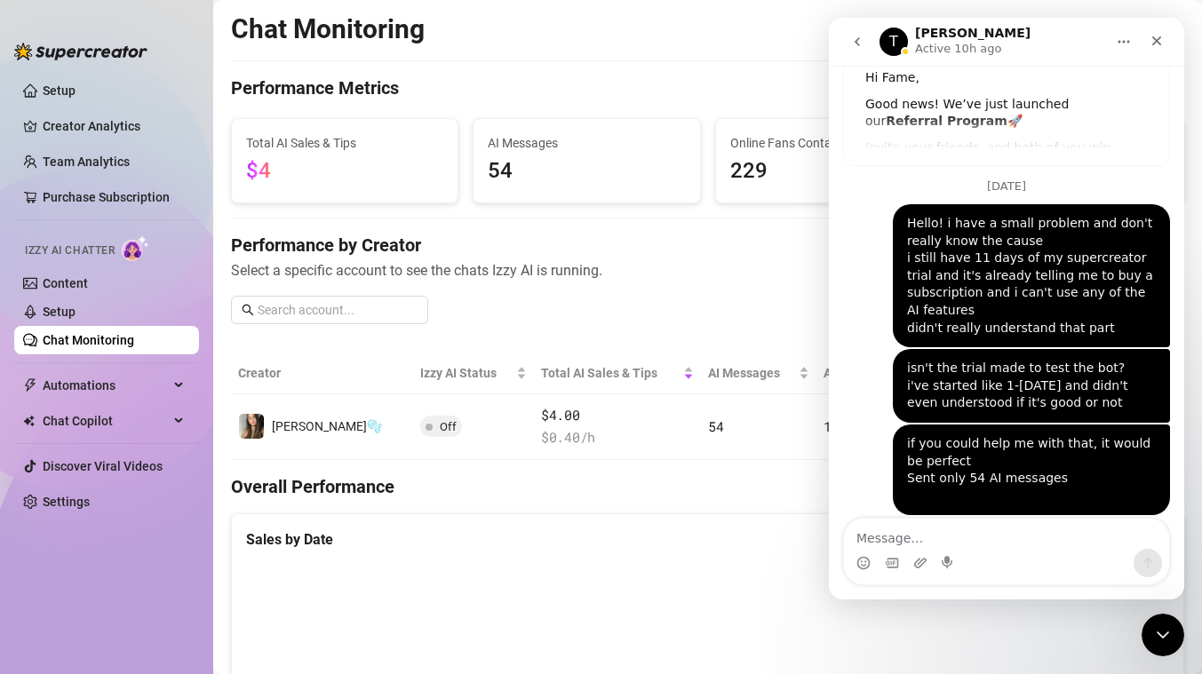
scroll to position [131, 0]
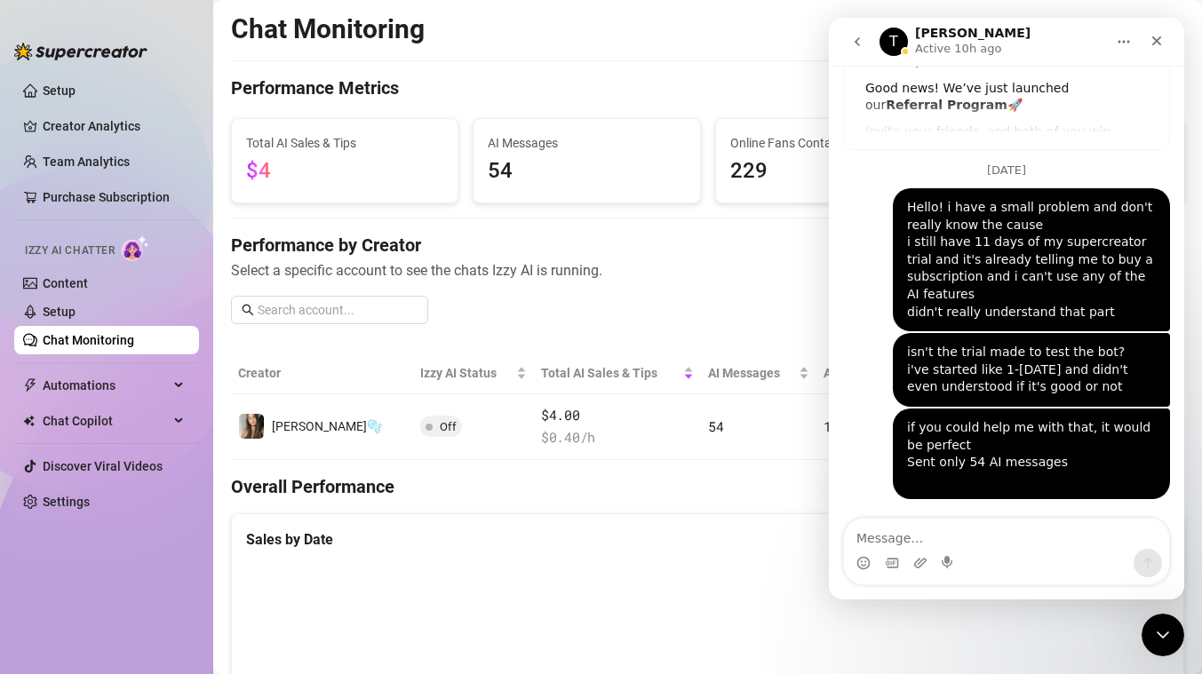
click at [866, 58] on button "go back" at bounding box center [857, 42] width 34 height 34
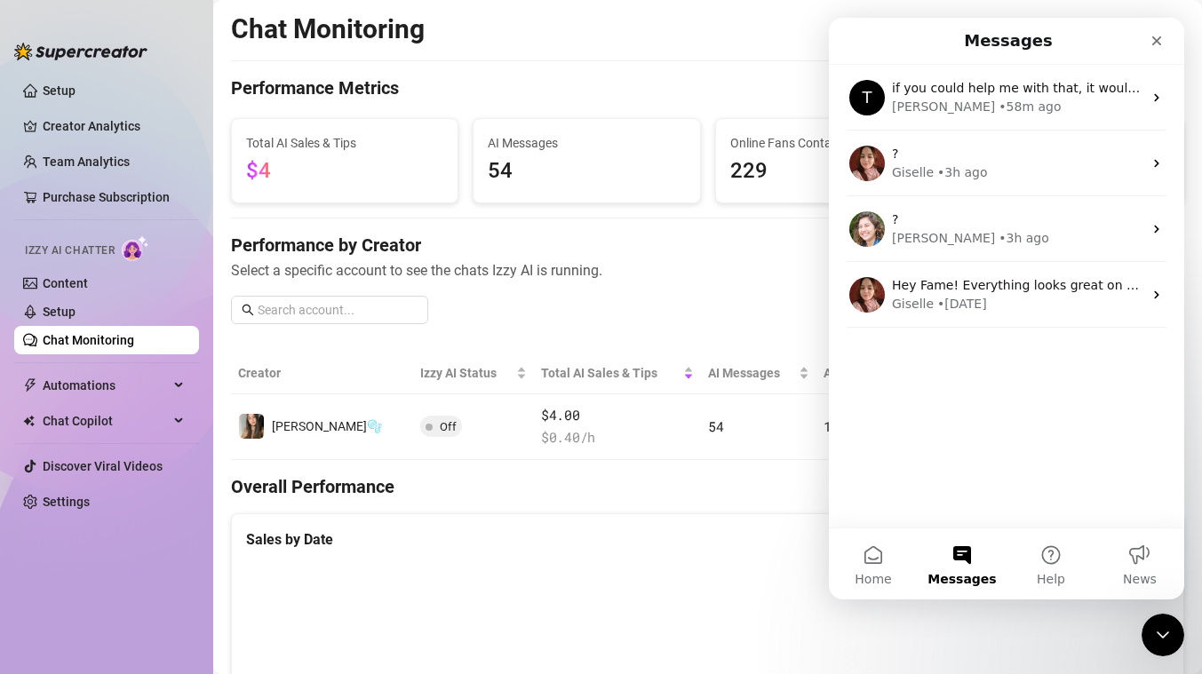
scroll to position [0, 0]
click at [1051, 553] on button "Help" at bounding box center [1050, 563] width 89 height 71
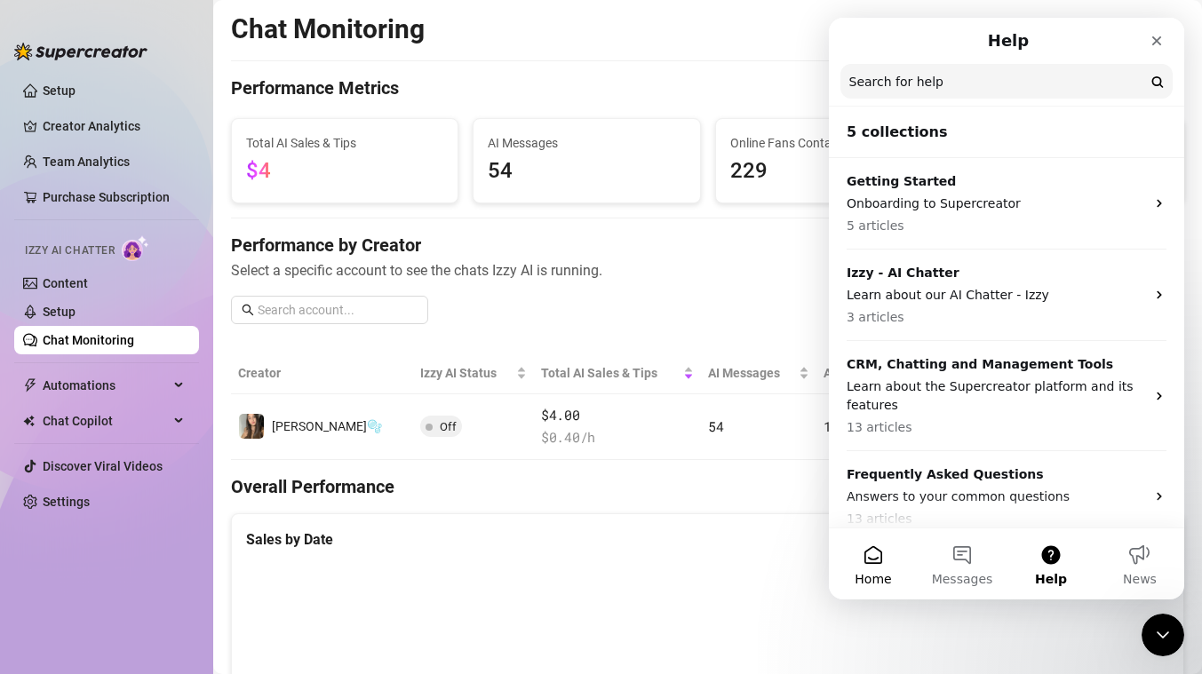
click at [893, 543] on button "Home" at bounding box center [873, 563] width 89 height 71
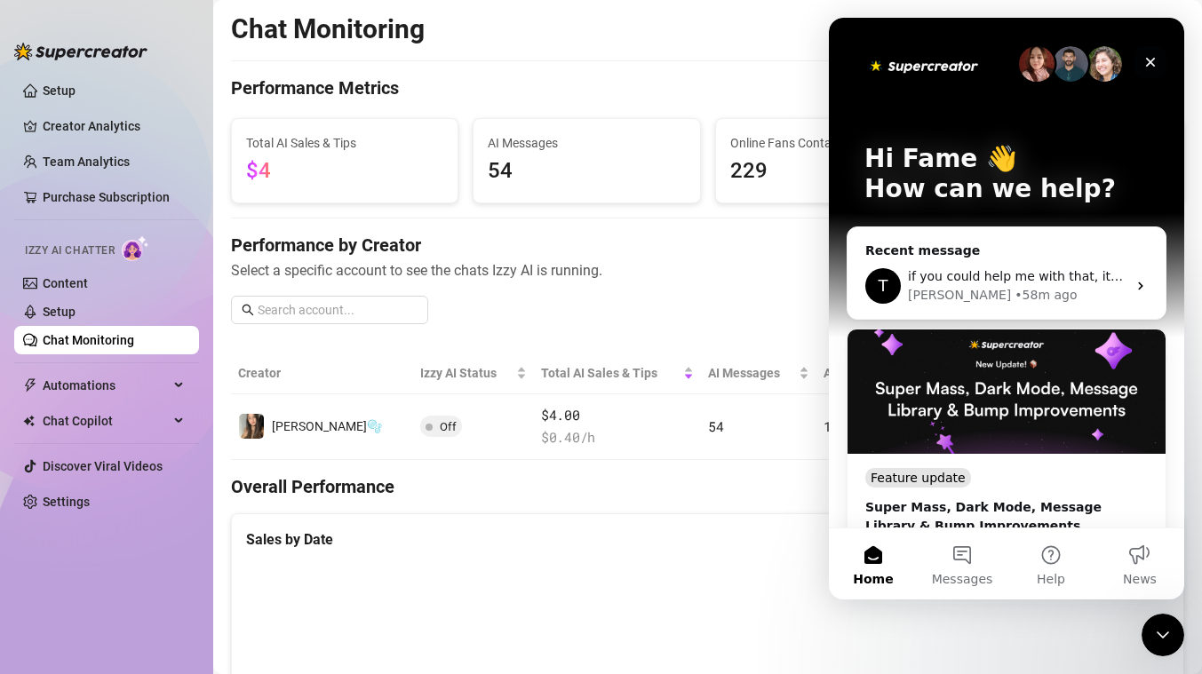
click at [1158, 67] on div "Close" at bounding box center [1150, 62] width 32 height 32
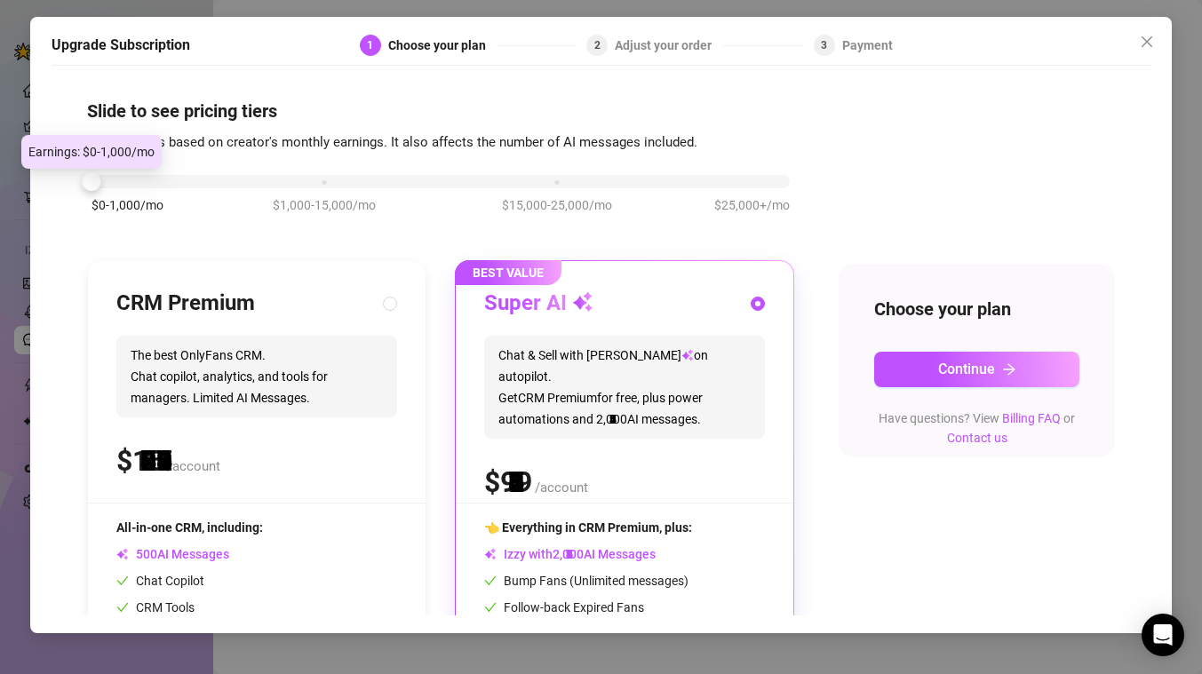
drag, startPoint x: 322, startPoint y: 184, endPoint x: 147, endPoint y: 179, distance: 175.1
click at [147, 179] on div "$0-1,000/mo $1,000-15,000/mo $15,000-25,000/mo $25,000+/mo" at bounding box center [440, 176] width 698 height 11
click at [362, 249] on div "$0-1,000/mo $1,000-15,000/mo $15,000-25,000/mo $25,000+/mo" at bounding box center [440, 203] width 707 height 100
click at [395, 286] on div "CRM Premium The best OnlyFans CRM. Chat copilot, analytics, and tools for manag…" at bounding box center [257, 514] width 338 height 506
radio input "true"
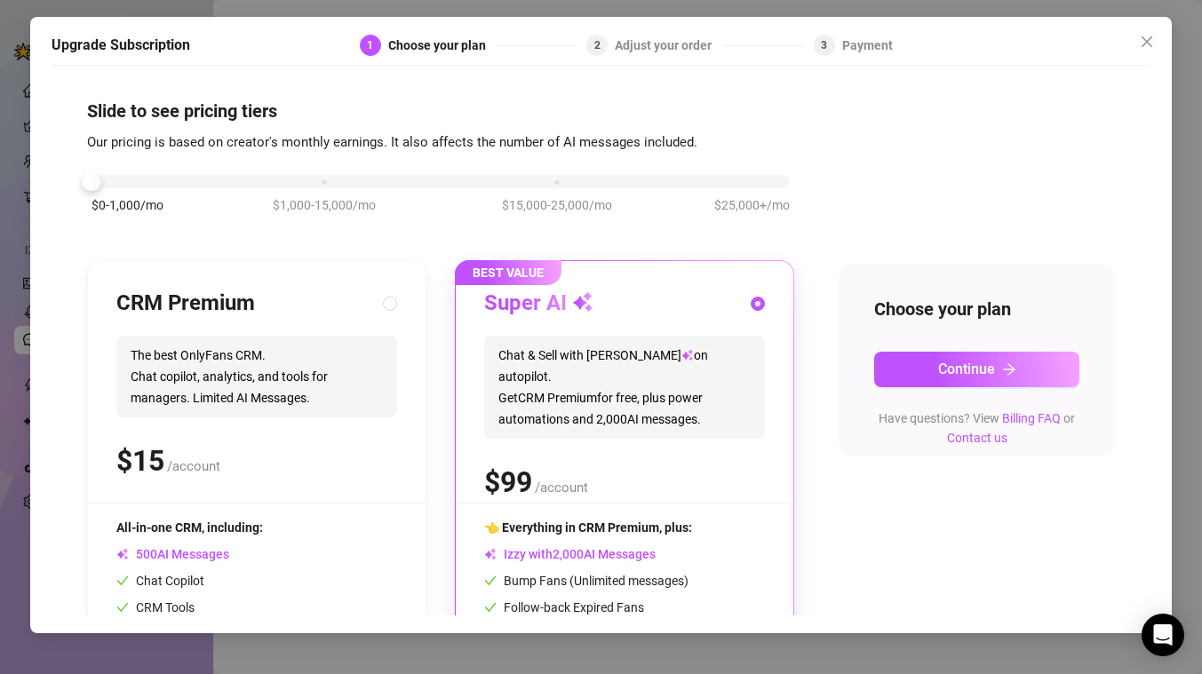
radio input "false"
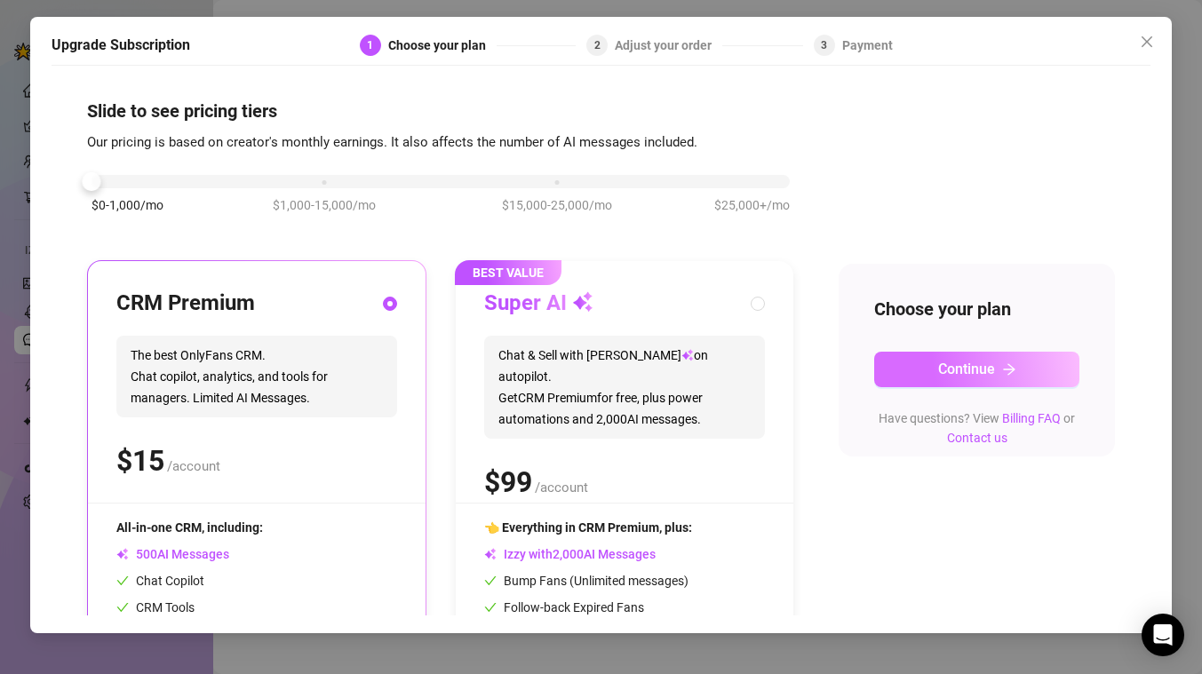
click at [938, 361] on span "Continue" at bounding box center [966, 369] width 57 height 17
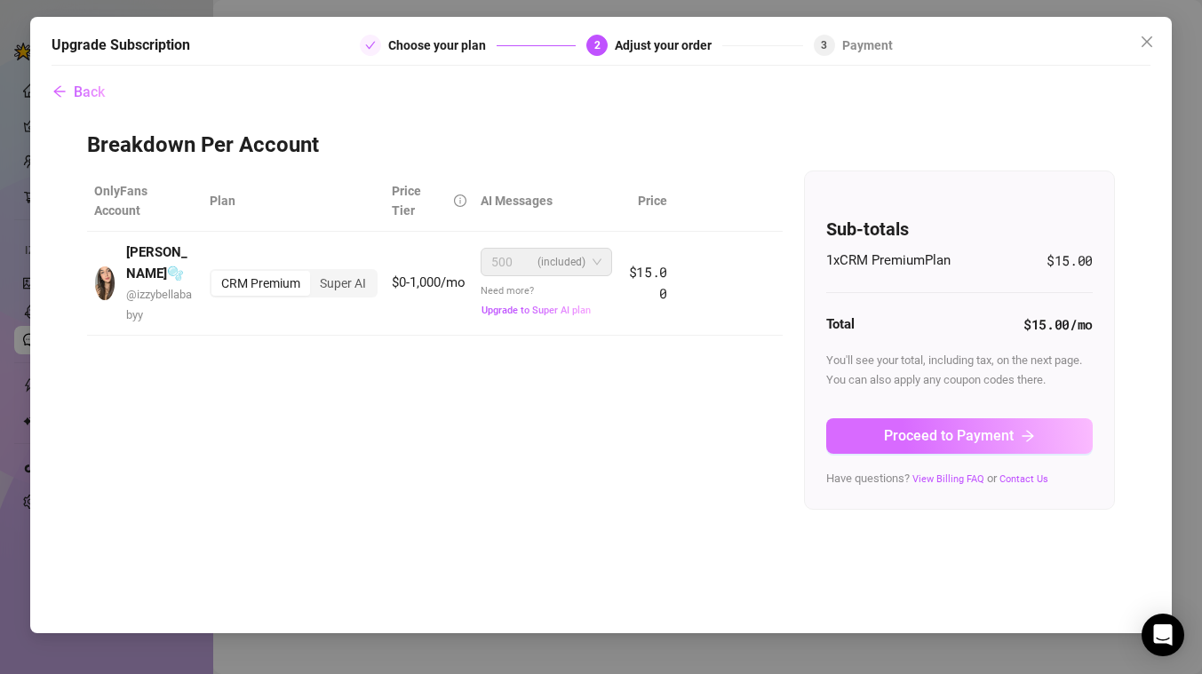
click at [917, 441] on span "Proceed to Payment" at bounding box center [949, 435] width 130 height 17
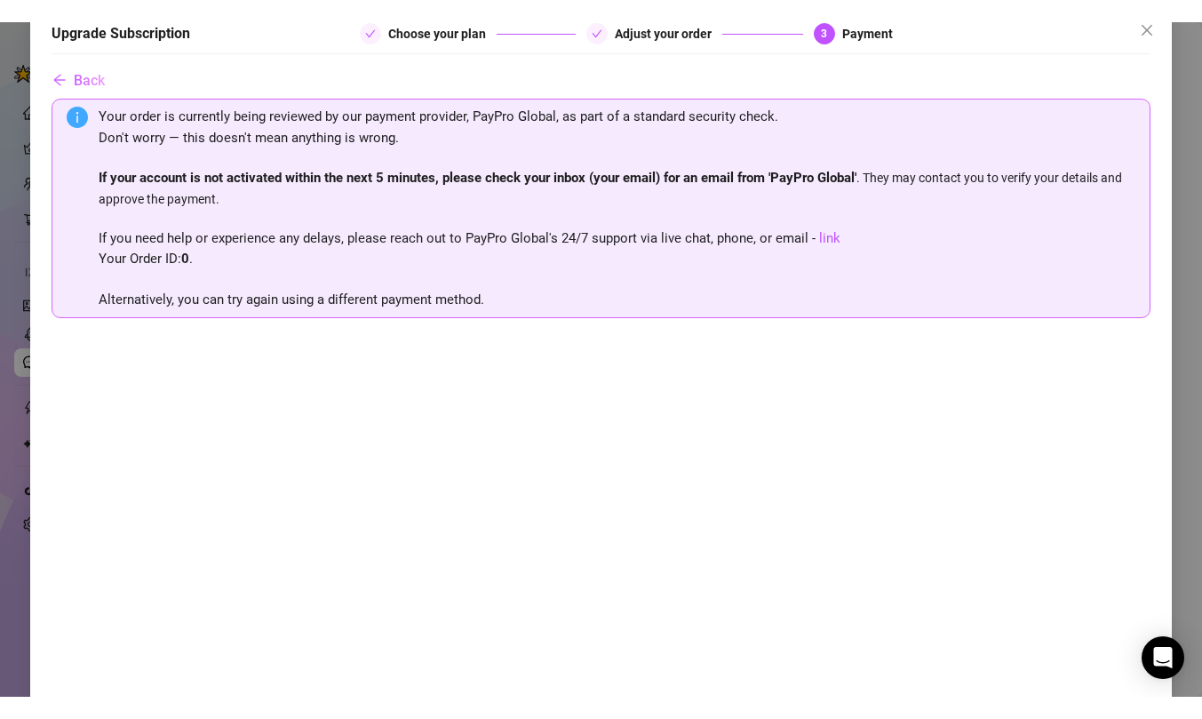
scroll to position [130, 0]
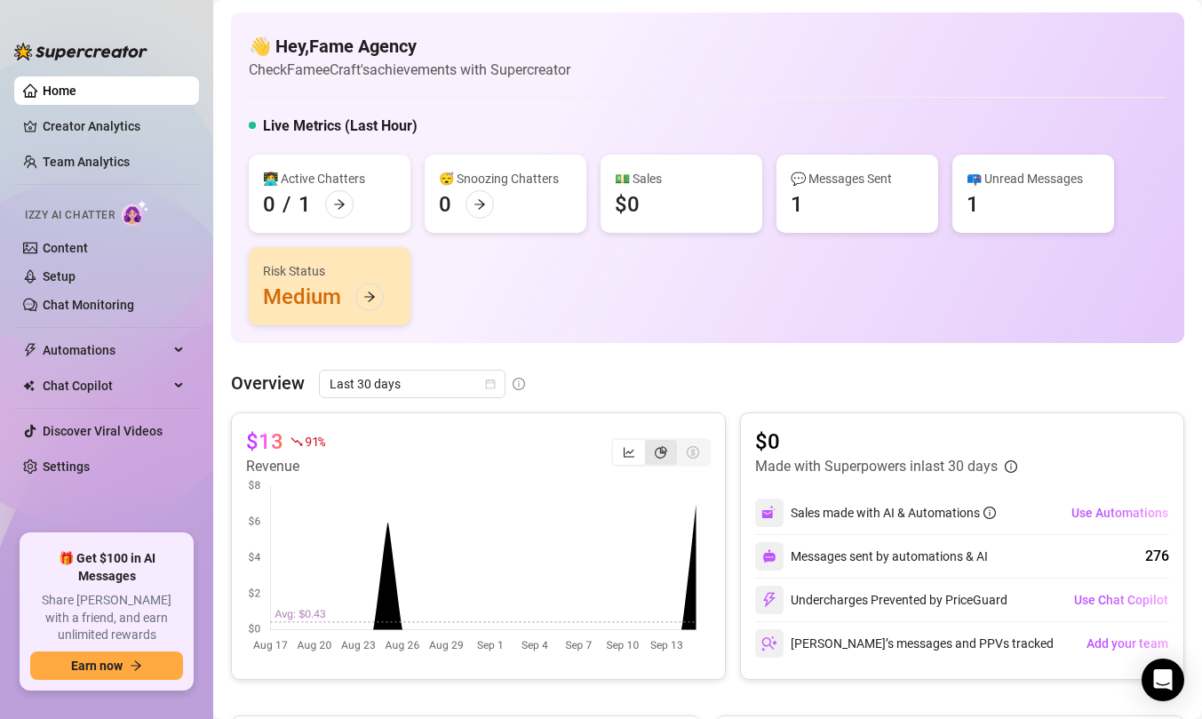
click at [655, 456] on icon "pie-chart" at bounding box center [661, 452] width 12 height 12
click at [649, 442] on input "segmented control" at bounding box center [649, 442] width 0 height 0
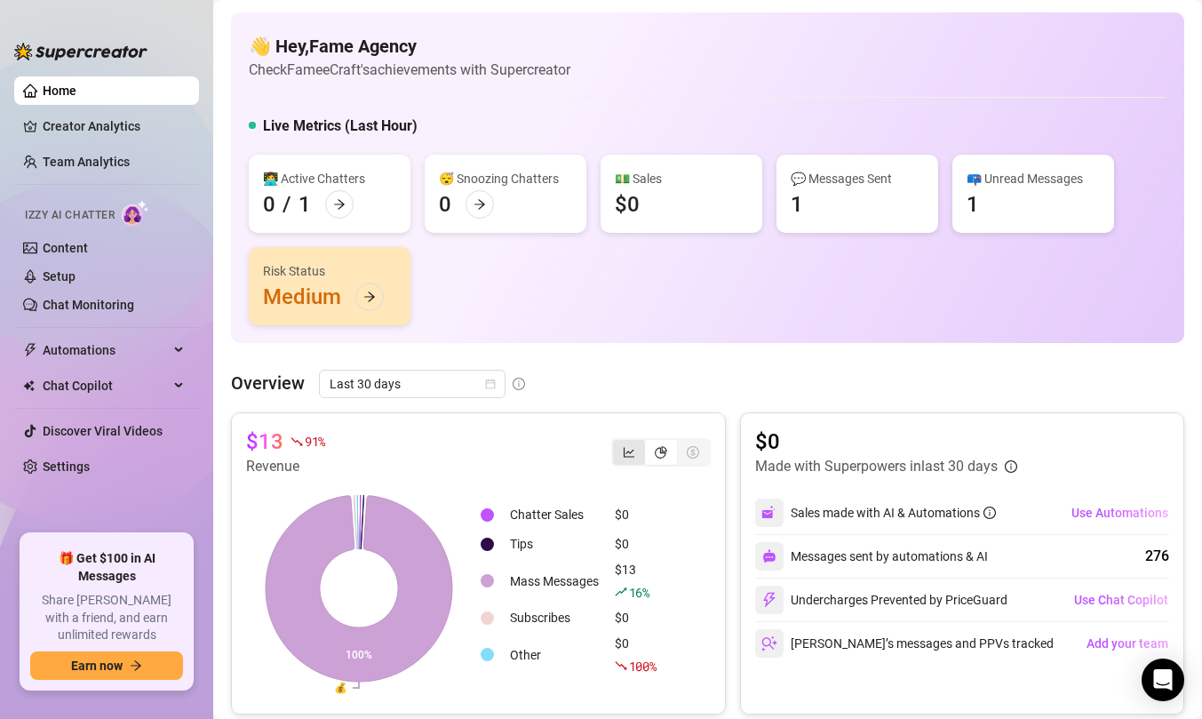
click at [630, 457] on div "segmented control" at bounding box center [629, 452] width 32 height 25
click at [617, 442] on input "segmented control" at bounding box center [617, 442] width 0 height 0
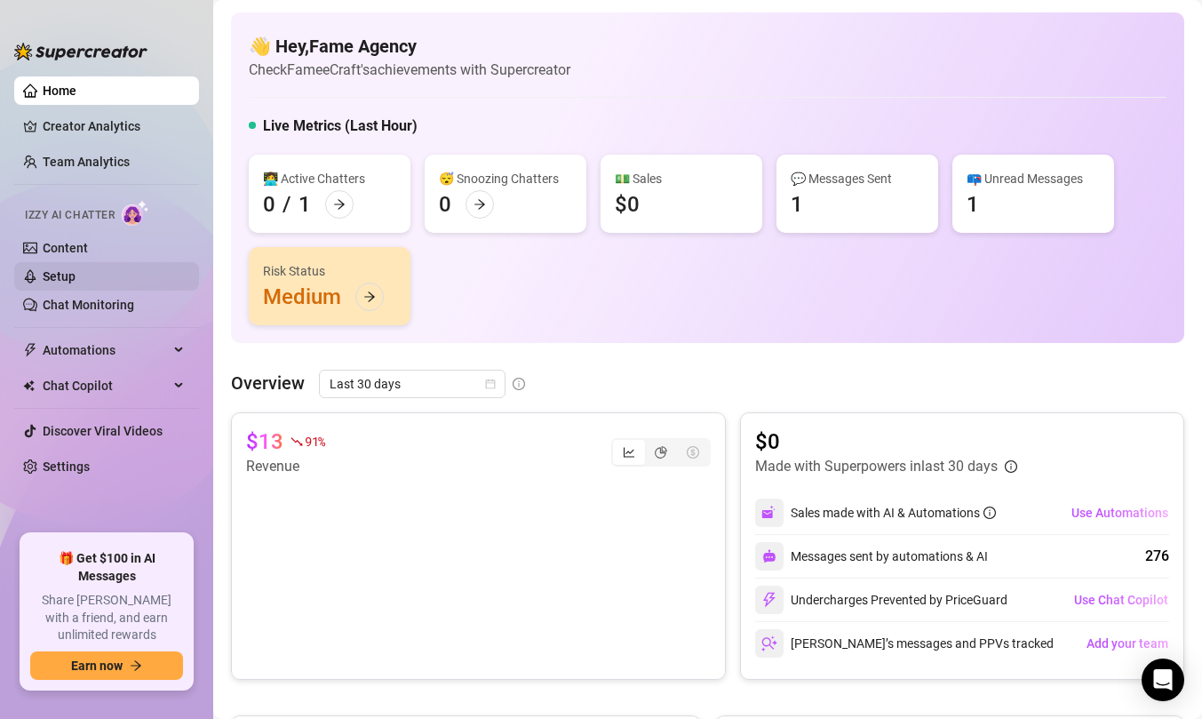
click at [74, 271] on link "Setup" at bounding box center [59, 276] width 33 height 14
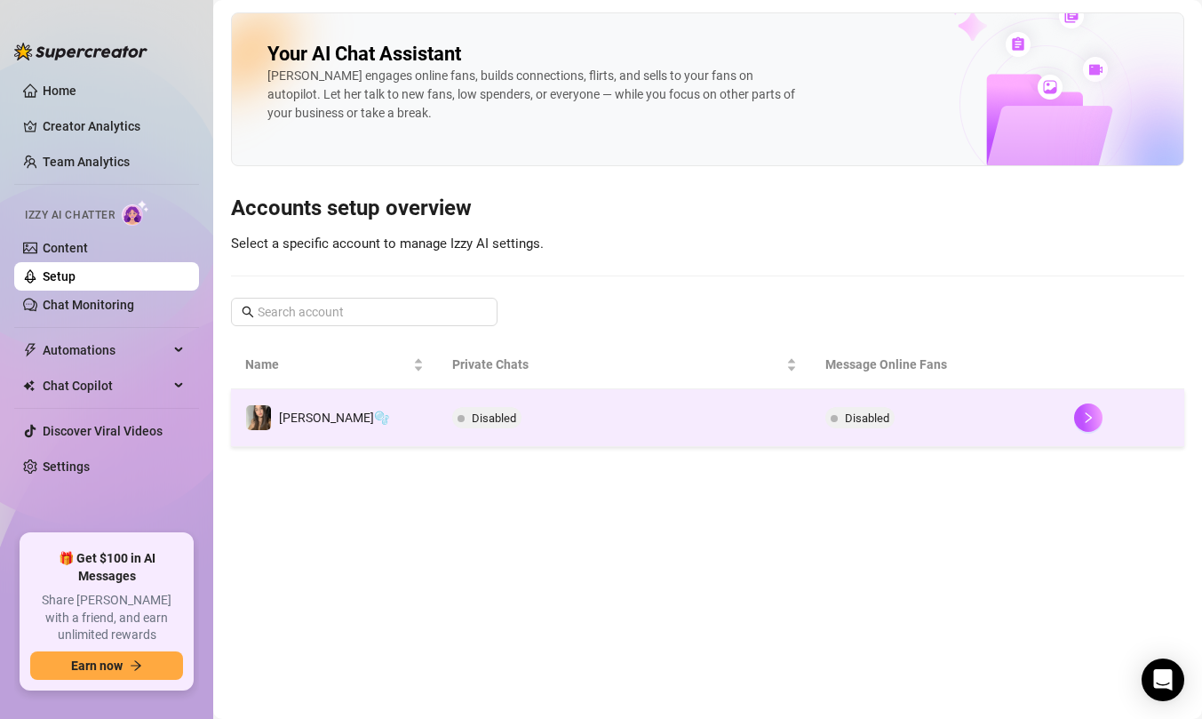
click at [1097, 417] on div at bounding box center [1122, 417] width 96 height 28
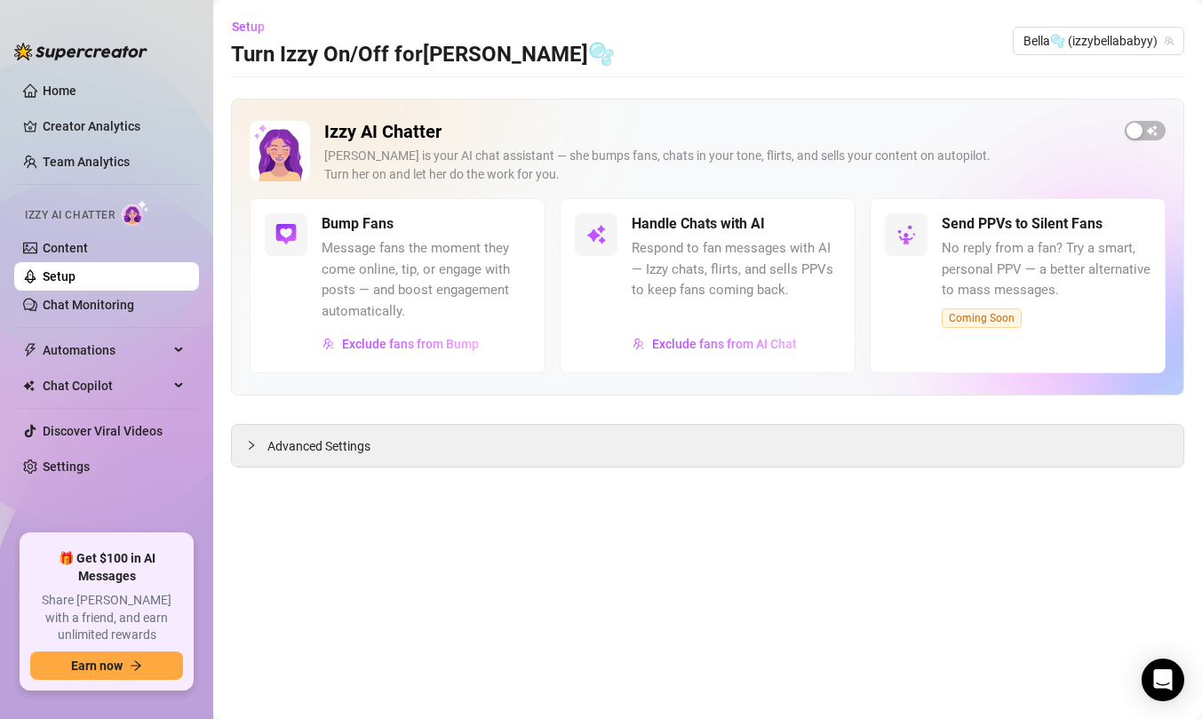
click at [1156, 117] on div "Izzy AI Chatter Izzy is your AI chat assistant — she bumps fans, chats in your …" at bounding box center [707, 247] width 953 height 297
click at [1150, 129] on span "button" at bounding box center [1144, 131] width 41 height 20
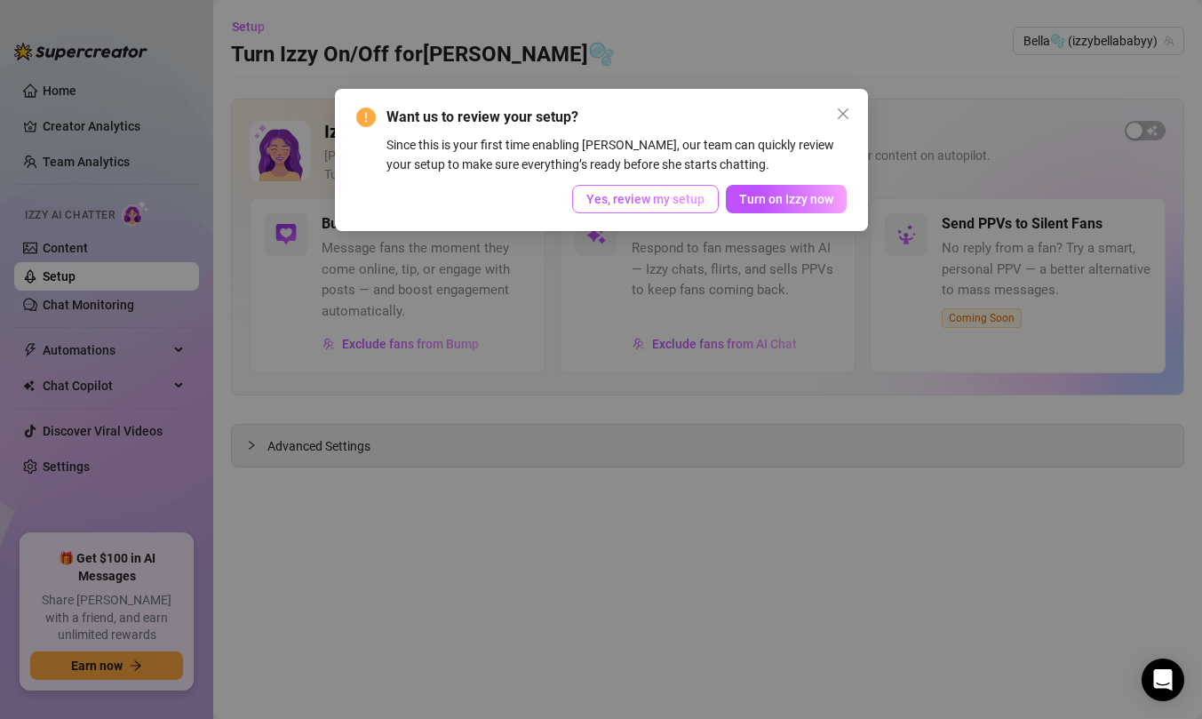
click at [684, 196] on span "Yes, review my setup" at bounding box center [645, 199] width 118 height 14
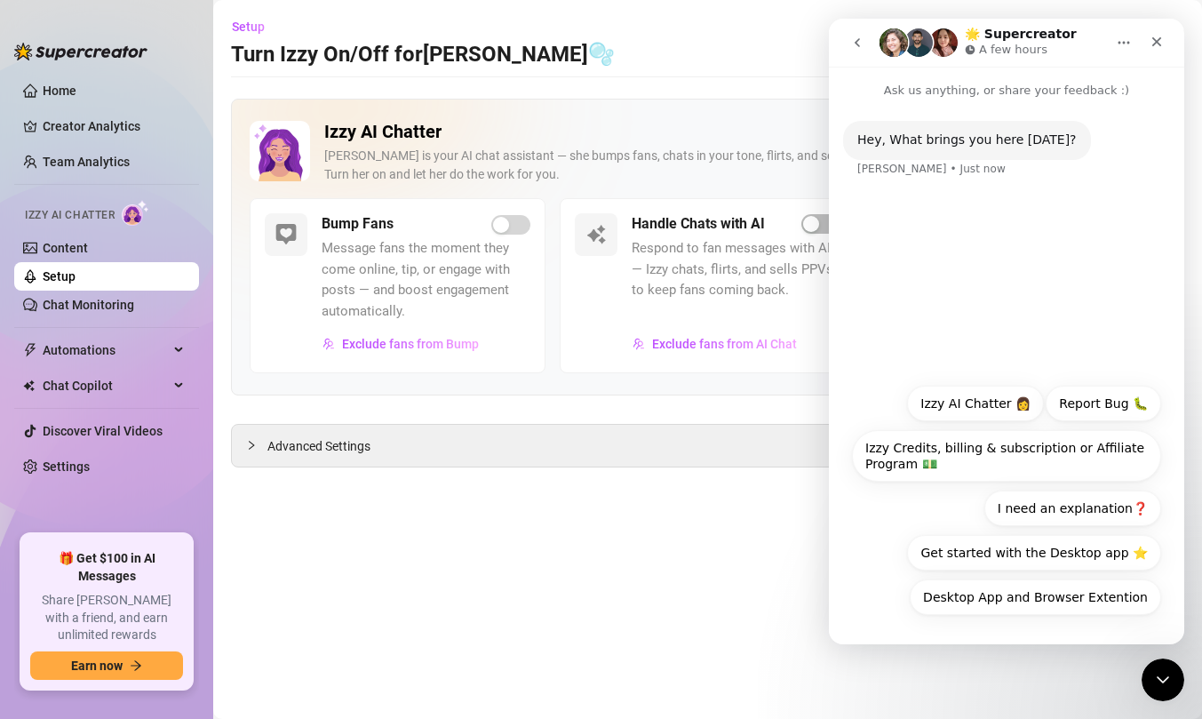
click at [762, 496] on main "Setup Turn Izzy On/Off for Bella🫧 Bella🫧 (izzybellababyy) Izzy AI Chatter Izzy …" at bounding box center [707, 359] width 989 height 719
click at [1165, 673] on icon "Close Intercom Messenger" at bounding box center [1159, 676] width 21 height 21
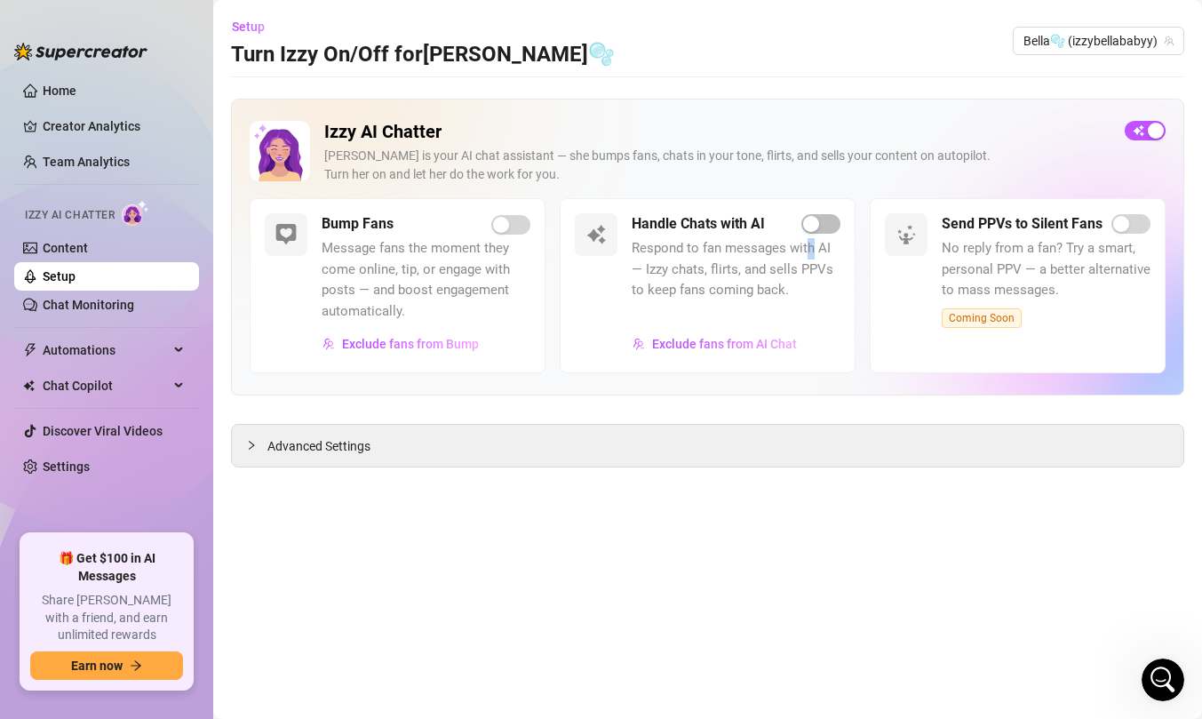
click at [810, 246] on span "Respond to fan messages with AI — Izzy chats, flirts, and sells PPVs to keep fa…" at bounding box center [735, 269] width 209 height 63
click at [814, 224] on div "button" at bounding box center [811, 224] width 16 height 16
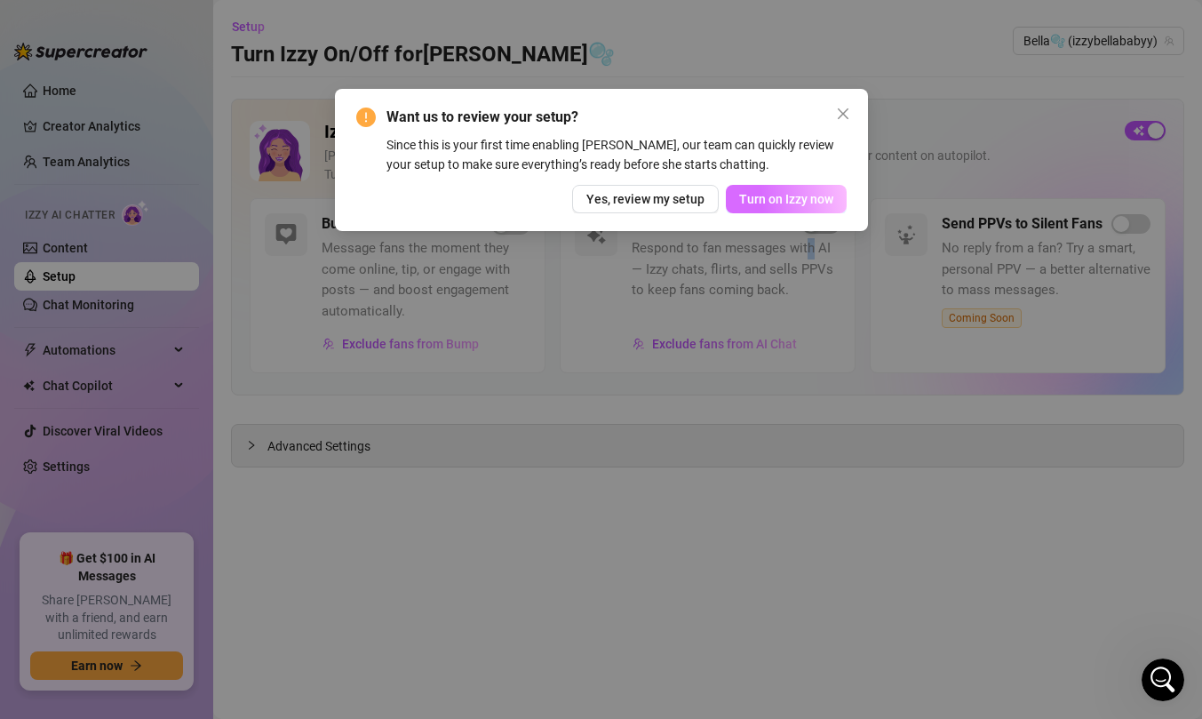
click at [752, 203] on span "Turn on Izzy now" at bounding box center [786, 199] width 94 height 14
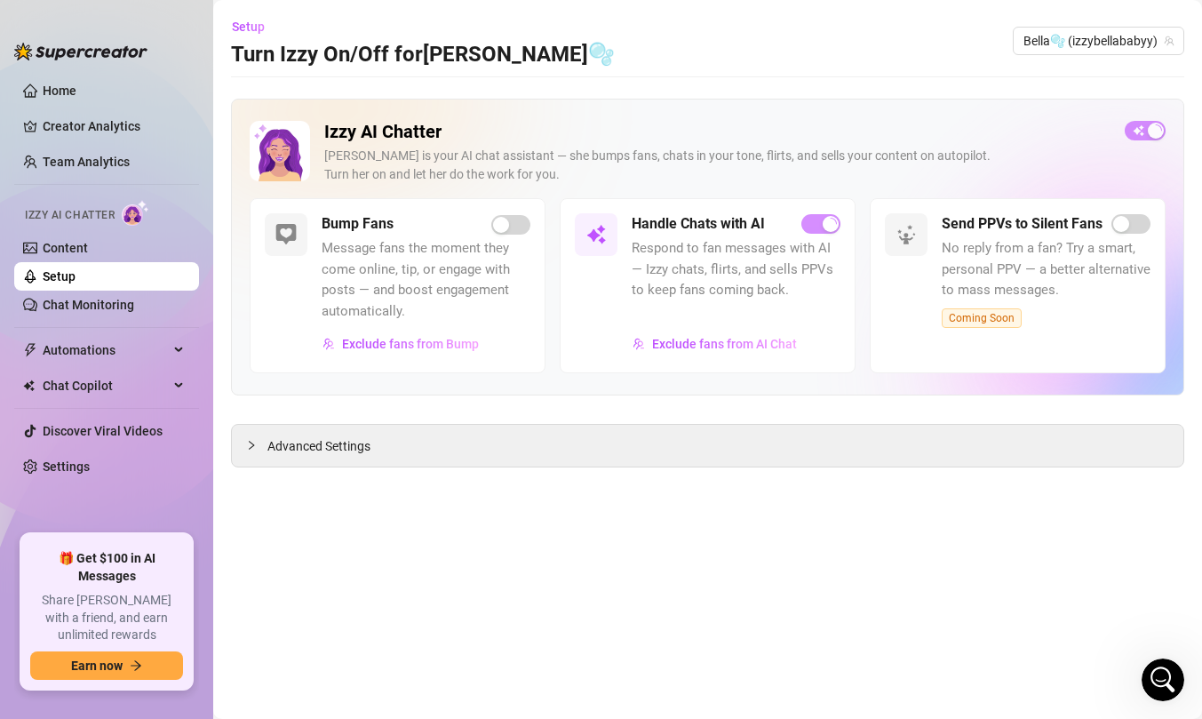
click at [635, 487] on main "Setup Turn Izzy On/Off for Bella🫧 Bella🫧 (izzybellababyy) Izzy AI Chatter Izzy …" at bounding box center [707, 359] width 989 height 719
click at [756, 116] on div "Izzy AI Chatter Izzy is your AI chat assistant — she bumps fans, chats in your …" at bounding box center [707, 247] width 953 height 297
click at [836, 35] on div "Setup Turn Izzy On/Off for Bella🫧 Bella🫧 (izzybellababyy)" at bounding box center [707, 40] width 953 height 57
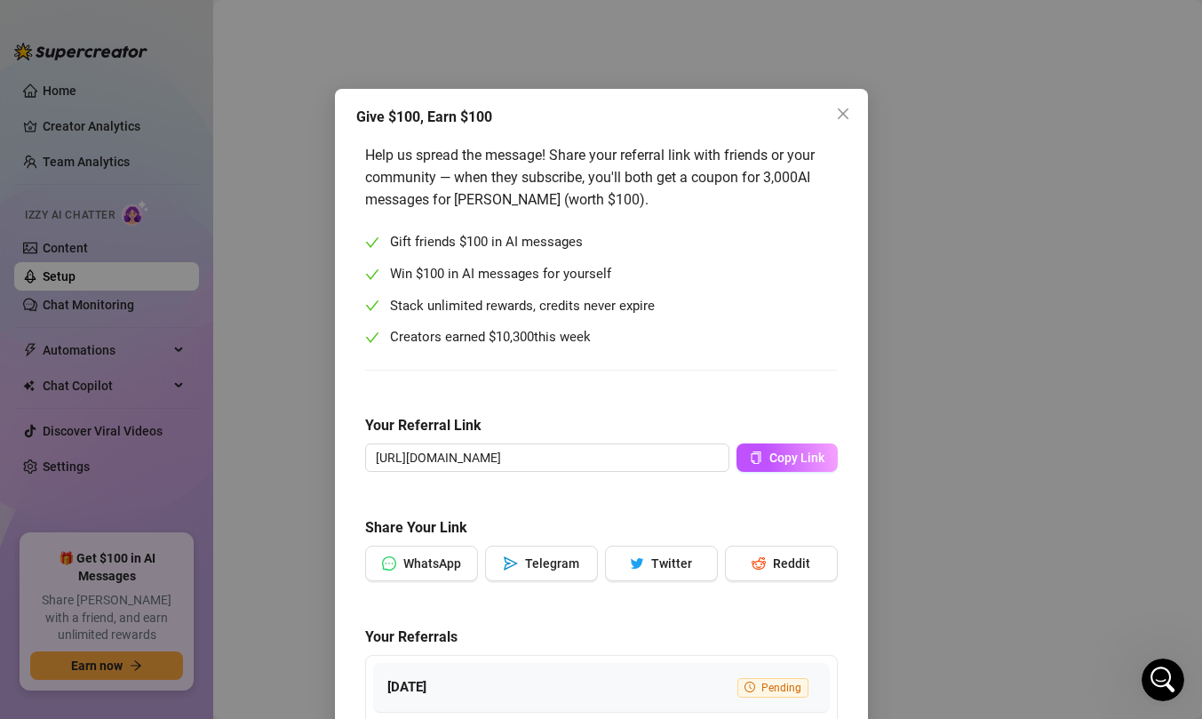
click at [927, 201] on div "Give $100, Earn $100 Help us spread the message! Share your referral link with …" at bounding box center [601, 359] width 1202 height 719
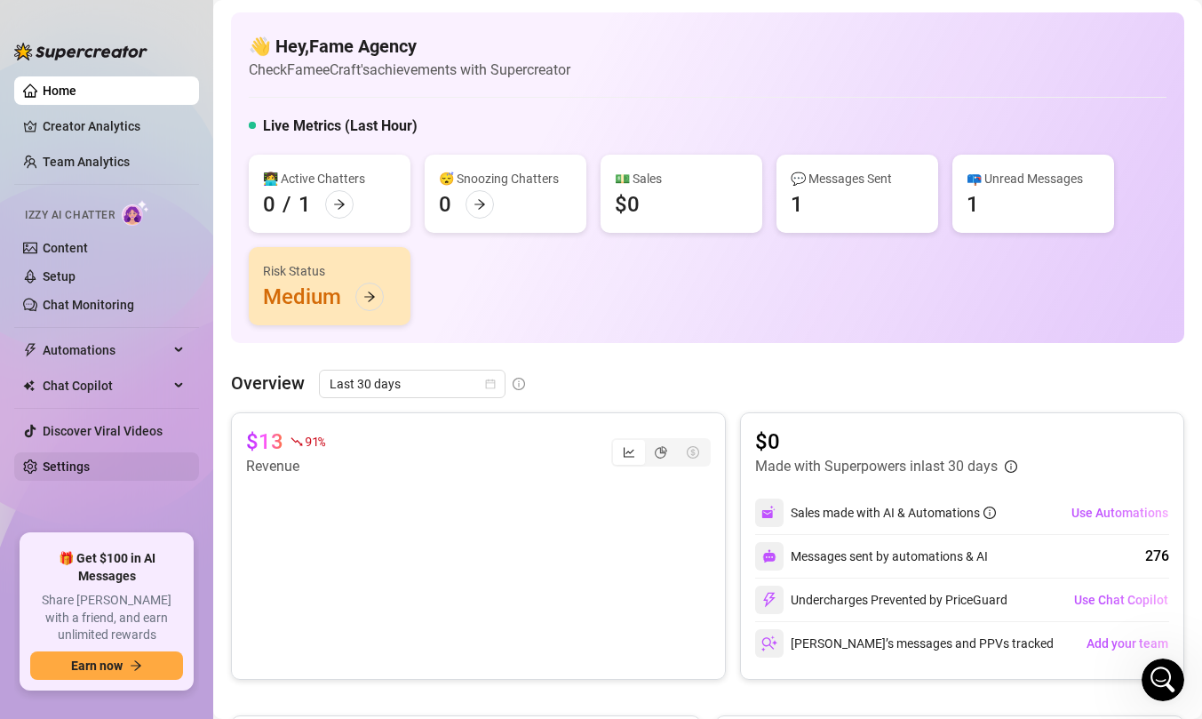
click at [87, 473] on link "Settings" at bounding box center [66, 466] width 47 height 14
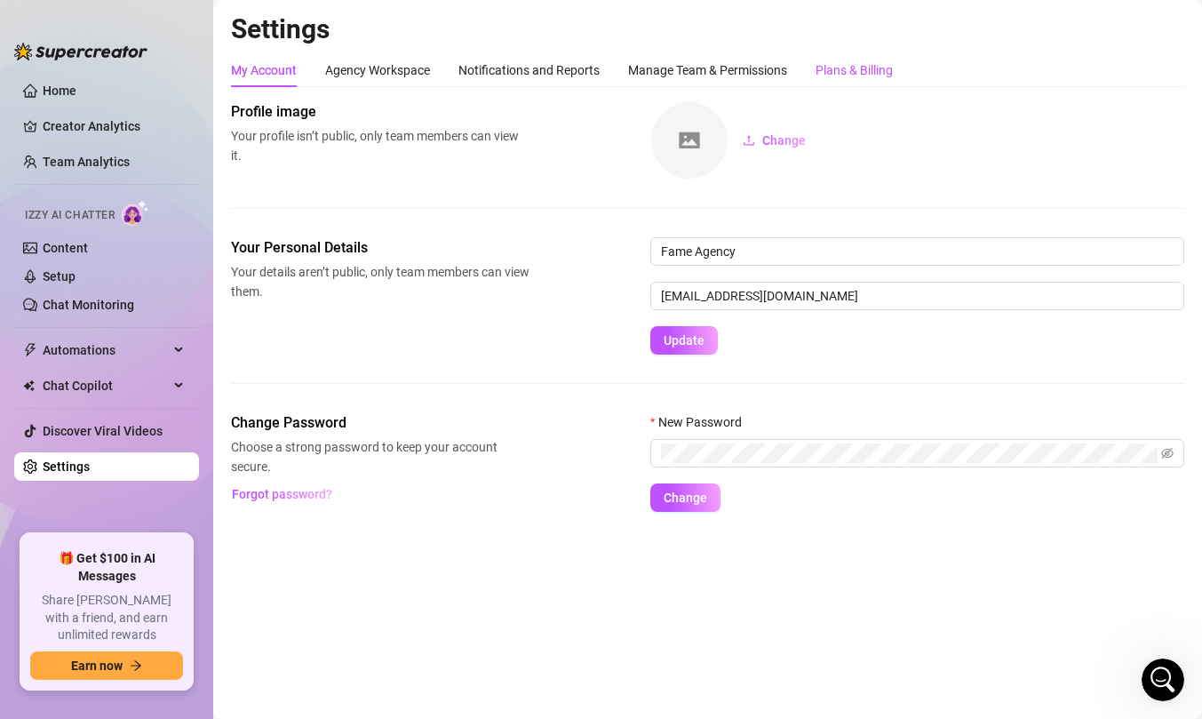
click at [829, 60] on div "Plans & Billing" at bounding box center [853, 70] width 77 height 20
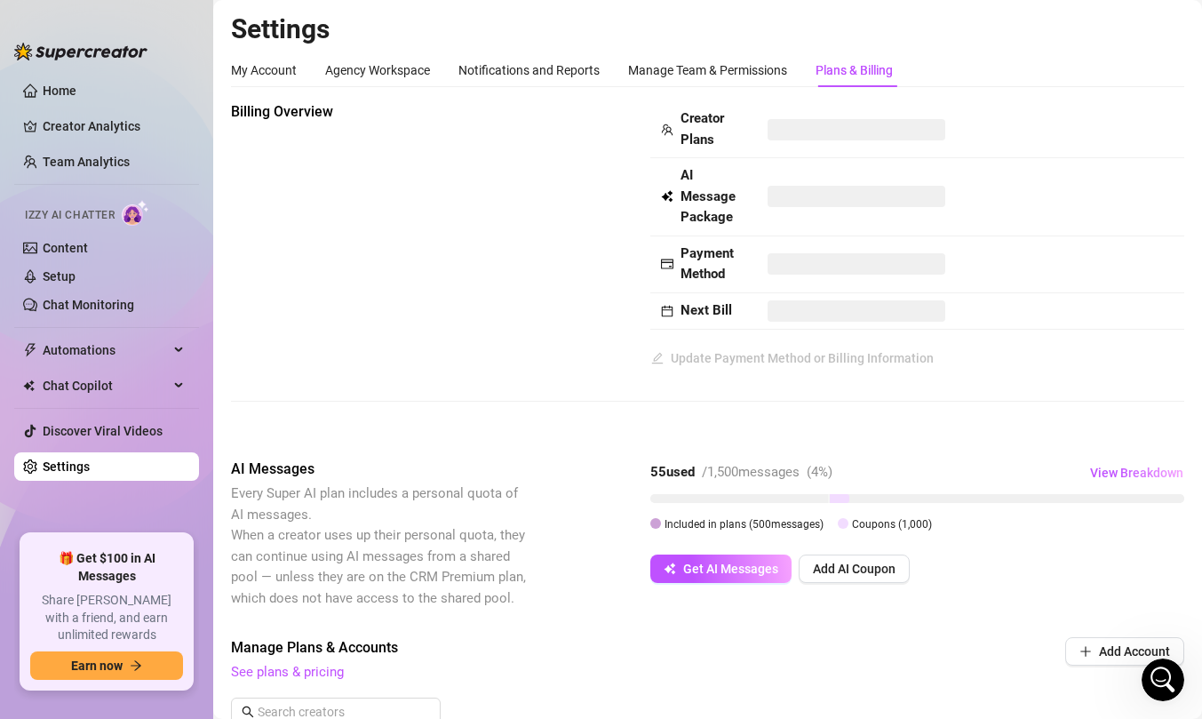
click at [1035, 558] on div "Get AI Messages Add AI Coupon" at bounding box center [917, 568] width 534 height 28
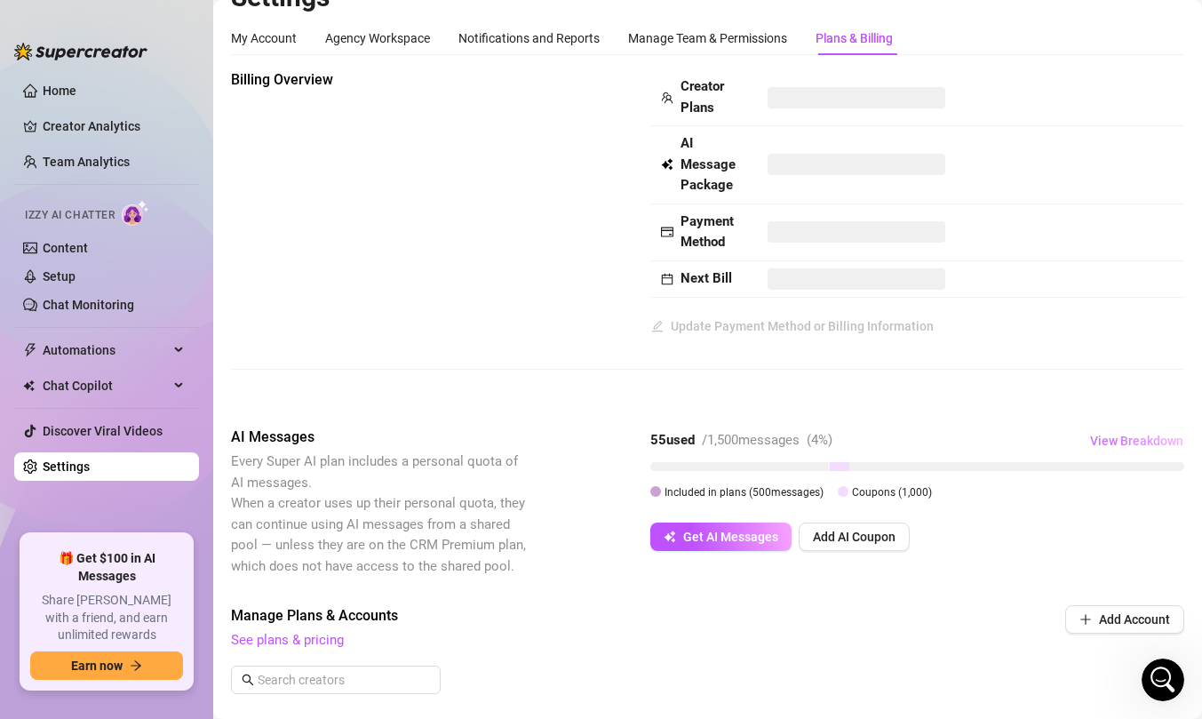
click at [1124, 448] on span "View Breakdown" at bounding box center [1136, 440] width 93 height 14
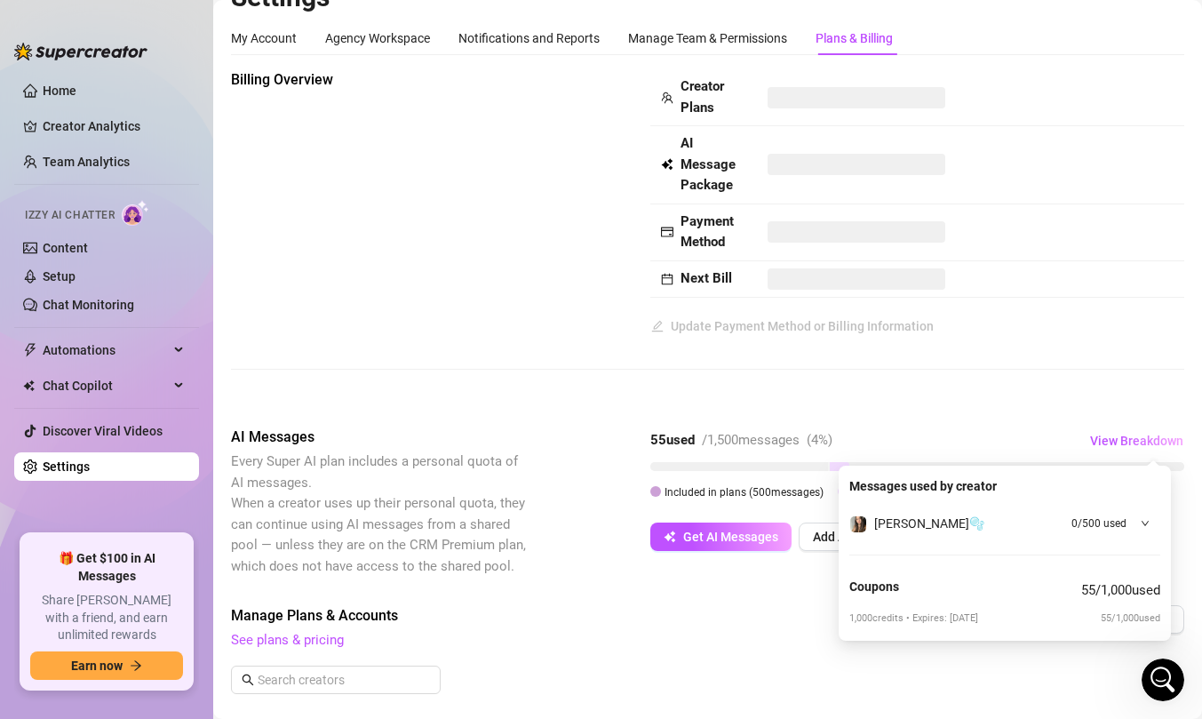
click at [968, 383] on div "Billing Overview Creator Plans AI Message Package Payment Method Next Bill Upda…" at bounding box center [707, 233] width 953 height 329
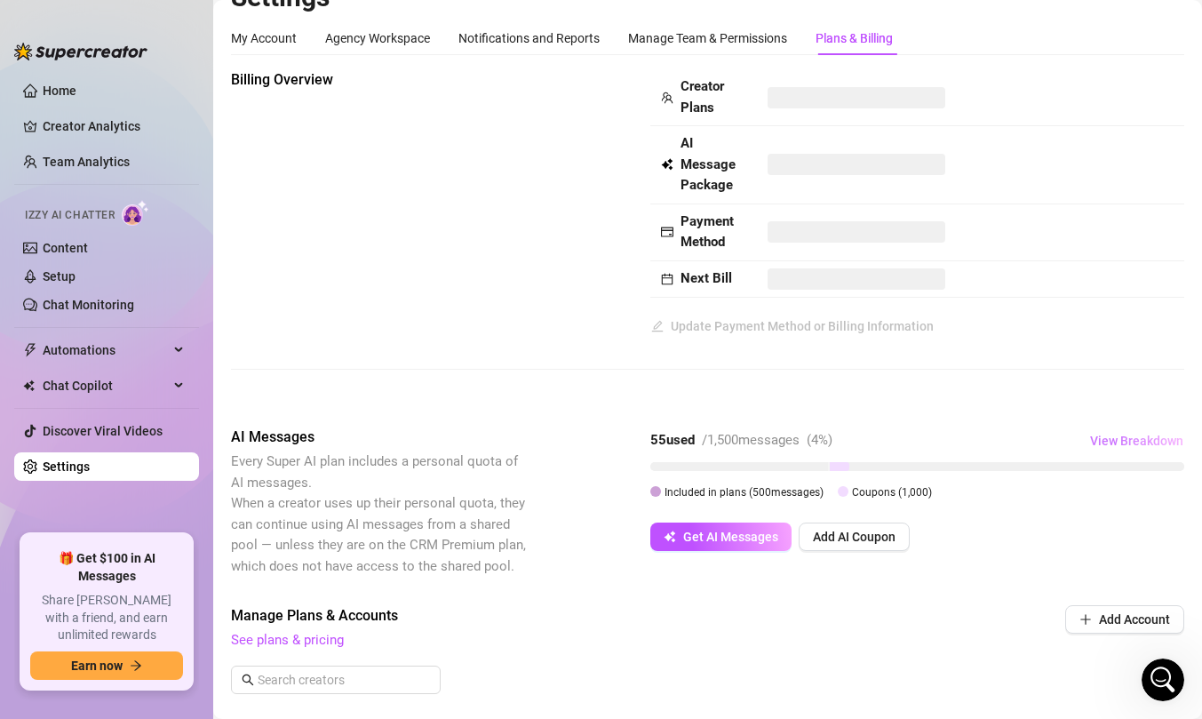
click at [1107, 440] on span "View Breakdown" at bounding box center [1136, 440] width 93 height 14
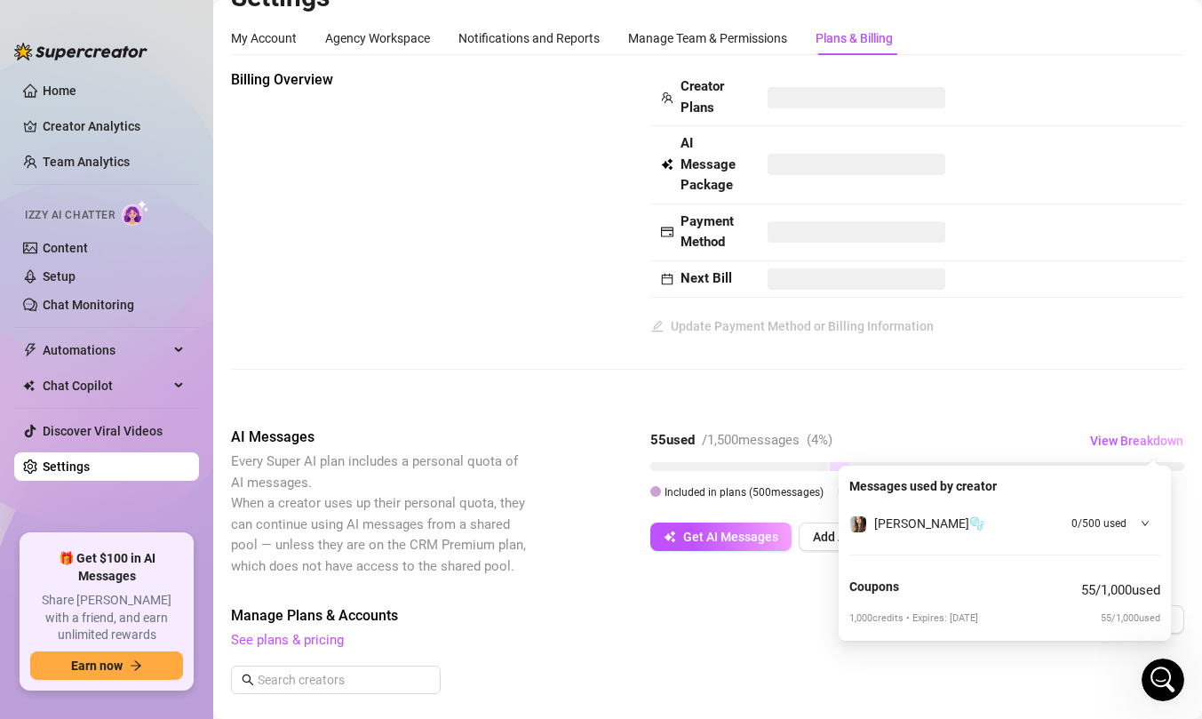
click at [1057, 420] on div "Billing Overview Creator Plans AI Message Package Payment Method Next Bill Upda…" at bounding box center [707, 605] width 953 height 1072
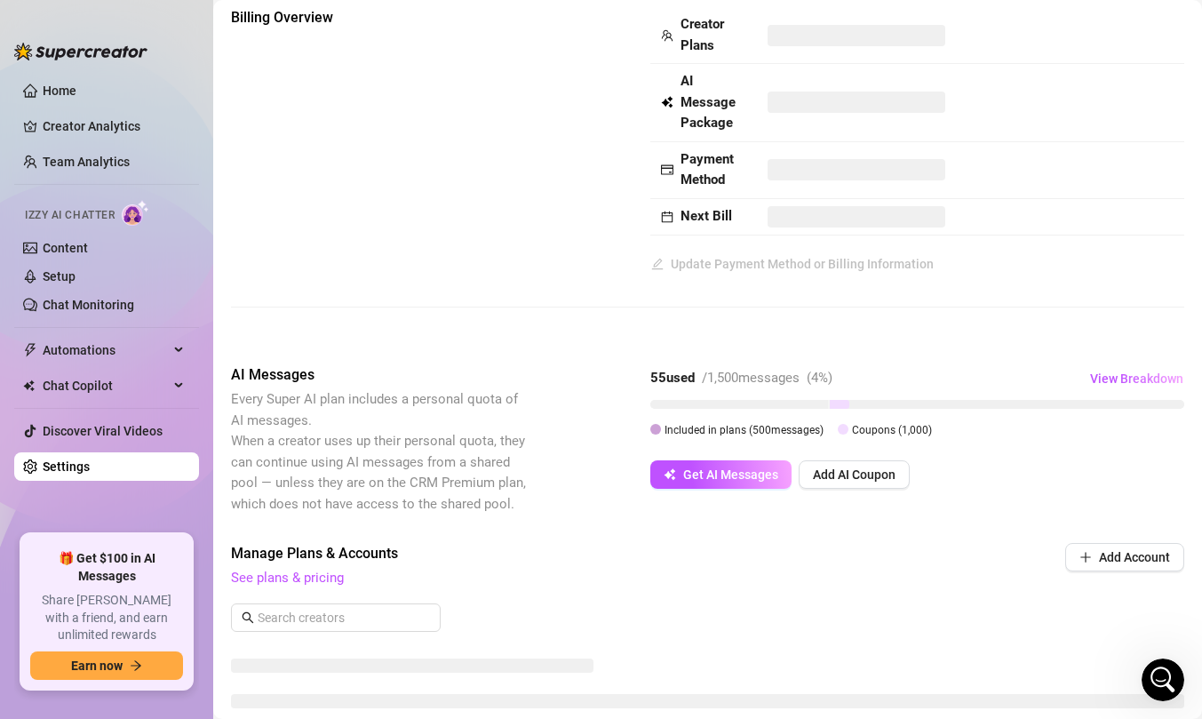
scroll to position [96, 0]
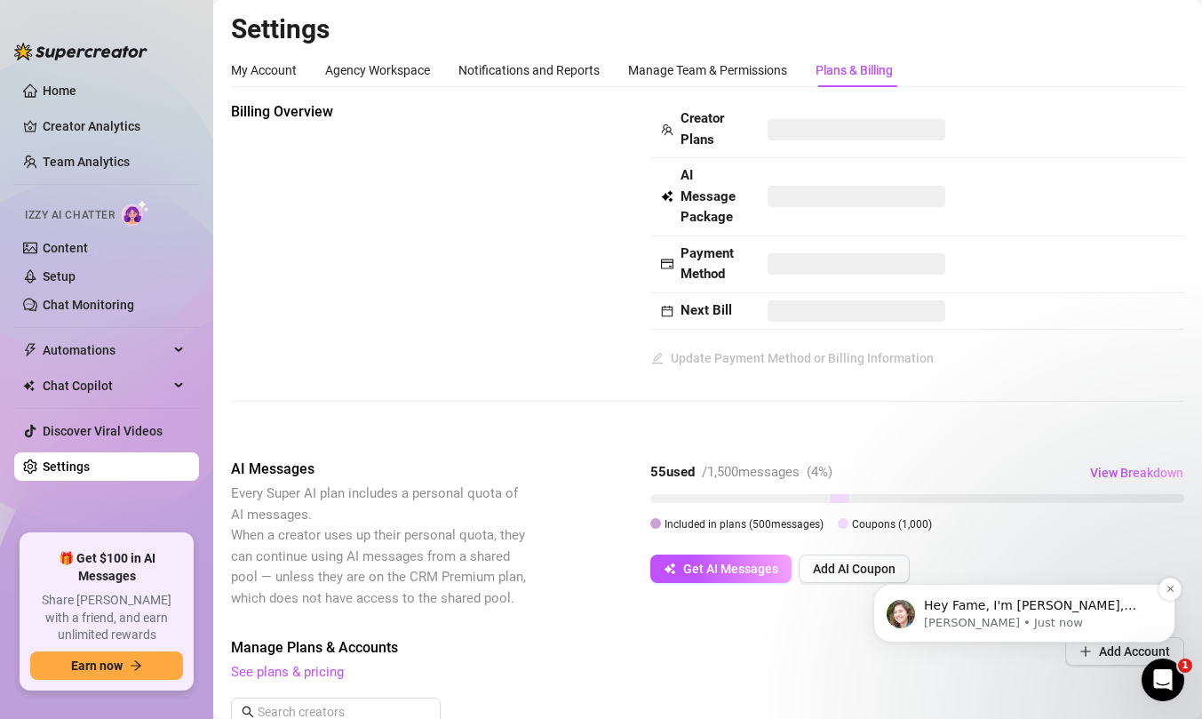
click at [973, 628] on p "[PERSON_NAME] • Just now" at bounding box center [1038, 623] width 229 height 16
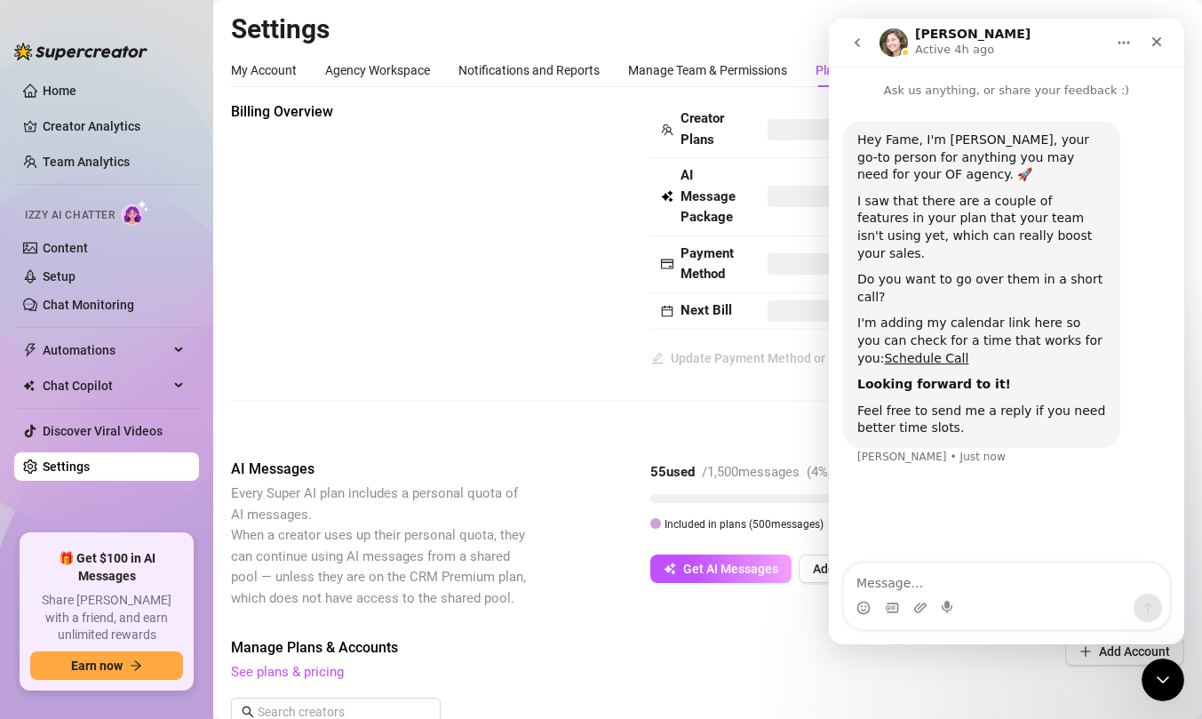
click at [284, 176] on div "Billing Overview Creator Plans AI Message Package Payment Method Next Bill Upda…" at bounding box center [707, 236] width 953 height 271
drag, startPoint x: 2320, startPoint y: 1342, endPoint x: 1179, endPoint y: 683, distance: 1317.9
click at [1181, 685] on html at bounding box center [1160, 676] width 43 height 43
click at [1161, 683] on icon "Close Intercom Messenger" at bounding box center [1159, 676] width 21 height 21
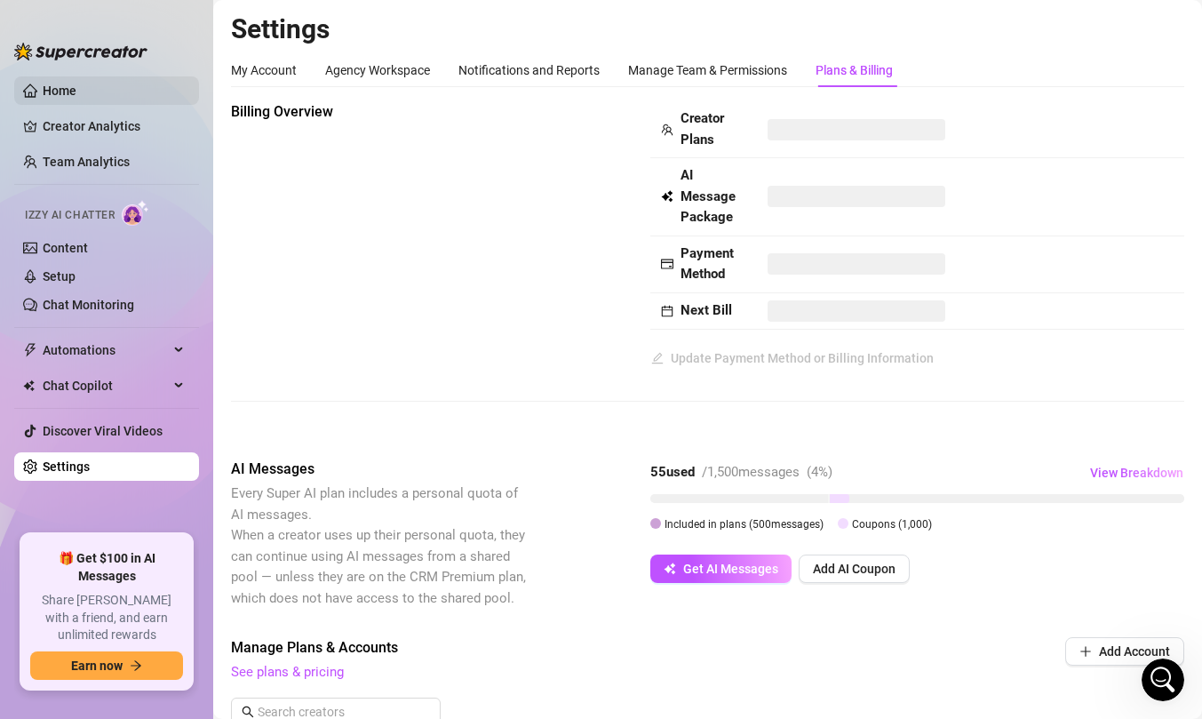
click at [43, 83] on link "Home" at bounding box center [60, 90] width 34 height 14
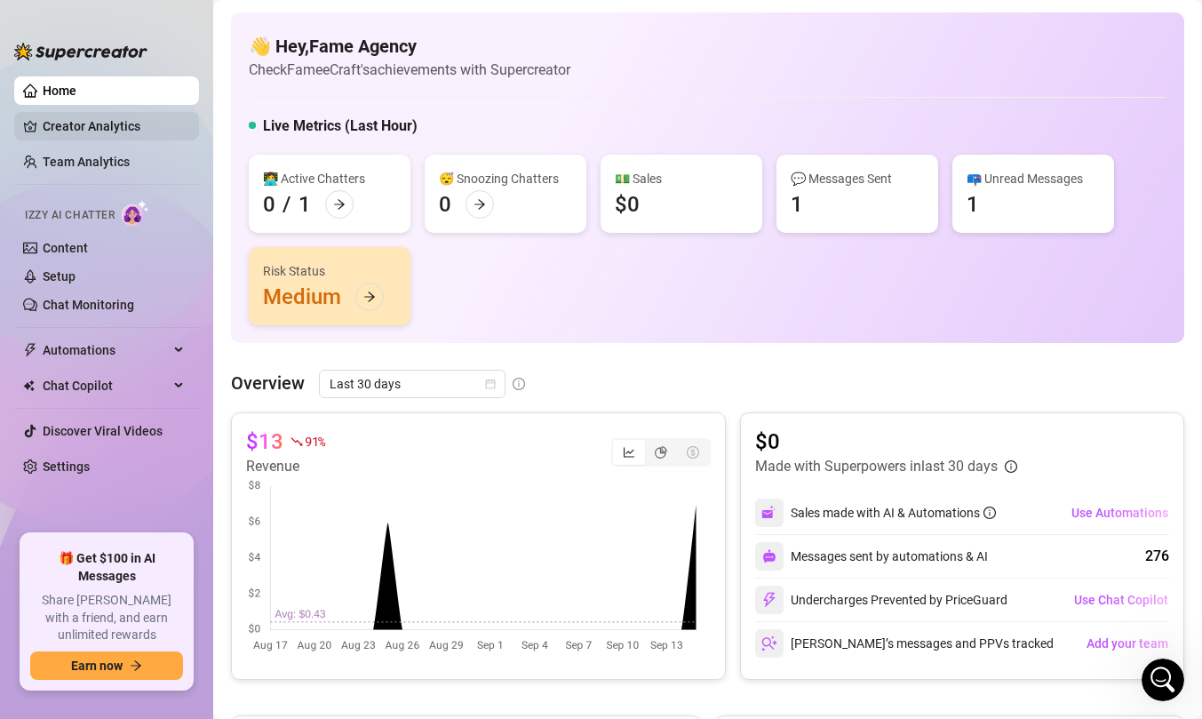
click at [50, 123] on link "Creator Analytics" at bounding box center [114, 126] width 142 height 28
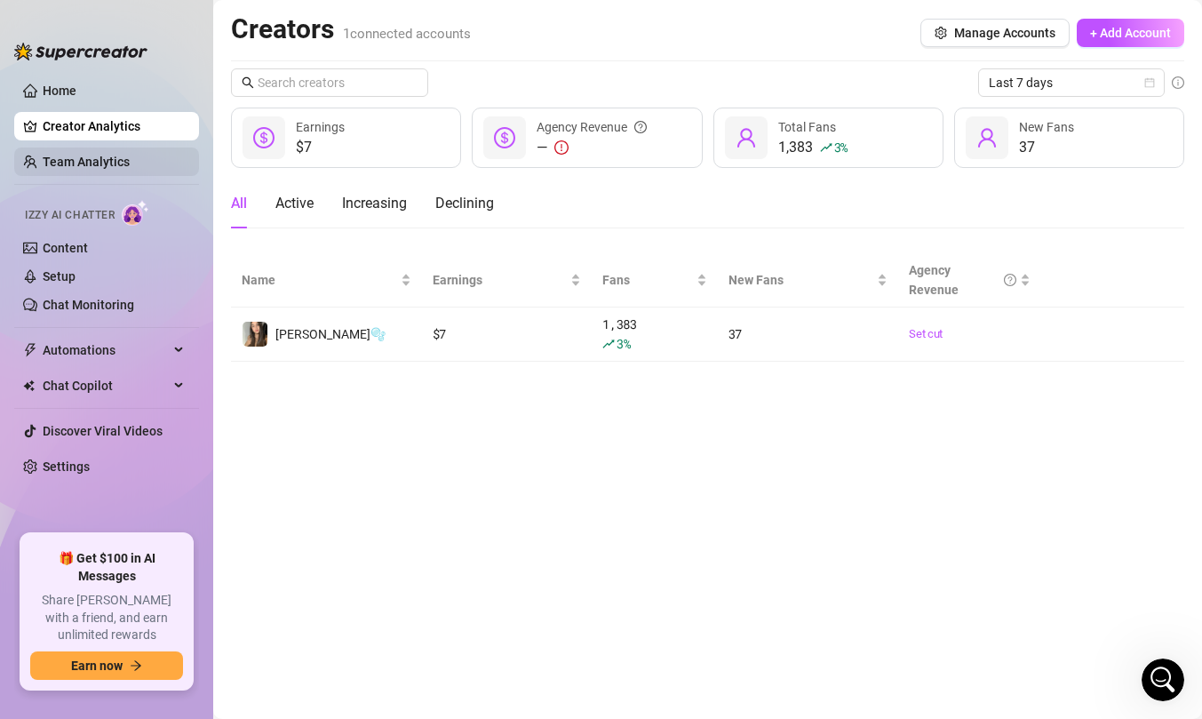
click at [98, 166] on link "Team Analytics" at bounding box center [86, 162] width 87 height 14
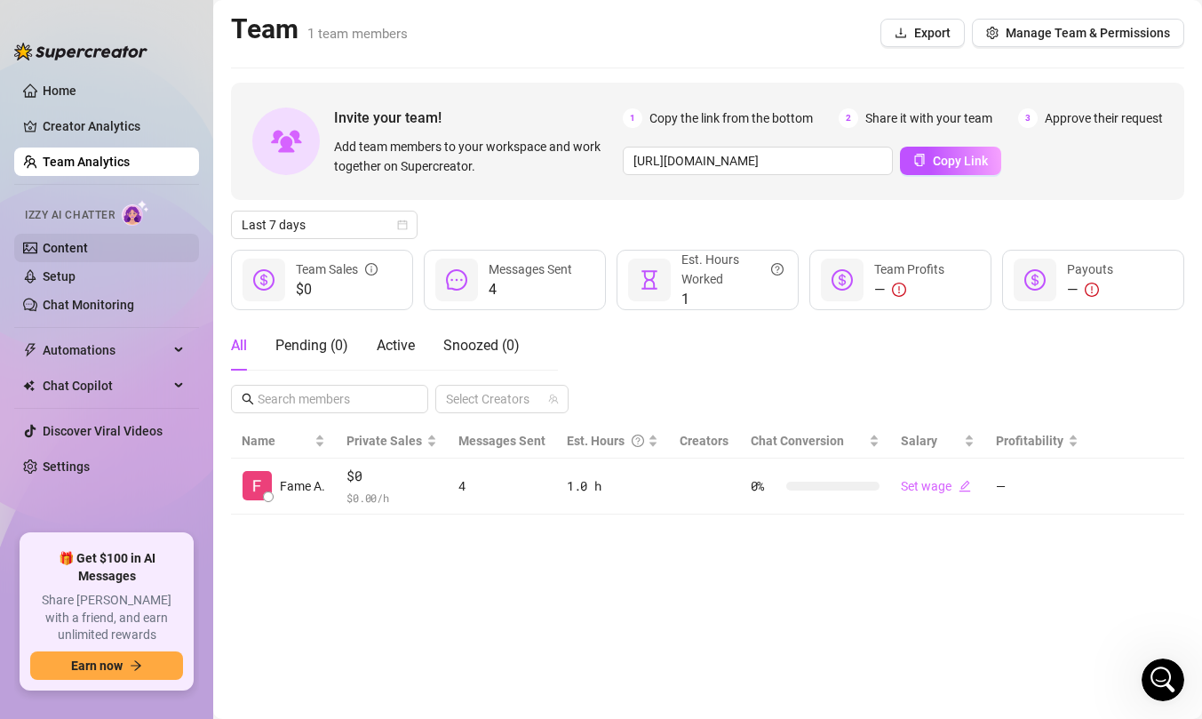
click at [86, 252] on link "Content" at bounding box center [65, 248] width 45 height 14
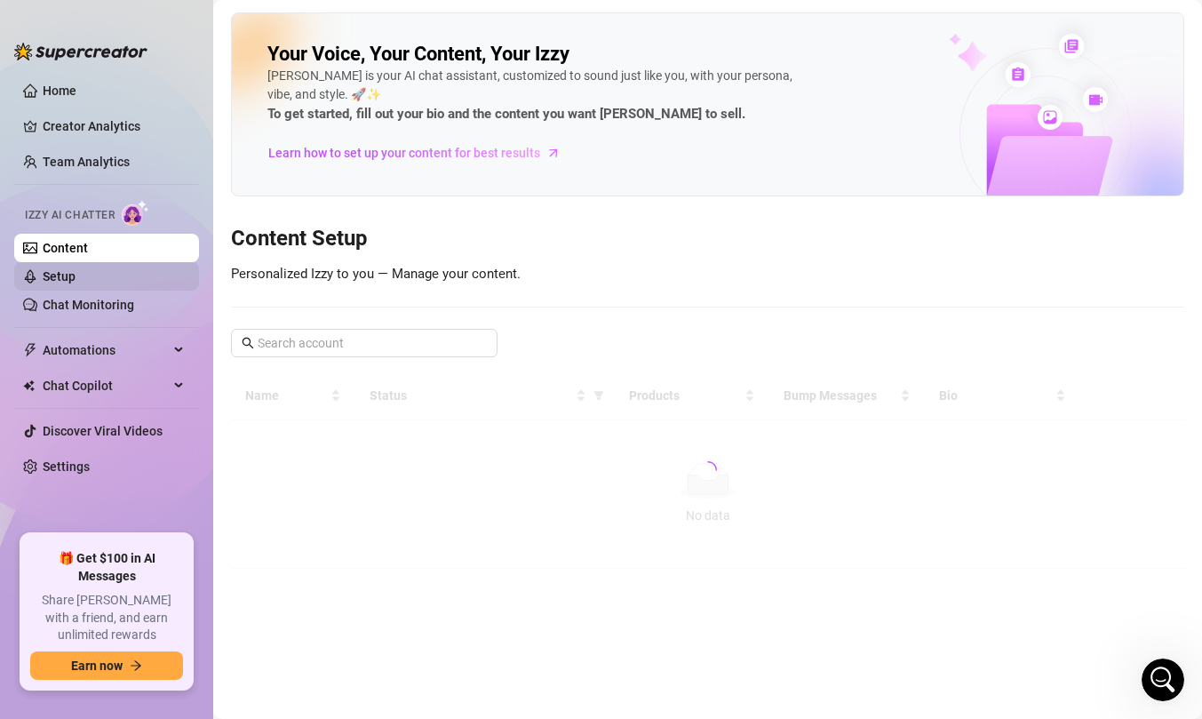
click at [74, 269] on link "Setup" at bounding box center [59, 276] width 33 height 14
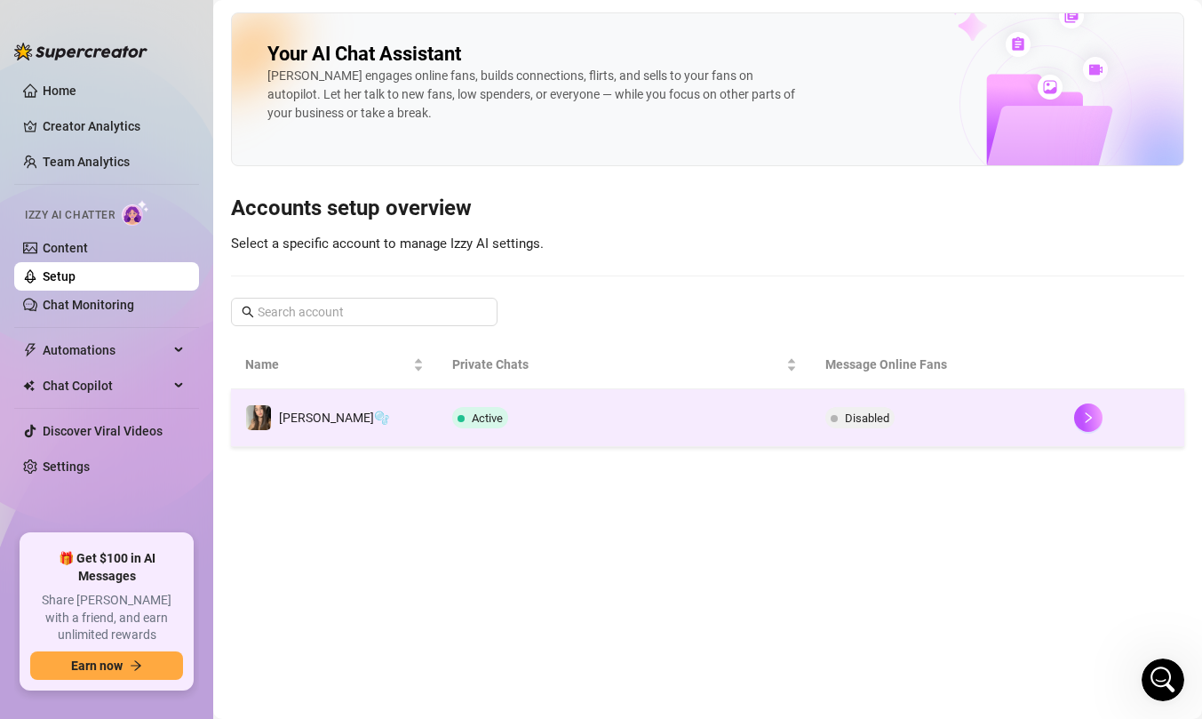
click at [1156, 422] on div at bounding box center [1122, 417] width 96 height 28
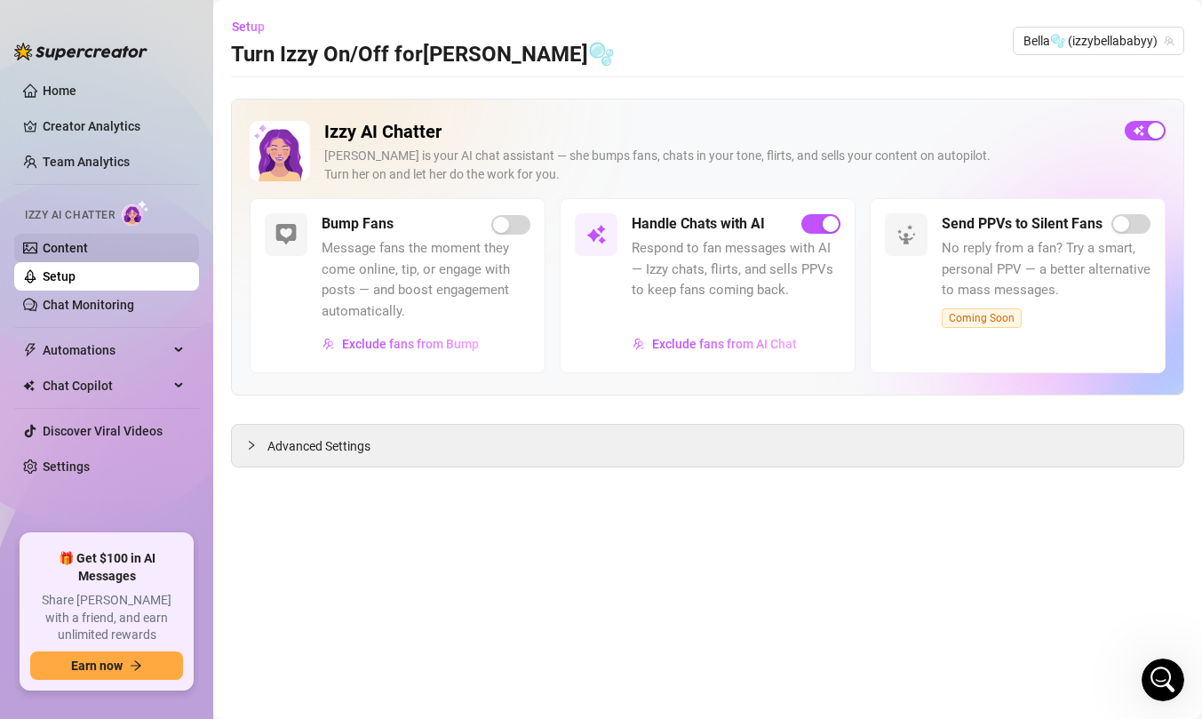
click at [88, 255] on link "Content" at bounding box center [65, 248] width 45 height 14
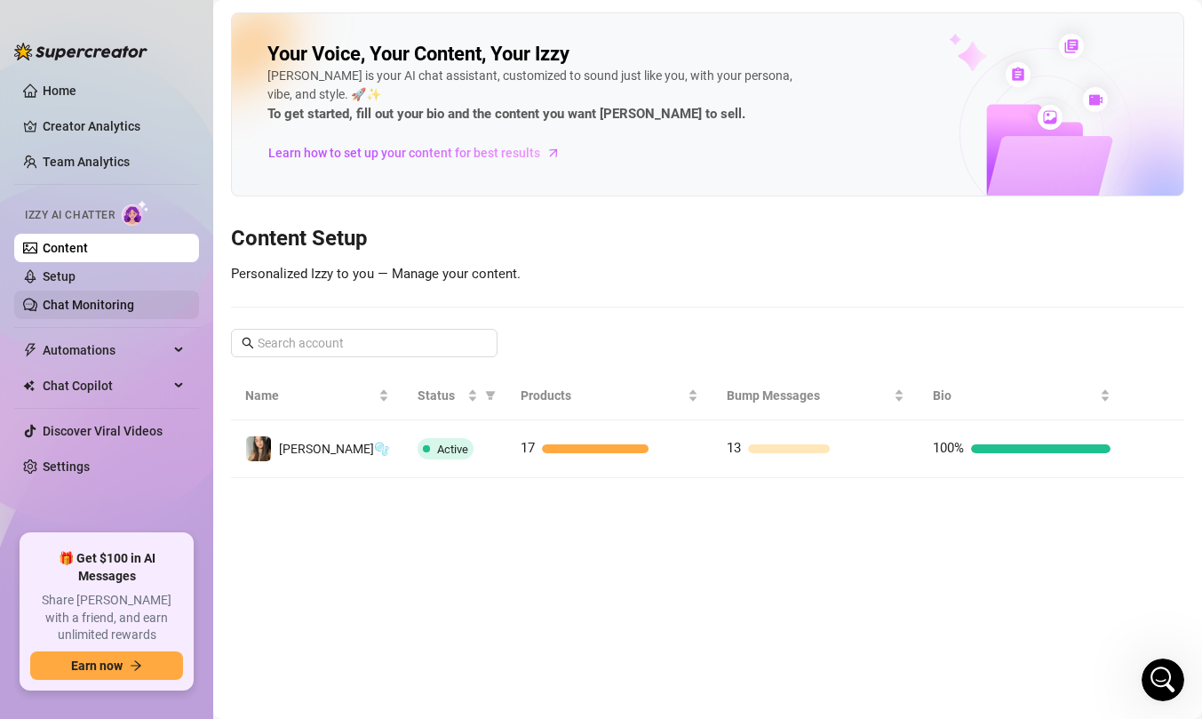
click at [57, 298] on link "Chat Monitoring" at bounding box center [88, 305] width 91 height 14
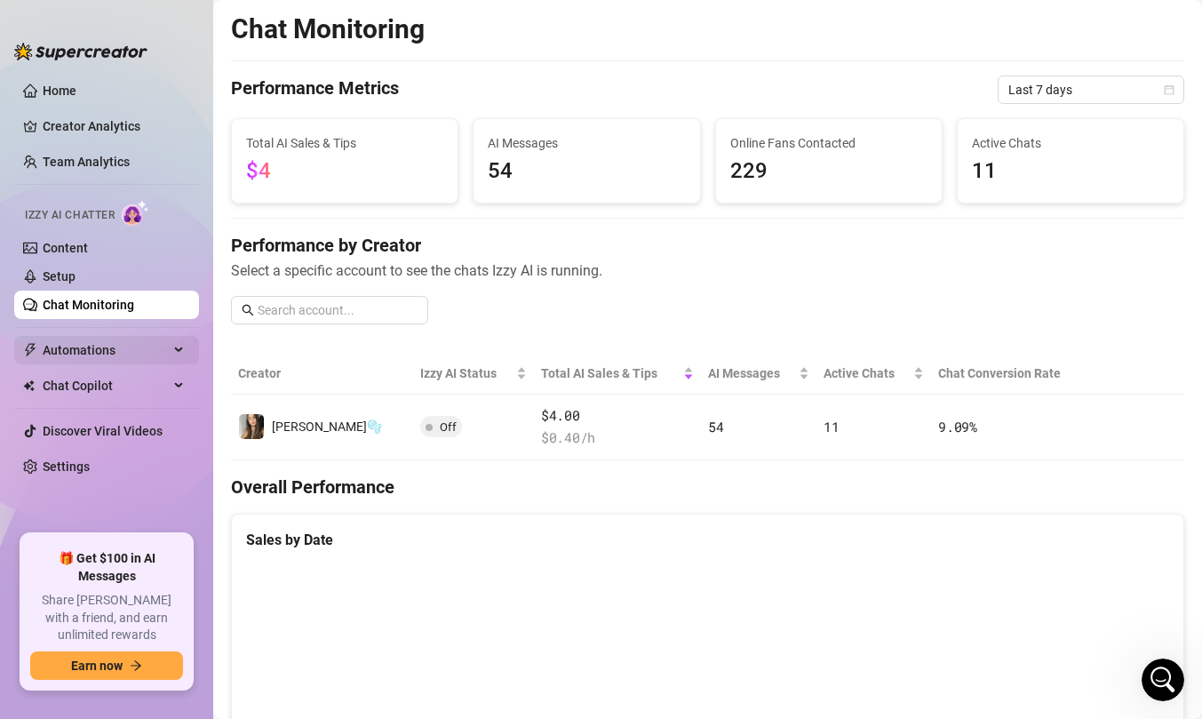
click at [105, 364] on span "Automations" at bounding box center [106, 350] width 126 height 28
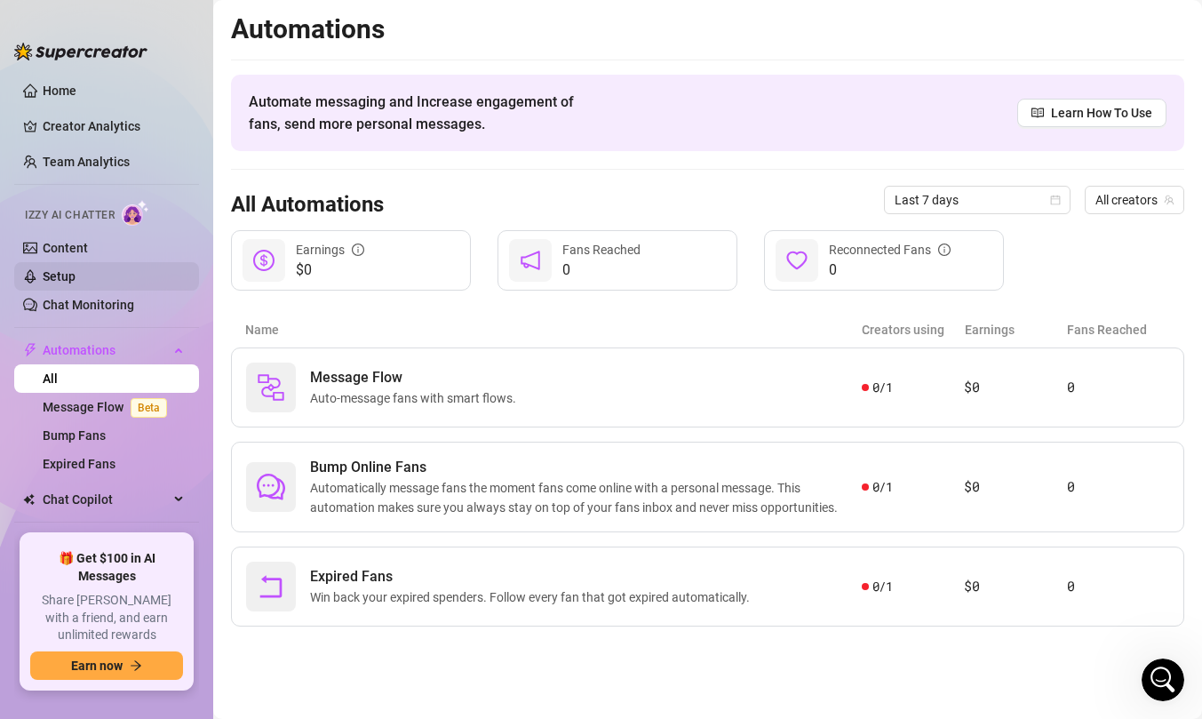
click at [75, 276] on link "Setup" at bounding box center [59, 276] width 33 height 14
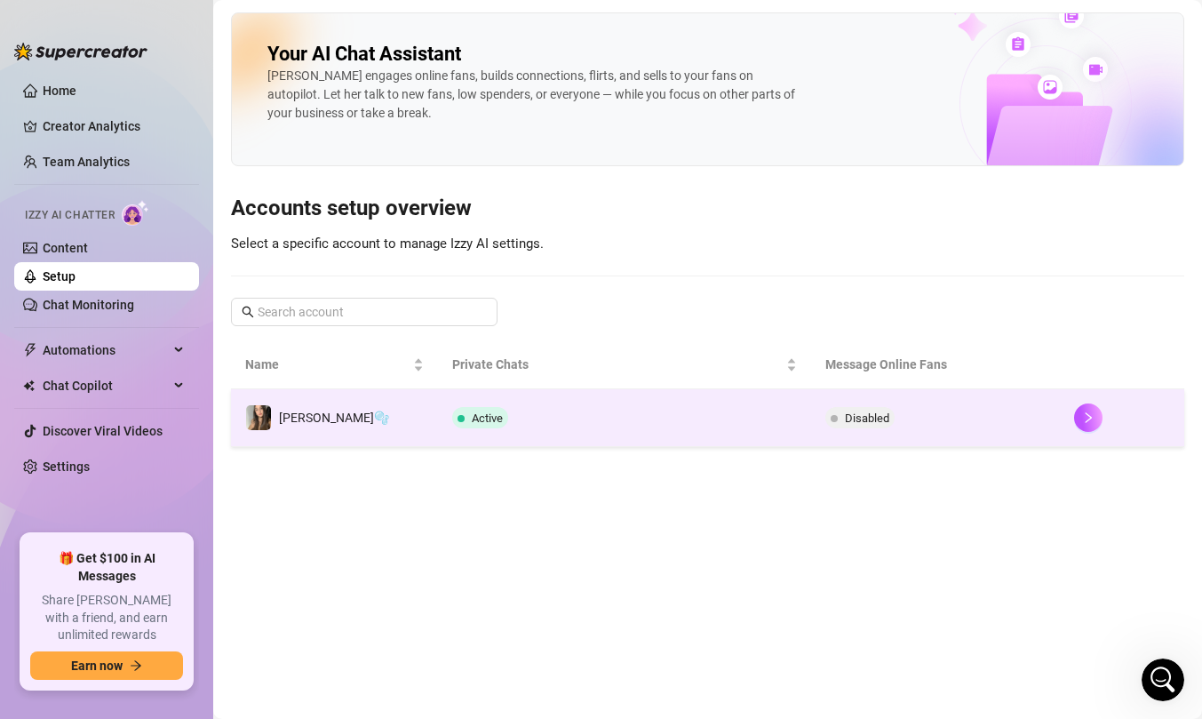
click at [636, 402] on td "Active" at bounding box center [624, 418] width 373 height 58
